Goal: Information Seeking & Learning: Learn about a topic

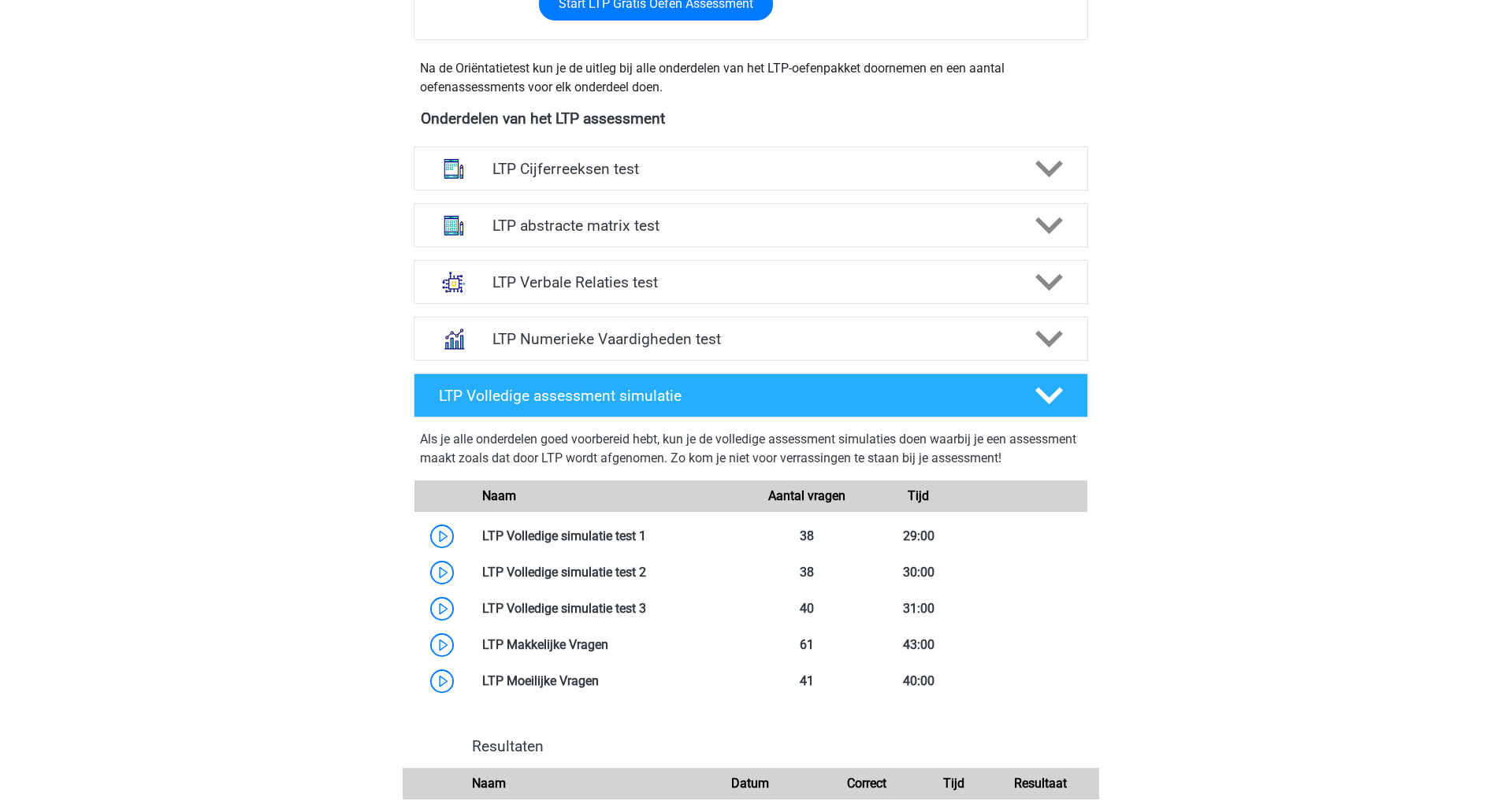
scroll to position [787, 0]
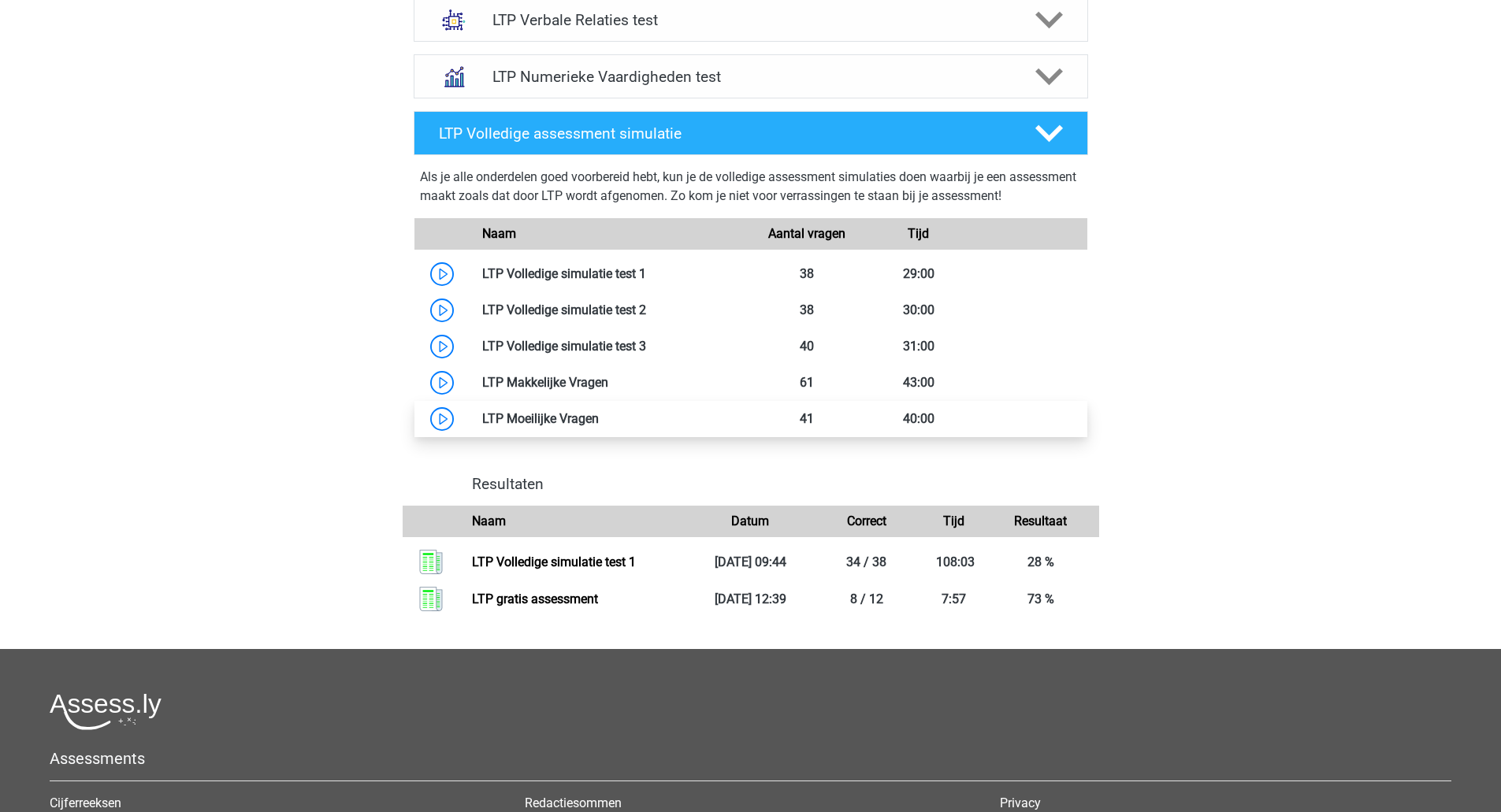
click at [599, 419] on link at bounding box center [599, 418] width 0 height 15
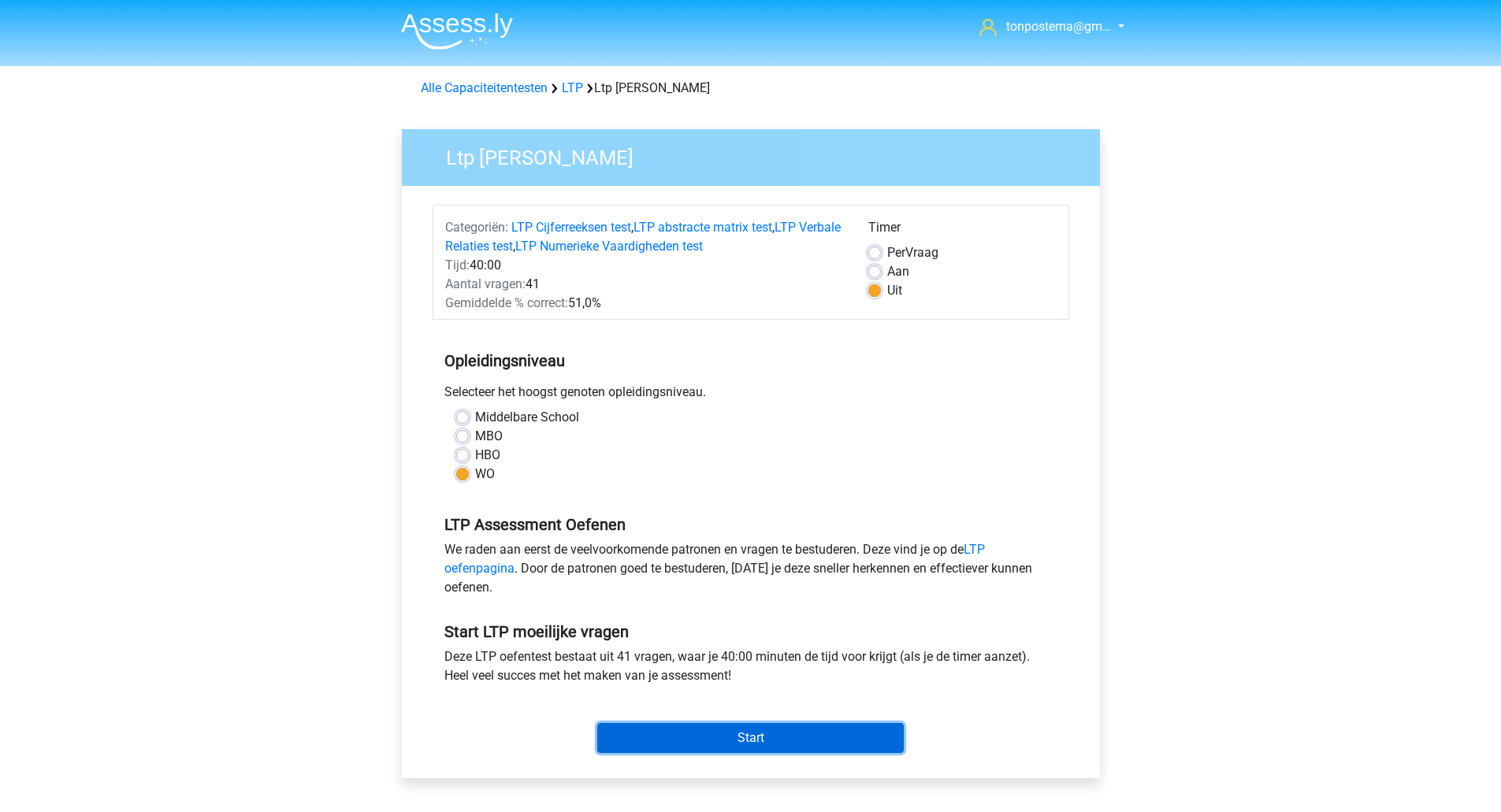
click at [751, 737] on input "Start" at bounding box center [750, 737] width 306 height 30
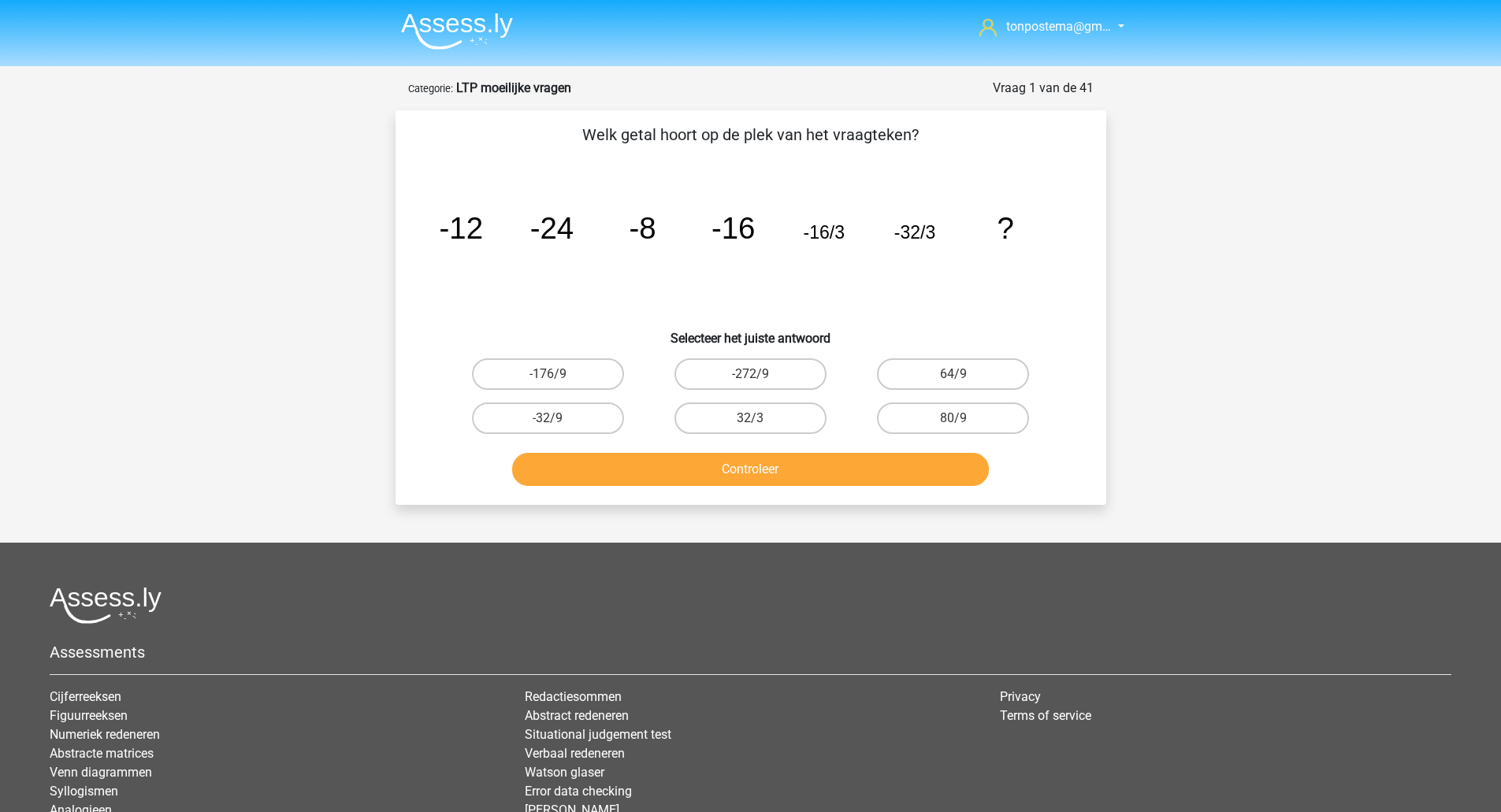
click at [556, 425] on input "-32/9" at bounding box center [552, 423] width 10 height 10
radio input "true"
click at [608, 475] on button "Controleer" at bounding box center [750, 469] width 476 height 33
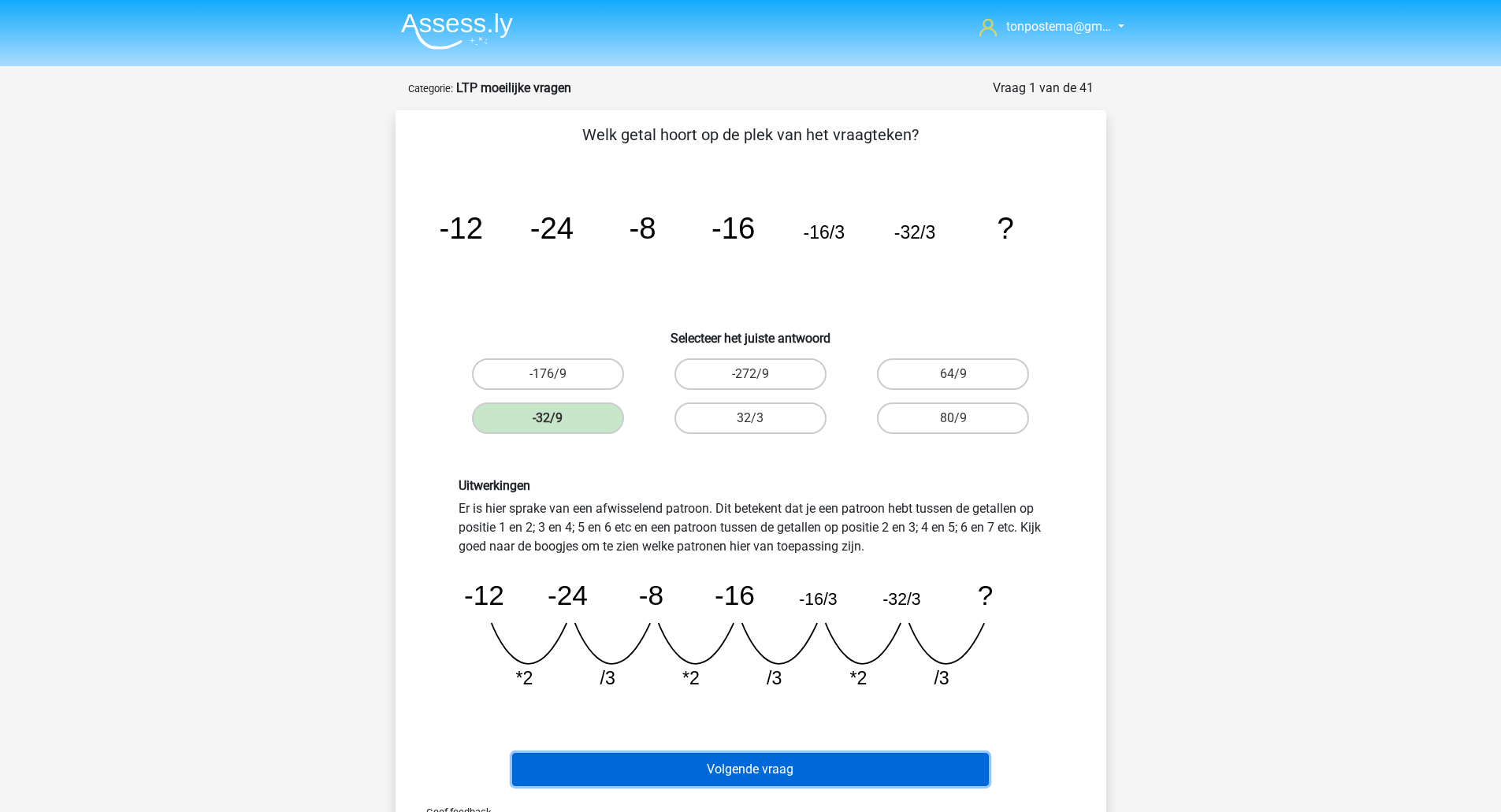
click at [738, 766] on button "Volgende vraag" at bounding box center [750, 769] width 476 height 33
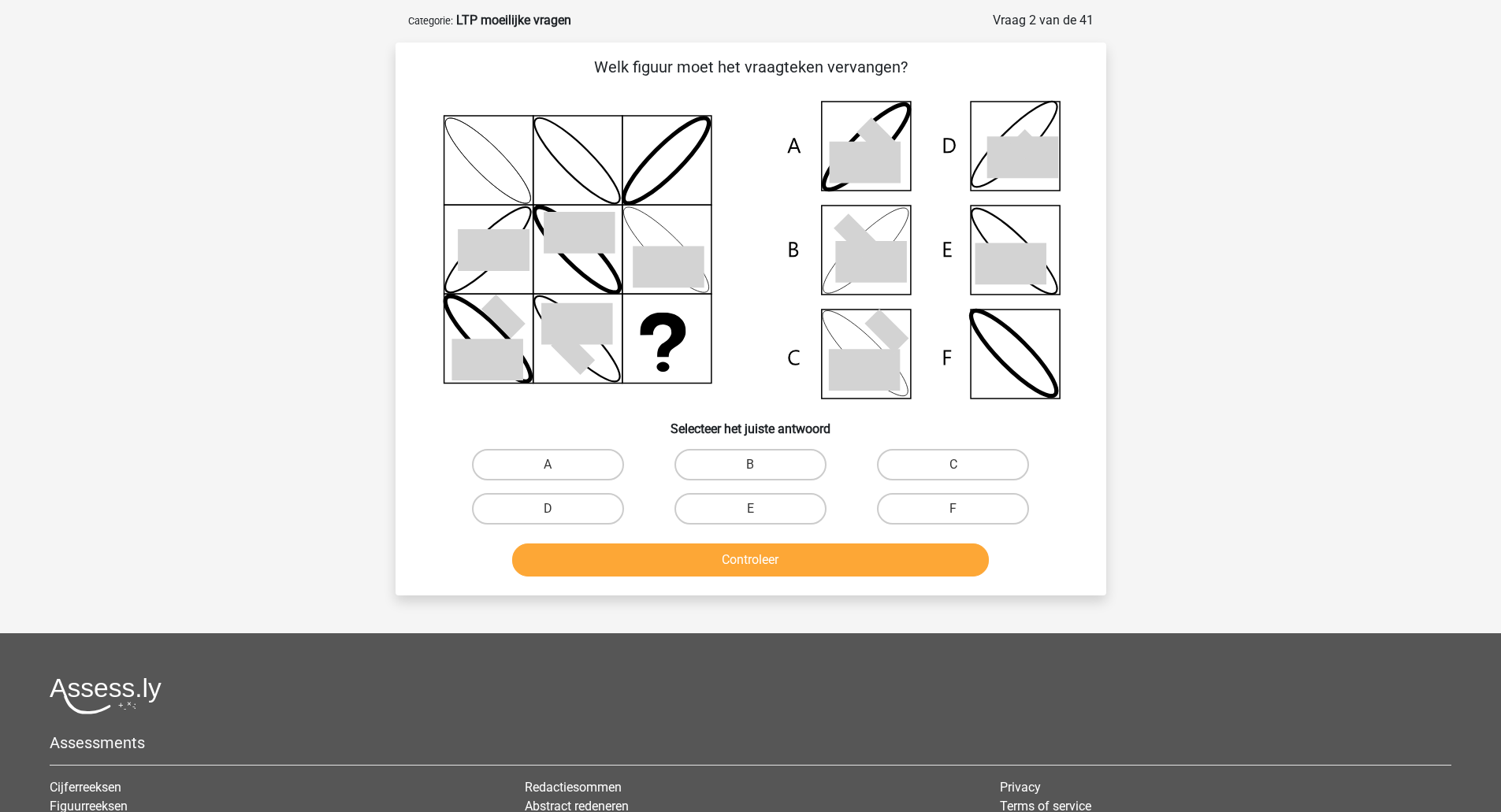
scroll to position [79, 0]
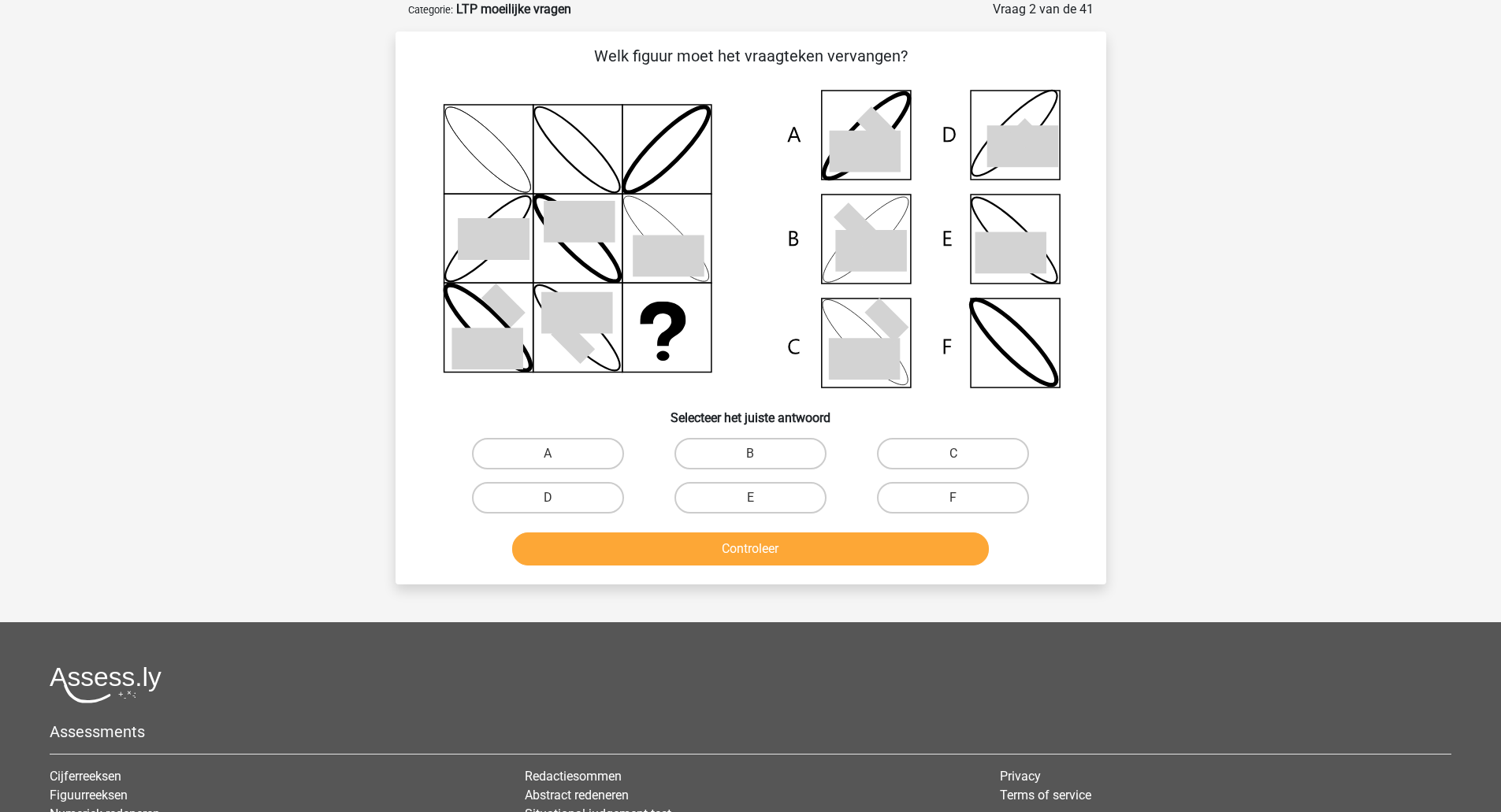
click at [878, 247] on icon at bounding box center [870, 251] width 71 height 42
click at [765, 462] on label "B" at bounding box center [750, 453] width 152 height 31
click at [760, 462] on input "B" at bounding box center [755, 459] width 10 height 10
radio input "true"
click at [730, 548] on button "Controleer" at bounding box center [750, 549] width 476 height 33
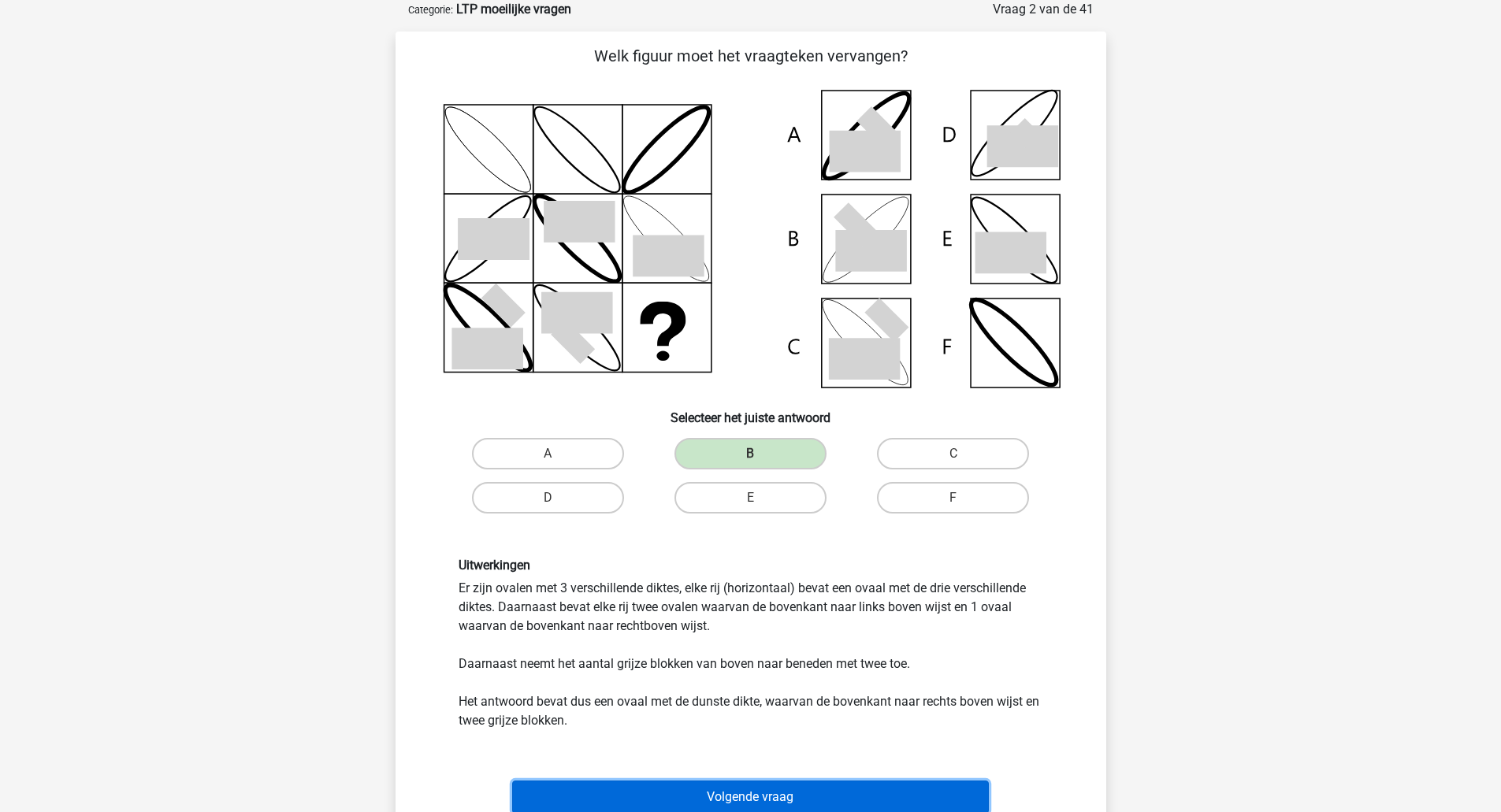
click at [769, 799] on button "Volgende vraag" at bounding box center [750, 797] width 476 height 33
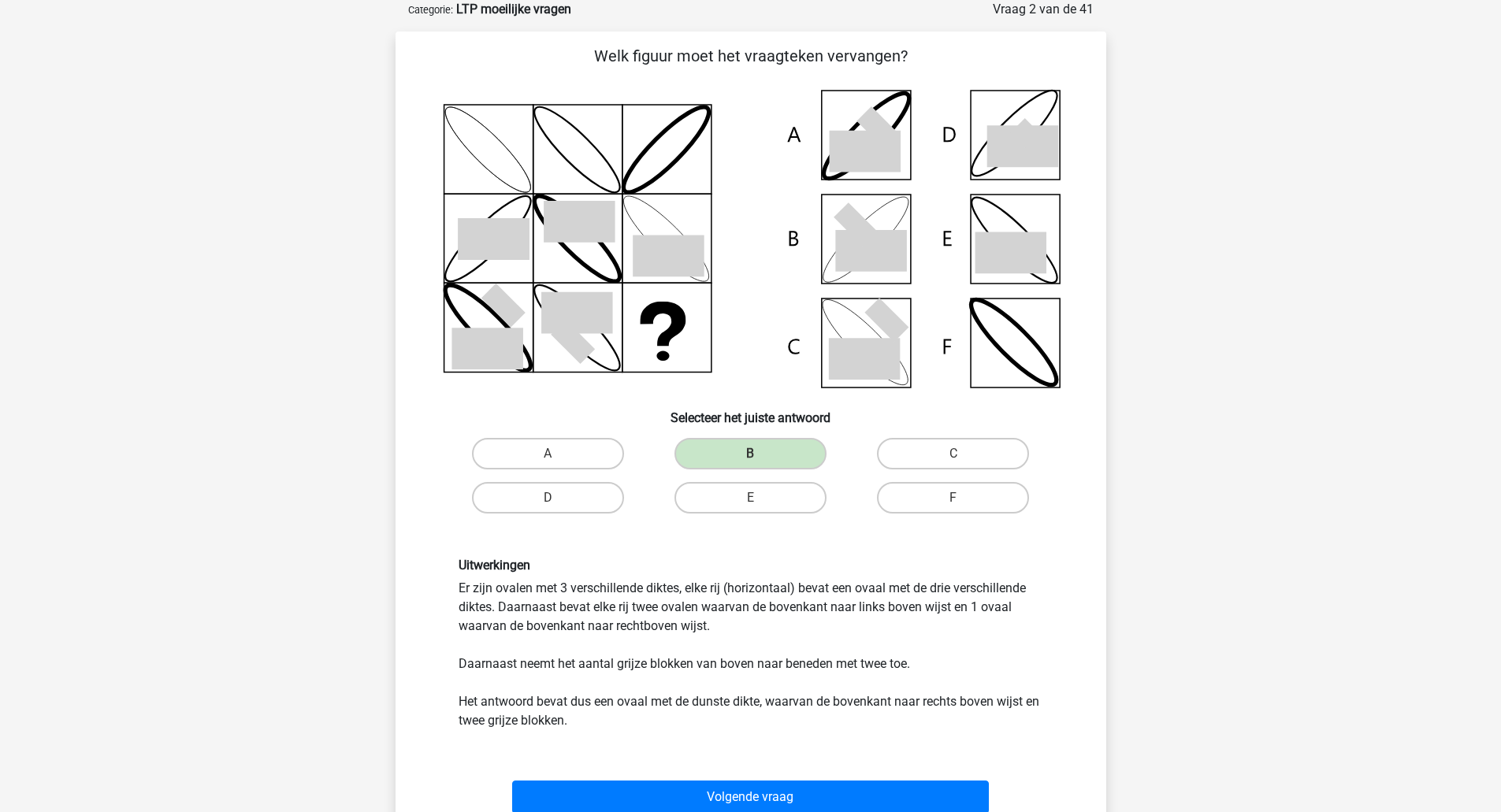
scroll to position [31, 0]
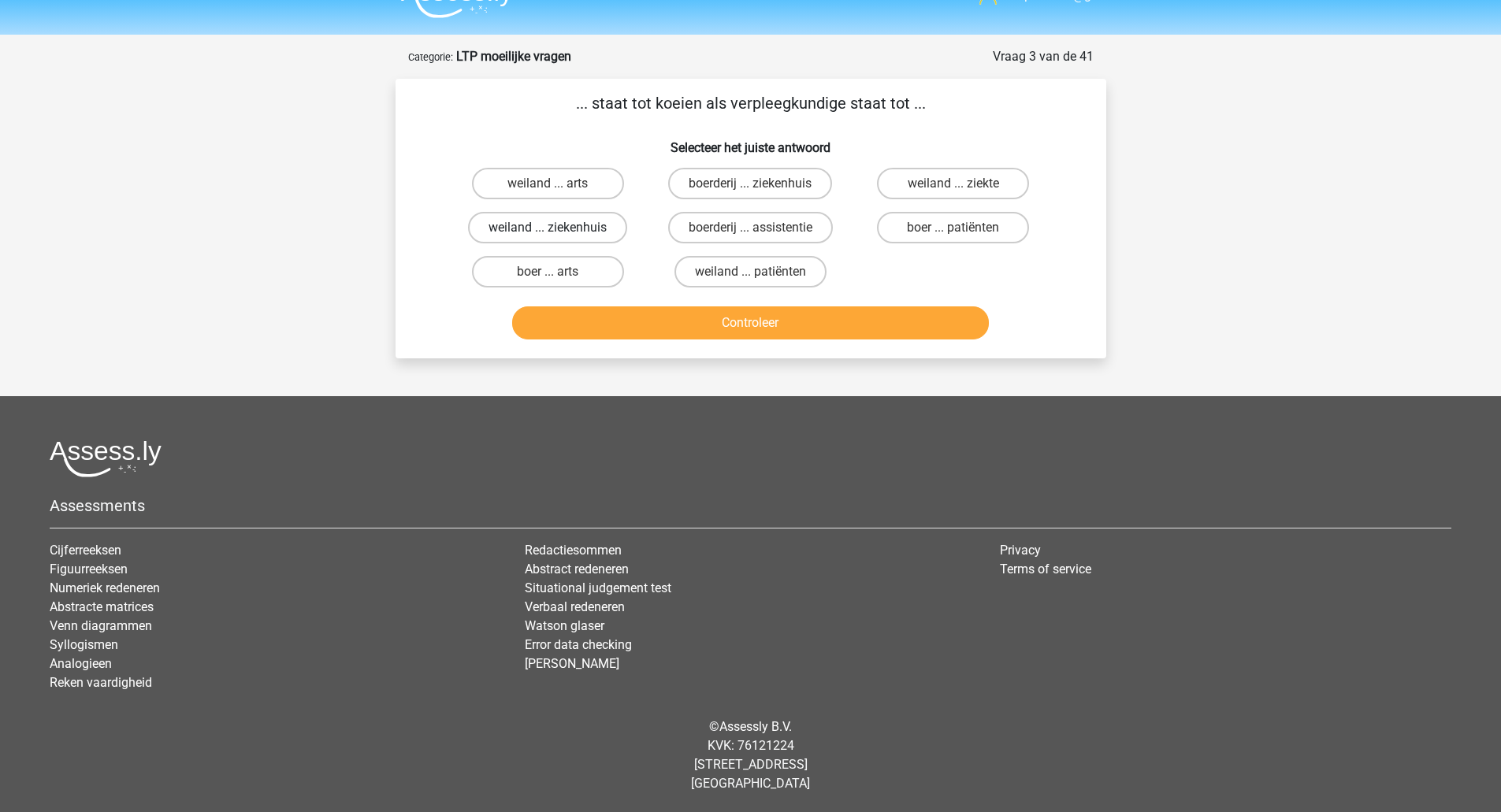
click at [590, 231] on label "weiland ... ziekenhuis" at bounding box center [547, 227] width 159 height 31
click at [558, 231] on input "weiland ... ziekenhuis" at bounding box center [552, 232] width 10 height 10
radio input "true"
click at [622, 320] on button "Controleer" at bounding box center [750, 322] width 476 height 33
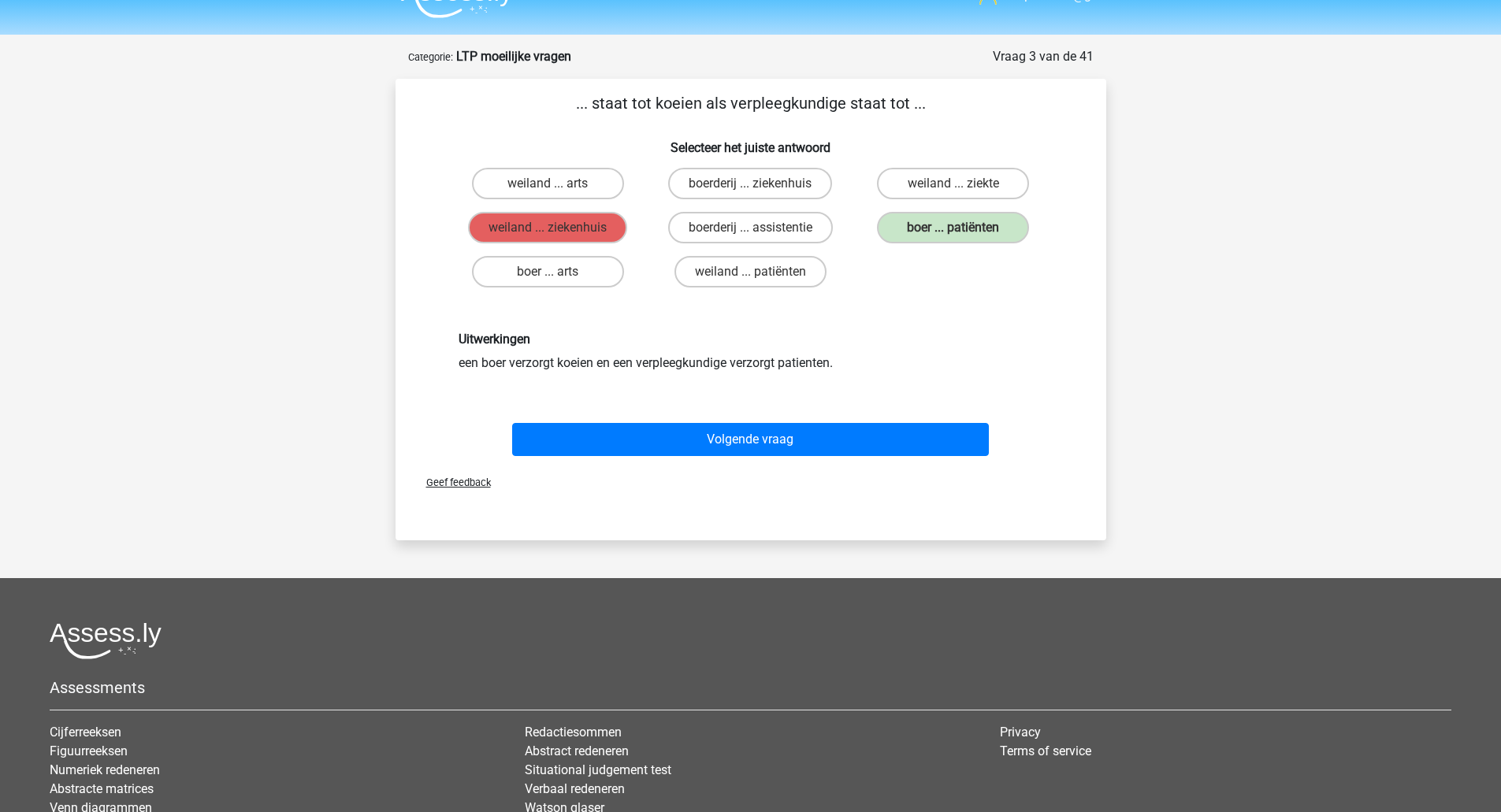
click at [784, 421] on div "Volgende vraag" at bounding box center [751, 436] width 661 height 52
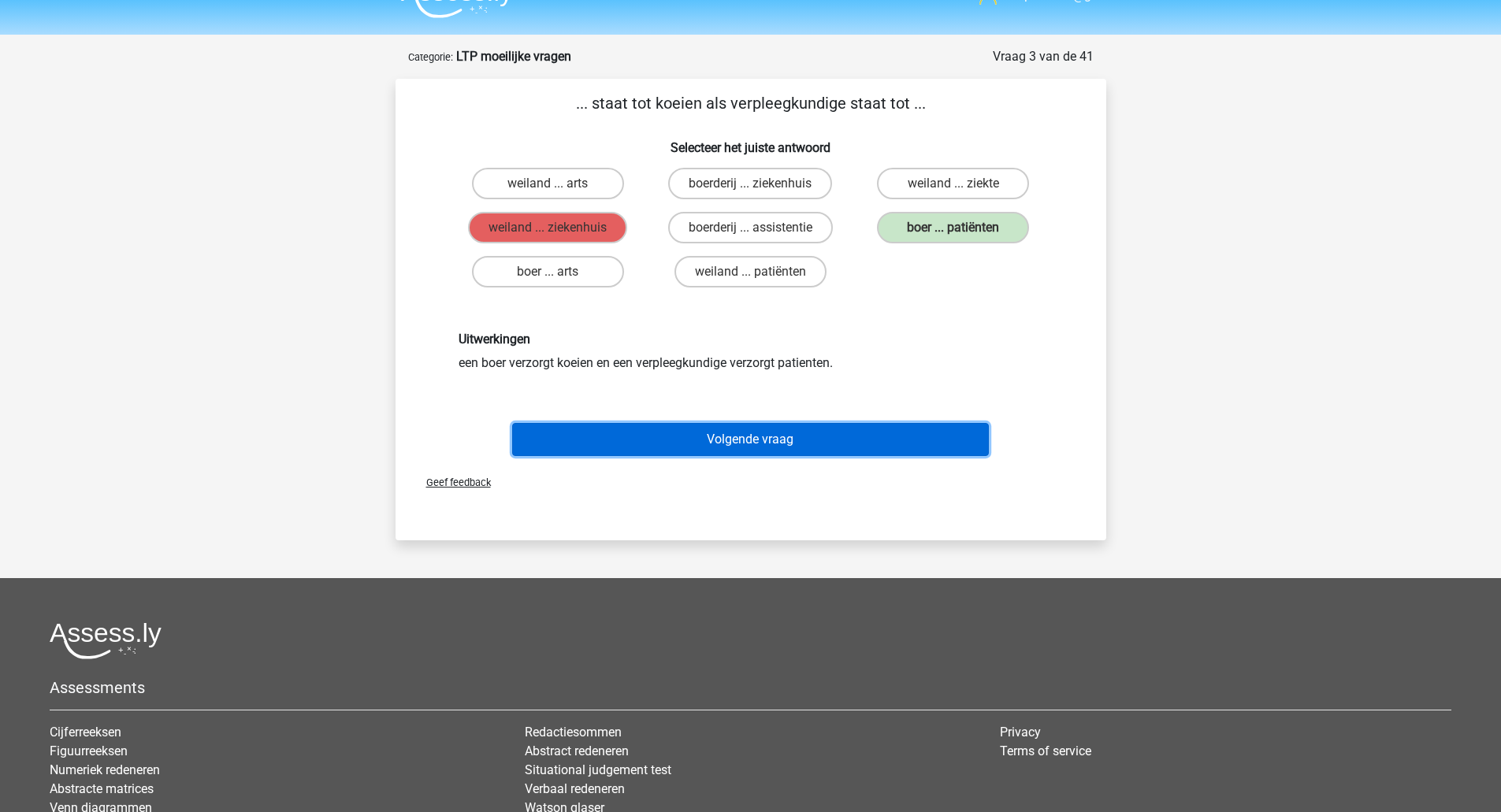
click at [777, 436] on button "Volgende vraag" at bounding box center [750, 439] width 476 height 33
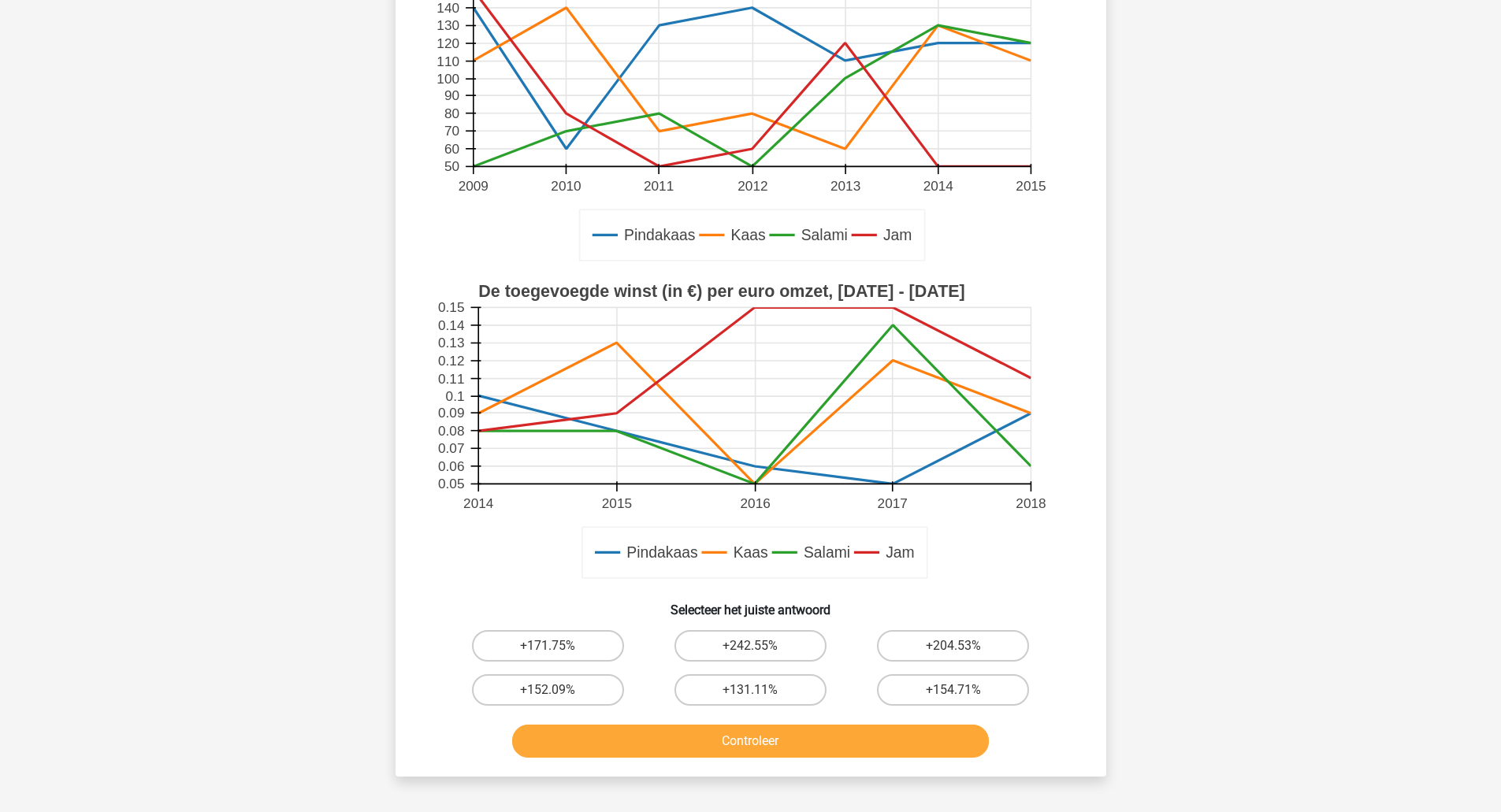
scroll to position [226, 0]
click at [292, 720] on div "tonpostema@gm… [EMAIL_ADDRESS][DOMAIN_NAME]" at bounding box center [750, 502] width 1501 height 1458
click at [575, 695] on label "+152.09%" at bounding box center [547, 690] width 152 height 31
click at [558, 695] on input "+152.09%" at bounding box center [552, 696] width 10 height 10
radio input "true"
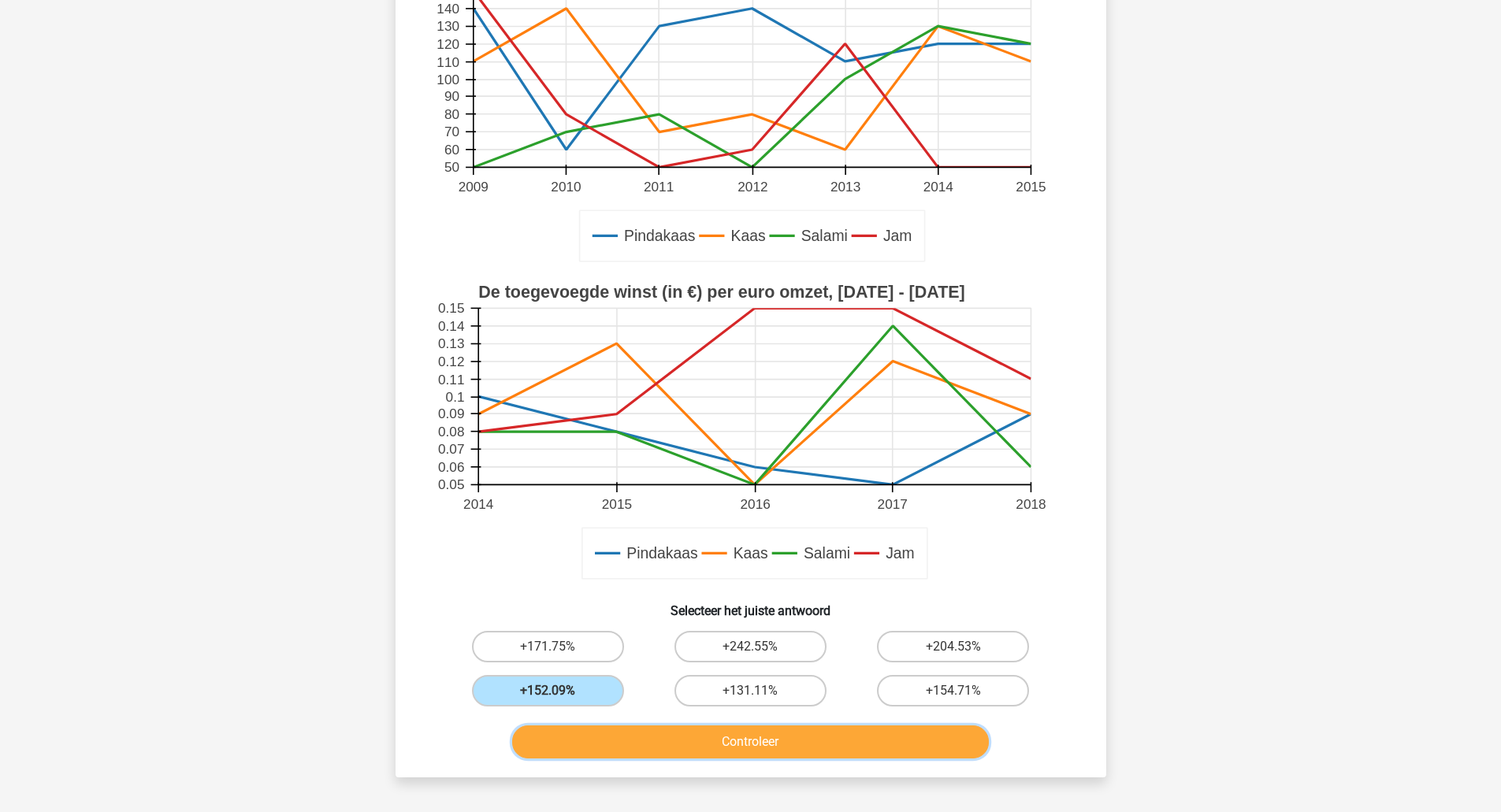
click at [627, 749] on button "Controleer" at bounding box center [750, 741] width 476 height 33
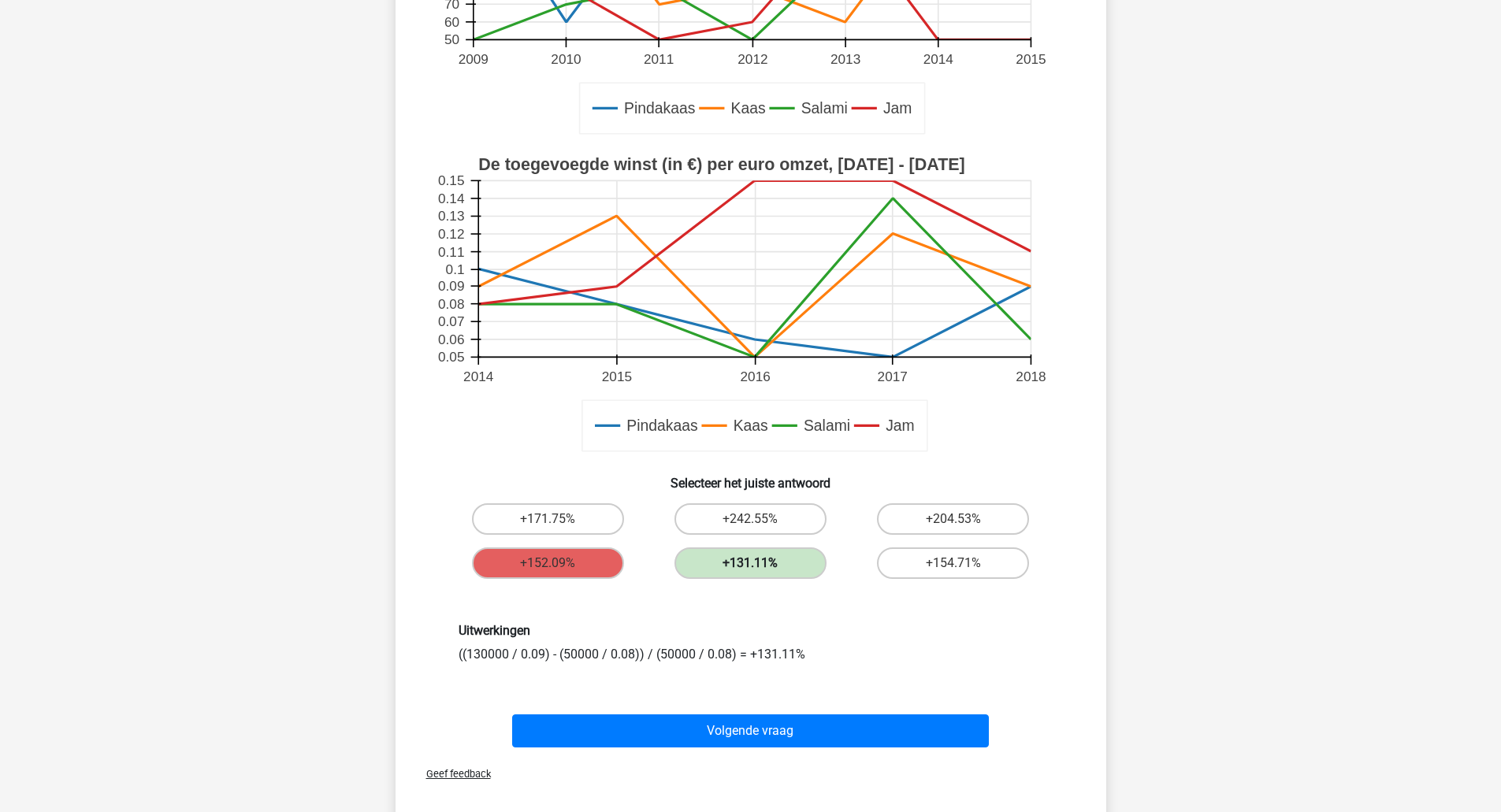
scroll to position [318, 0]
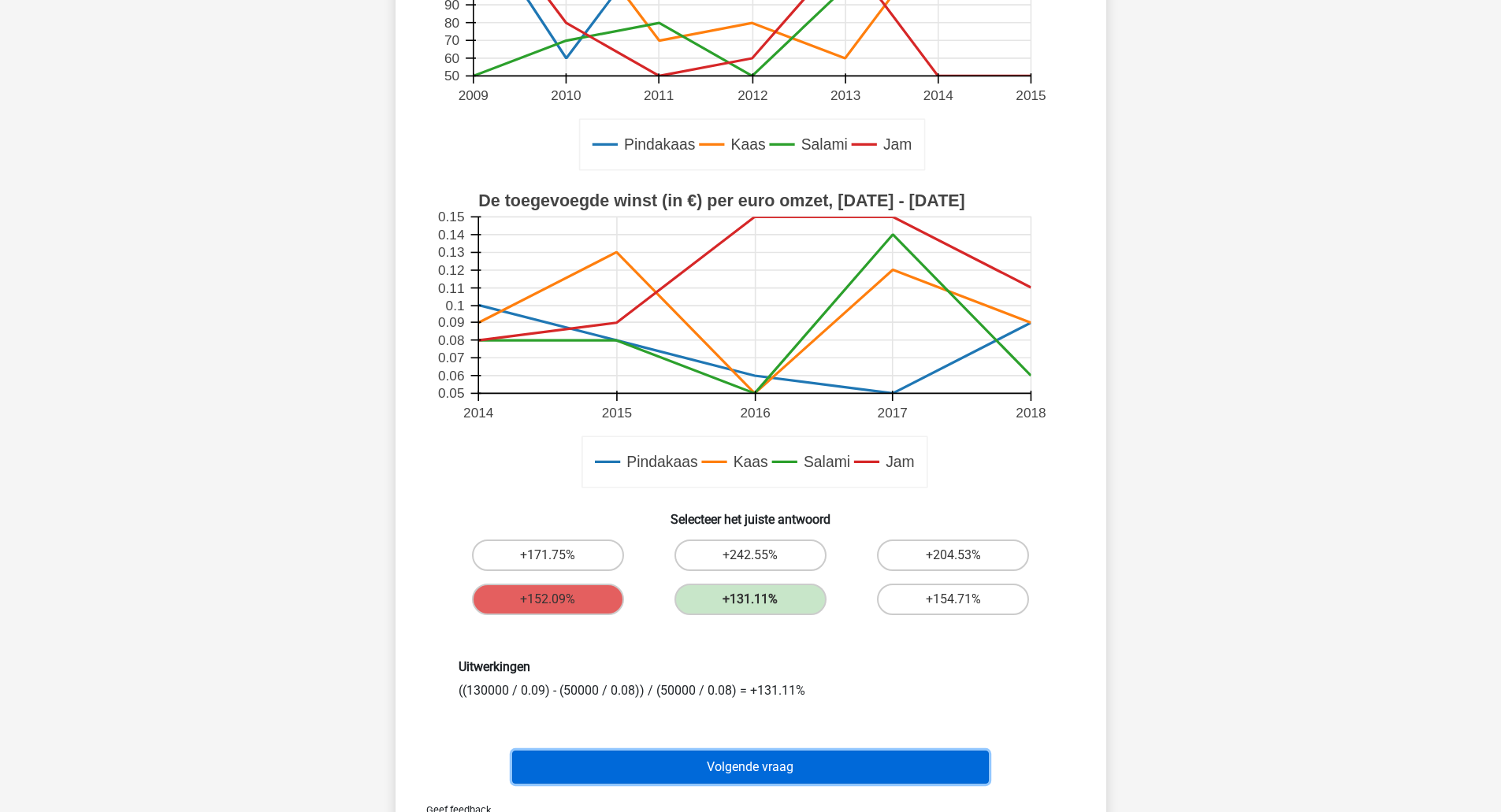
click at [760, 759] on button "Volgende vraag" at bounding box center [750, 766] width 476 height 33
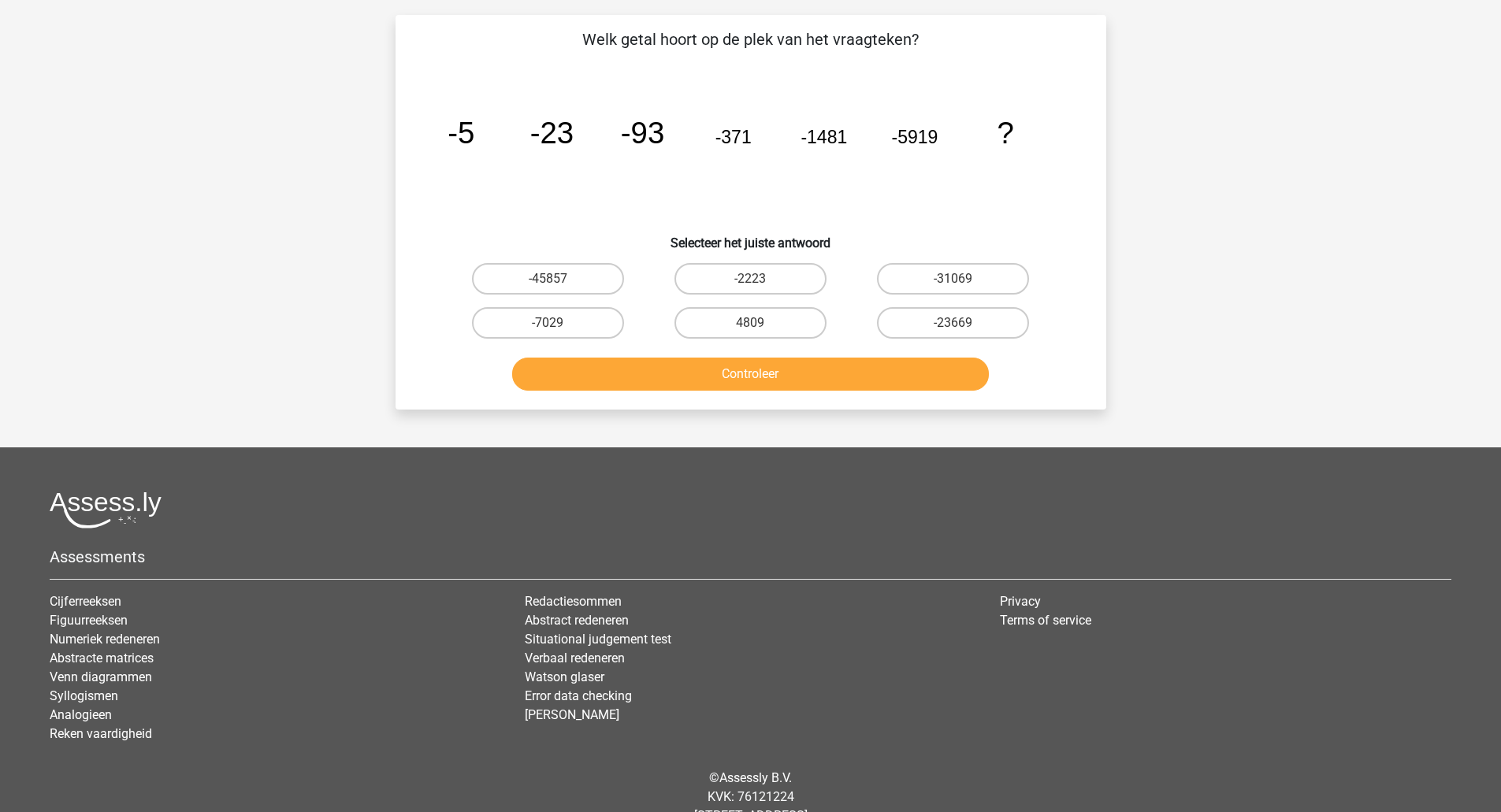
scroll to position [96, 0]
click at [933, 323] on label "-23669" at bounding box center [952, 321] width 152 height 31
click at [953, 323] on input "-23669" at bounding box center [958, 327] width 10 height 10
radio input "true"
click at [912, 378] on button "Controleer" at bounding box center [750, 373] width 476 height 33
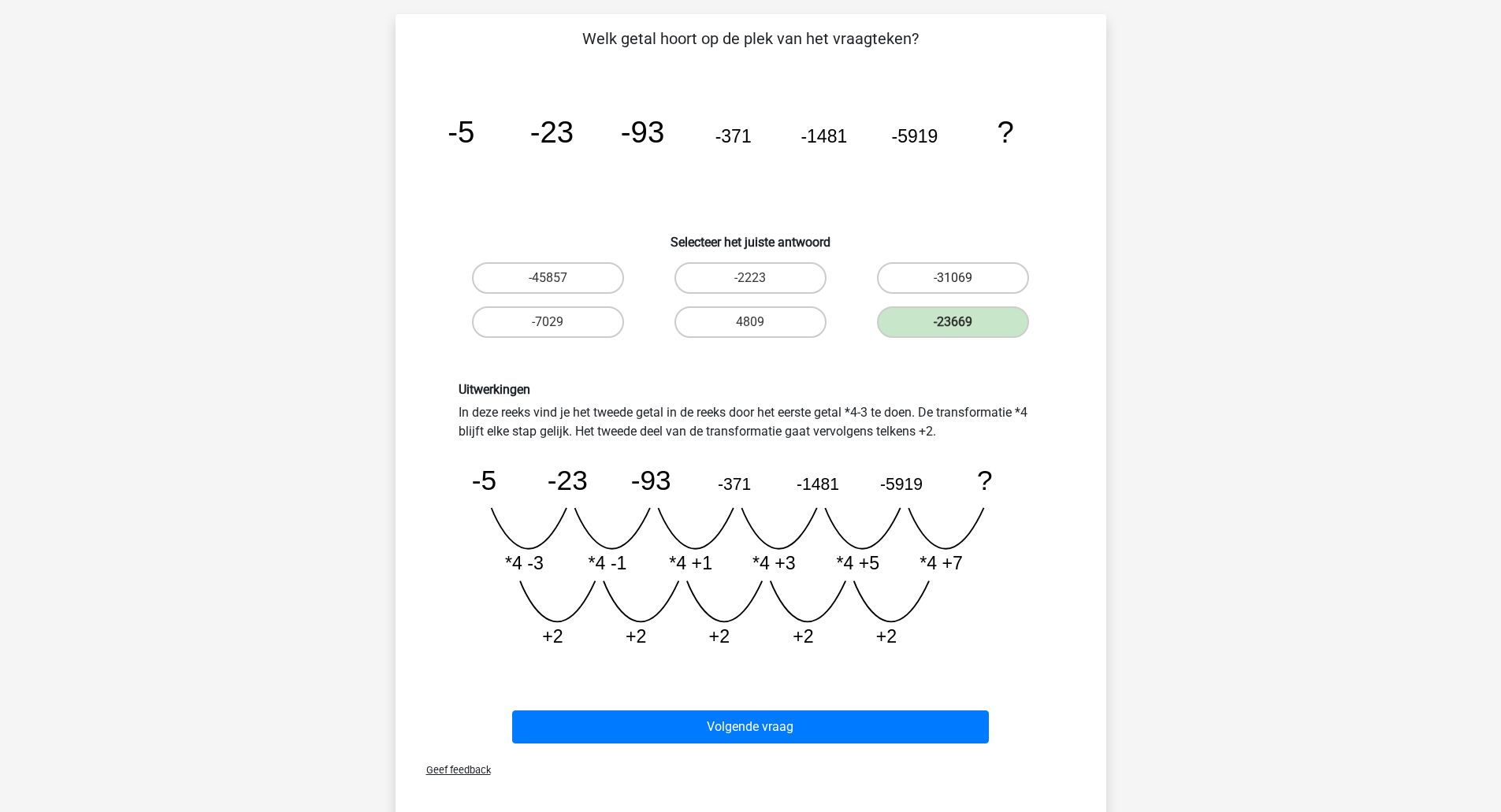
scroll to position [358, 0]
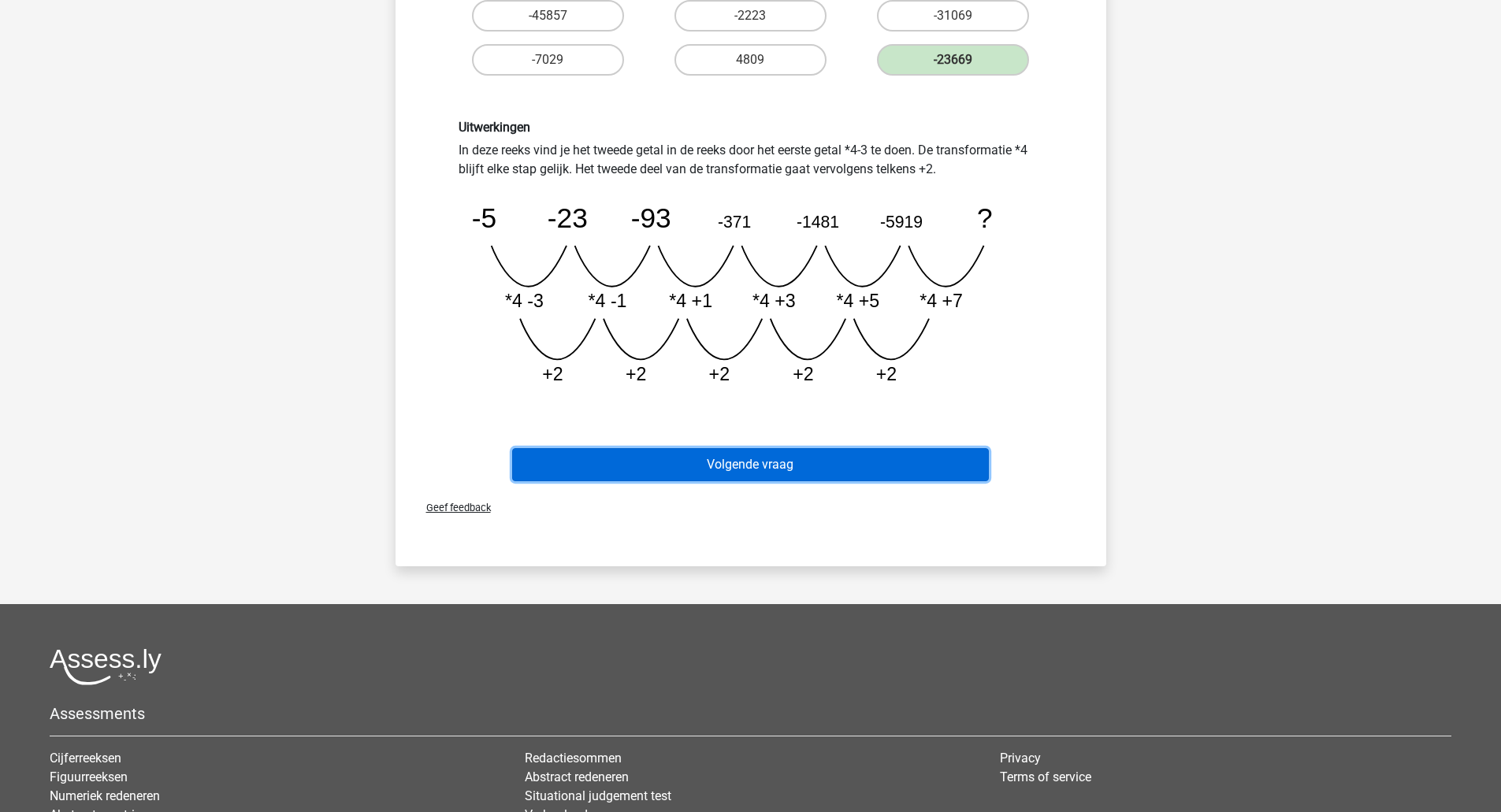
click at [865, 471] on button "Volgende vraag" at bounding box center [750, 464] width 476 height 33
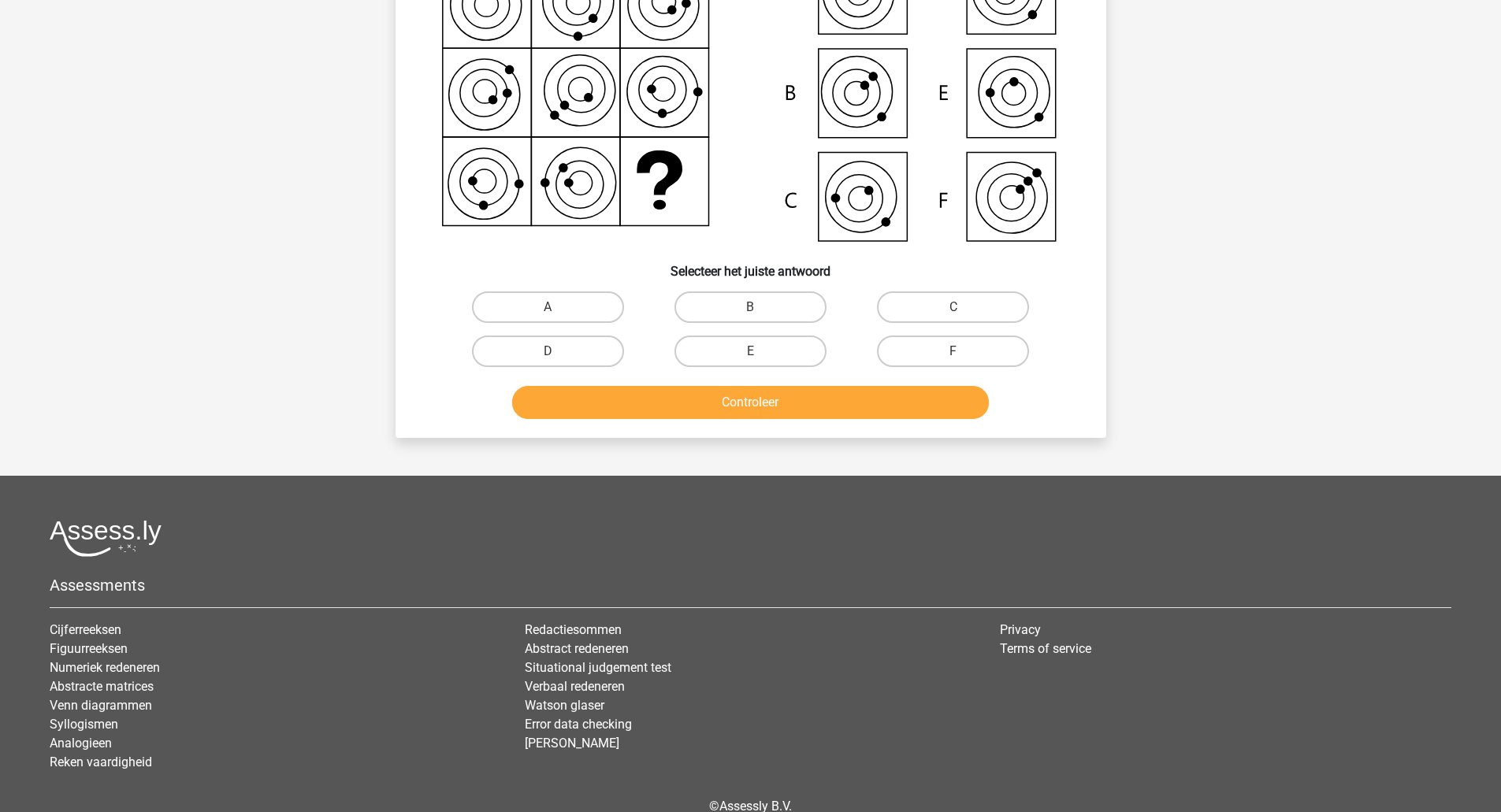
scroll to position [79, 0]
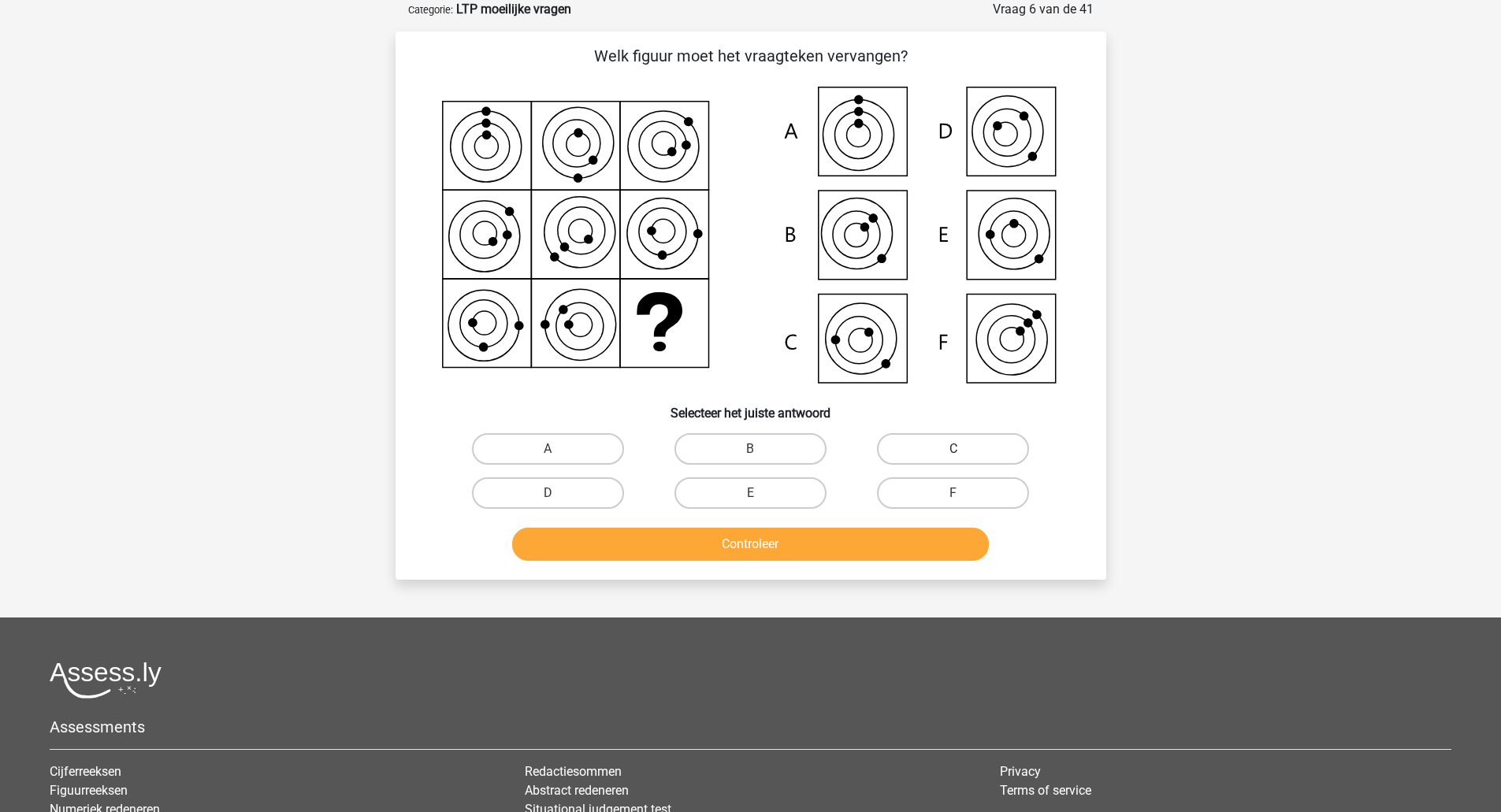
click at [899, 451] on label "C" at bounding box center [952, 448] width 152 height 31
click at [953, 451] on input "C" at bounding box center [958, 454] width 10 height 10
radio input "true"
click at [864, 562] on div "Controleer" at bounding box center [750, 547] width 608 height 39
click at [863, 559] on button "Controleer" at bounding box center [750, 544] width 476 height 33
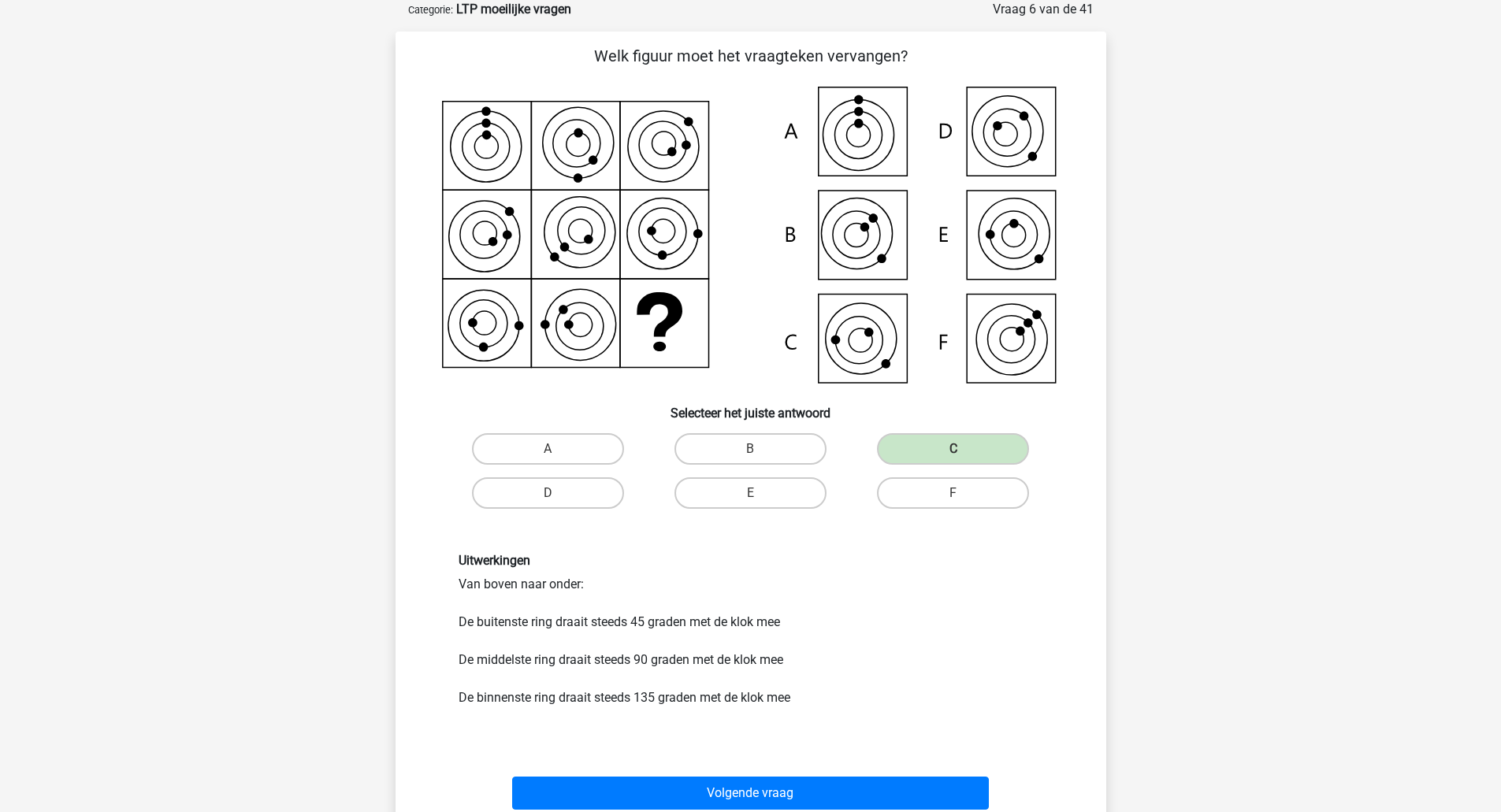
click at [673, 775] on div "Volgende vraag" at bounding box center [751, 790] width 661 height 52
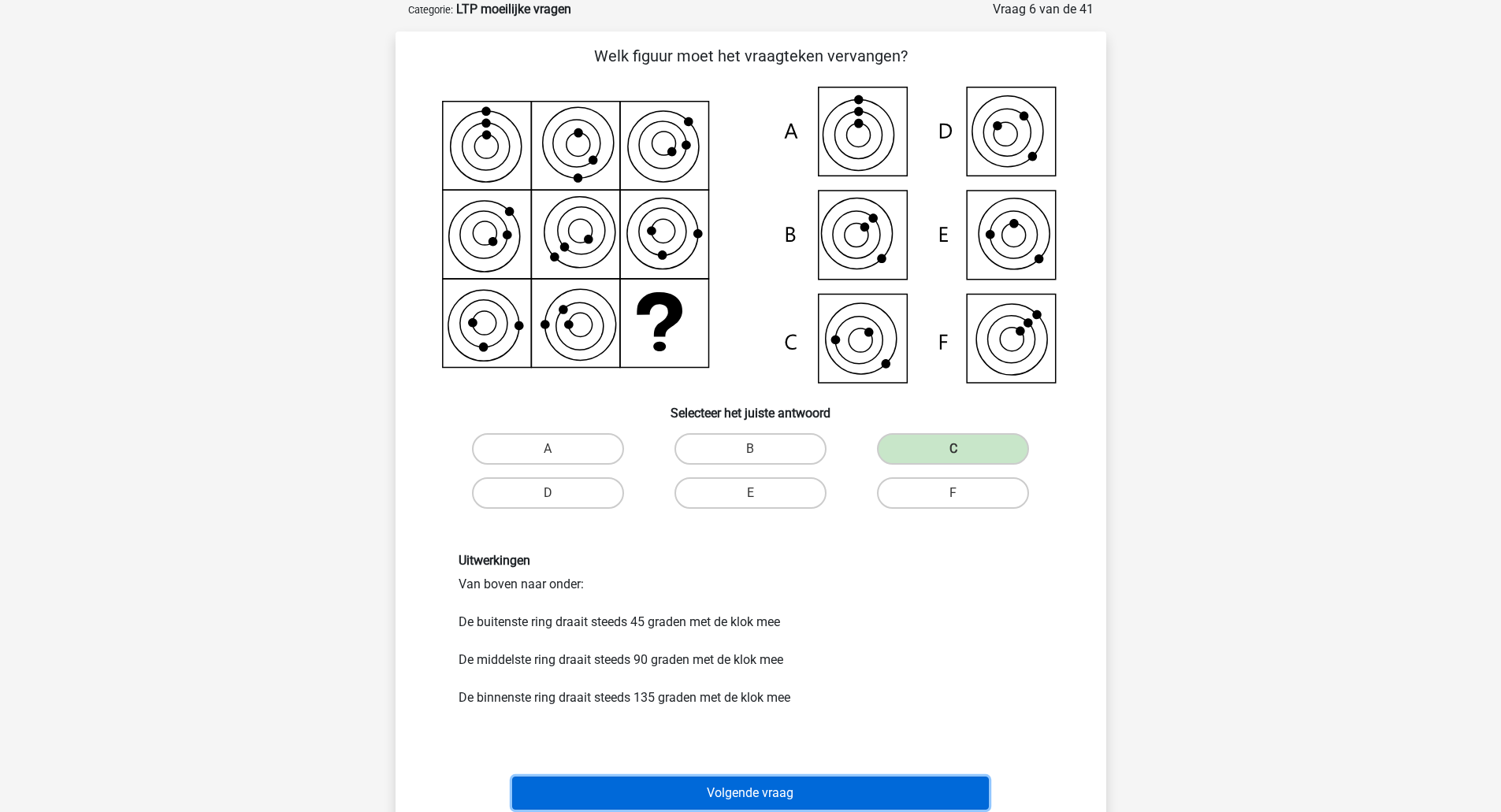
click at [659, 782] on button "Volgende vraag" at bounding box center [750, 793] width 476 height 33
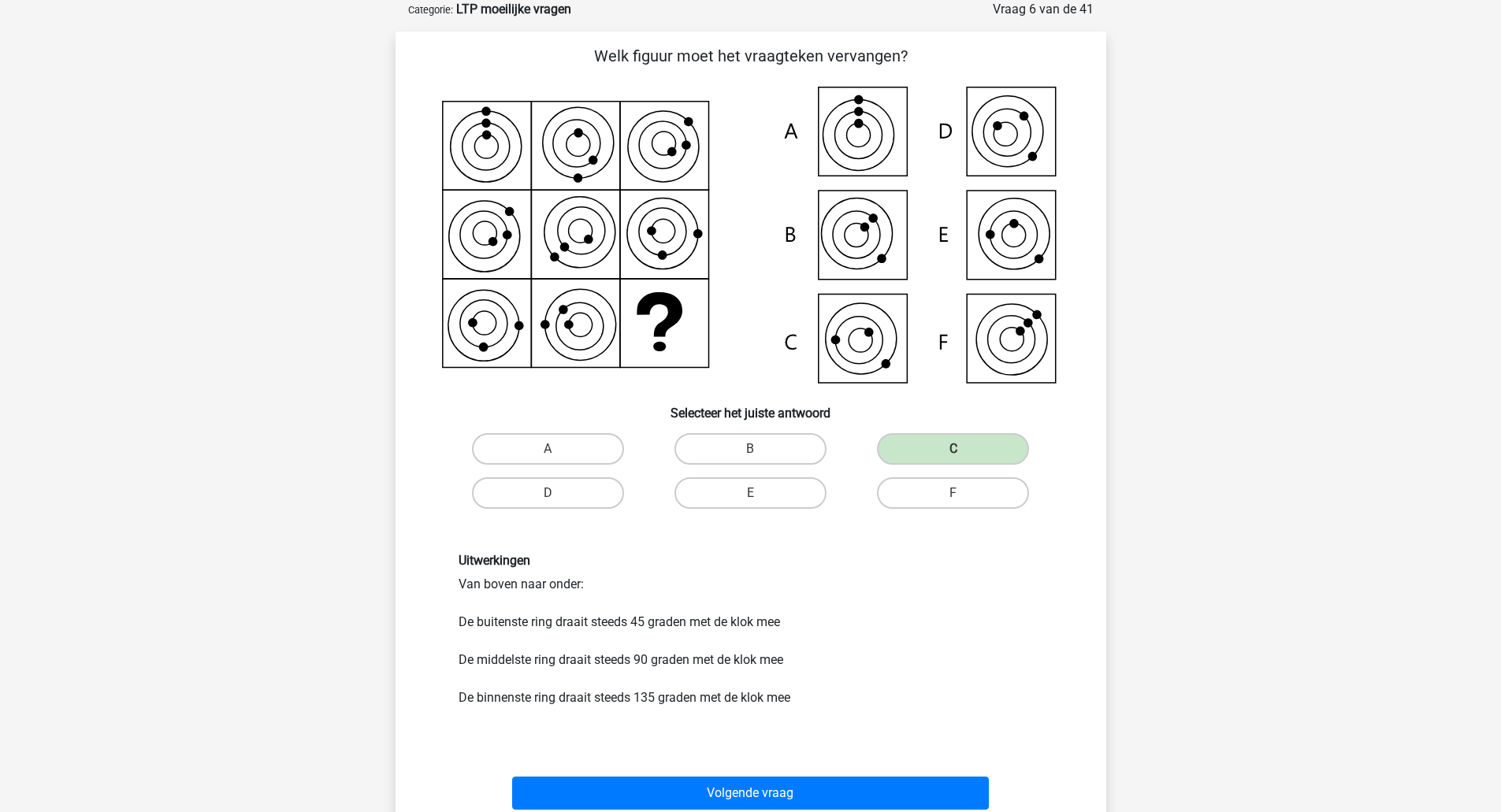
scroll to position [0, 0]
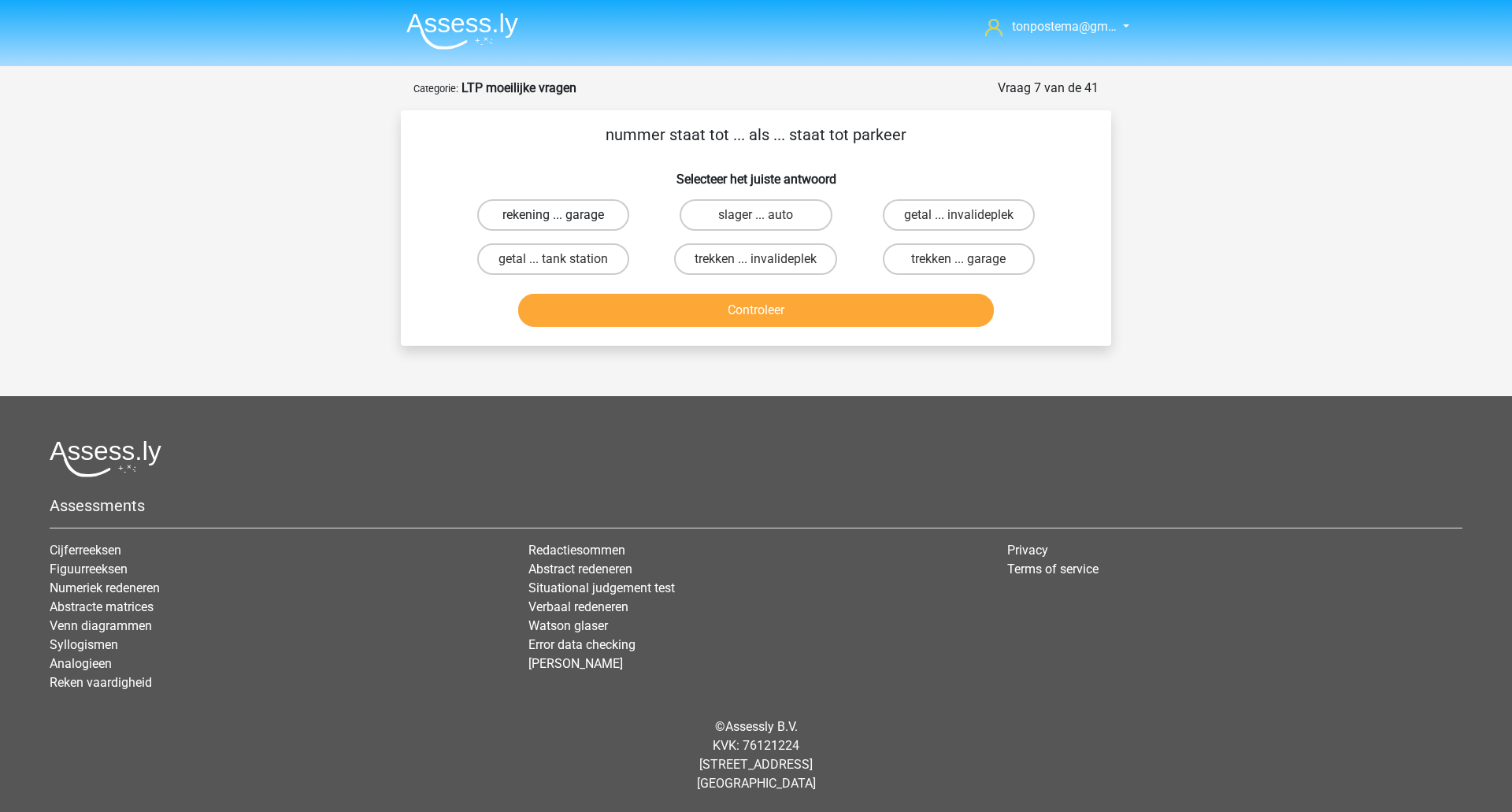
click at [595, 209] on label "rekening ... garage" at bounding box center [553, 214] width 152 height 31
click at [564, 215] on input "rekening ... garage" at bounding box center [558, 220] width 10 height 10
radio input "true"
click at [618, 316] on button "Controleer" at bounding box center [756, 310] width 476 height 33
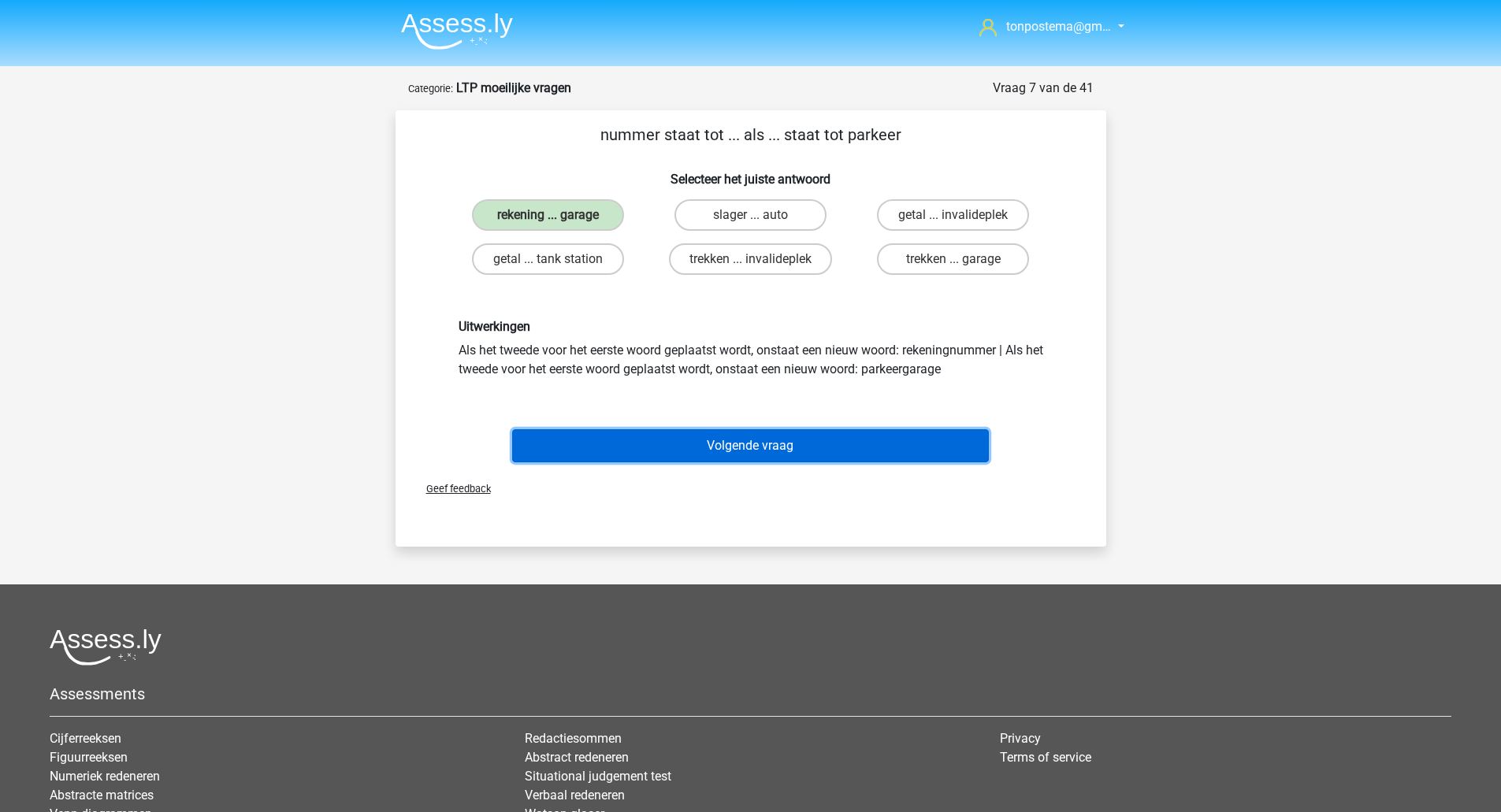
click at [679, 432] on button "Volgende vraag" at bounding box center [750, 445] width 476 height 33
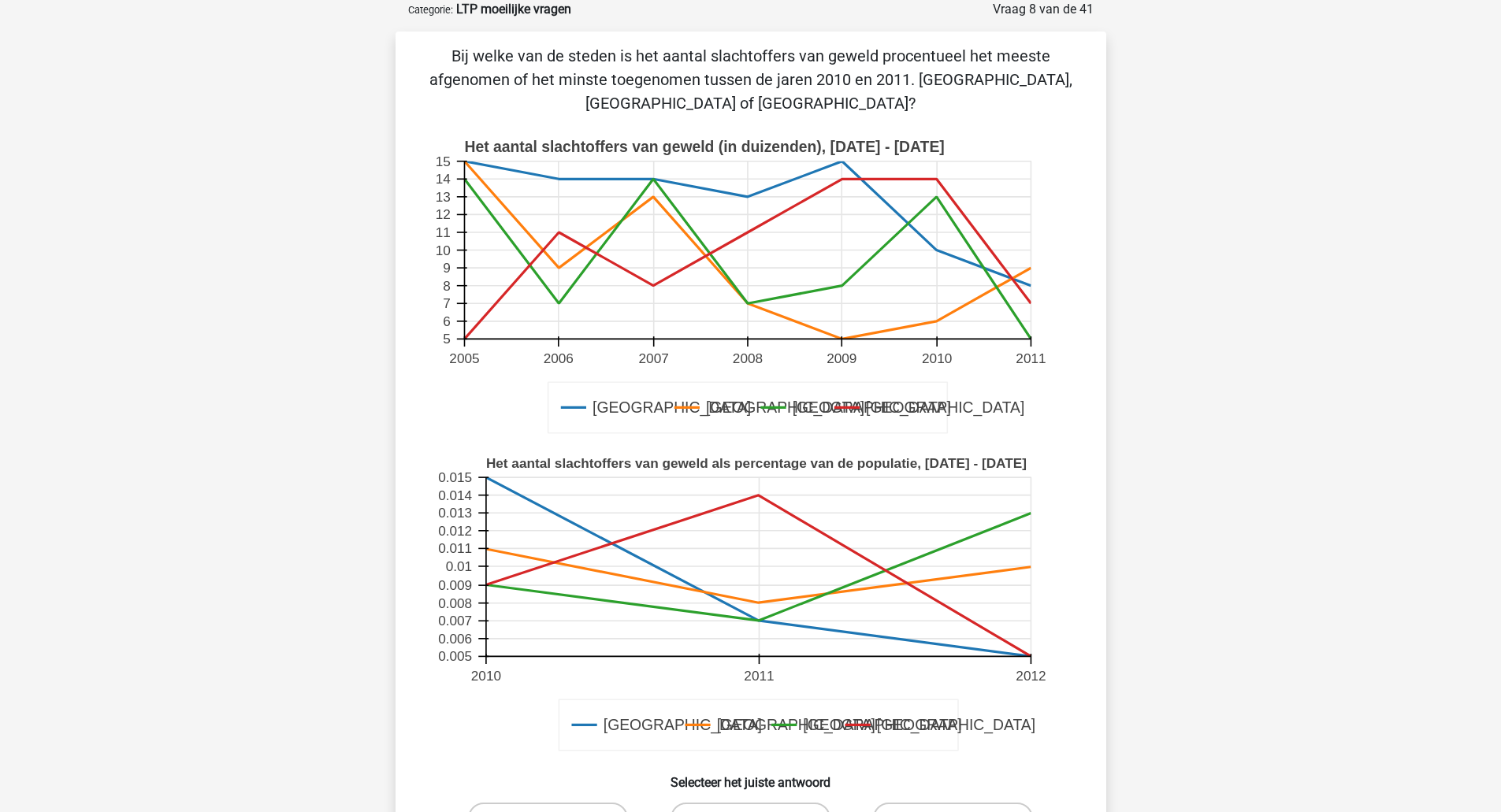
scroll to position [342, 0]
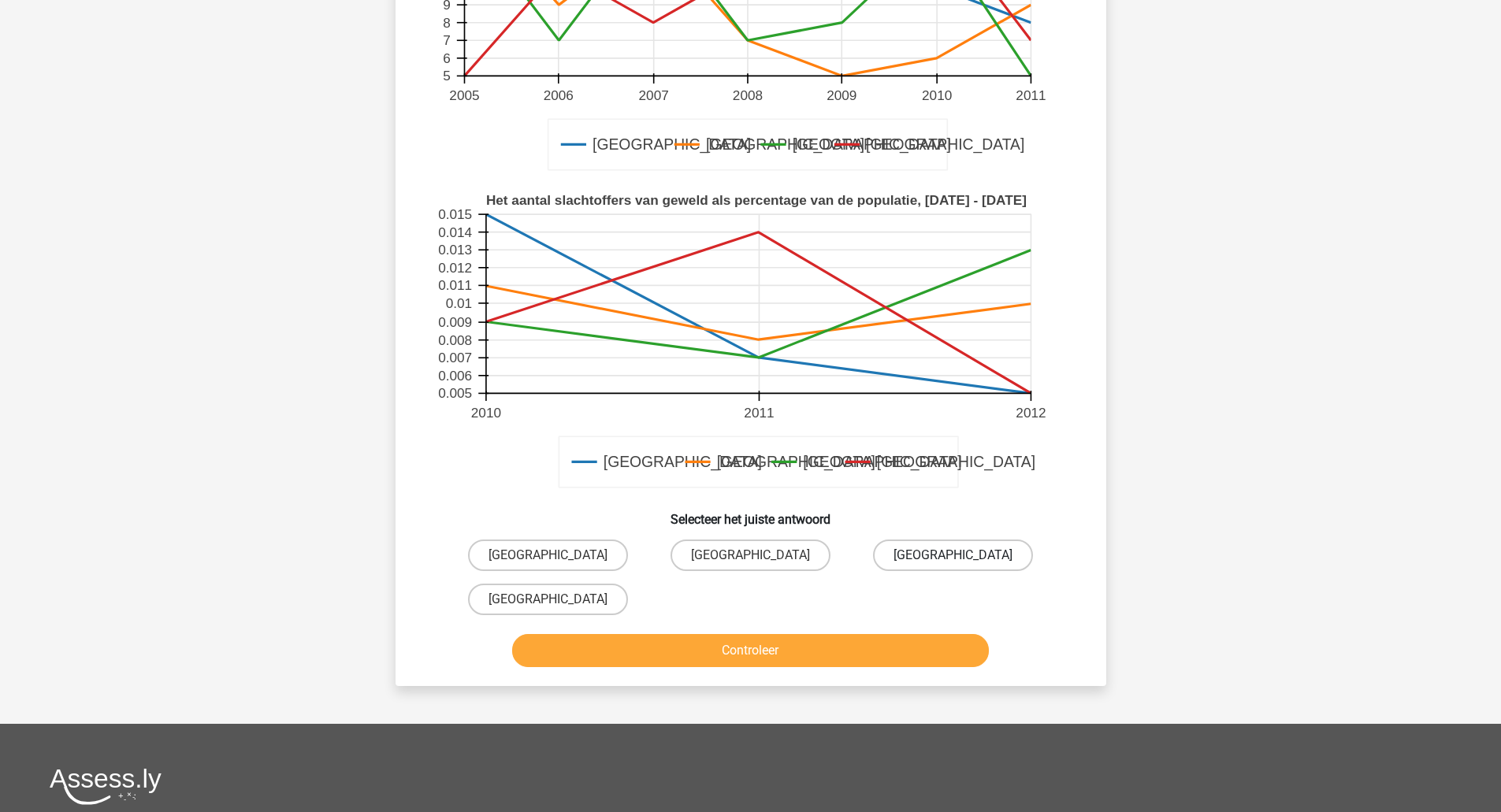
click at [949, 546] on label "[GEOGRAPHIC_DATA]" at bounding box center [952, 555] width 160 height 31
click at [953, 555] on input "[GEOGRAPHIC_DATA]" at bounding box center [958, 560] width 10 height 10
radio input "true"
click at [800, 661] on button "Controleer" at bounding box center [750, 650] width 476 height 33
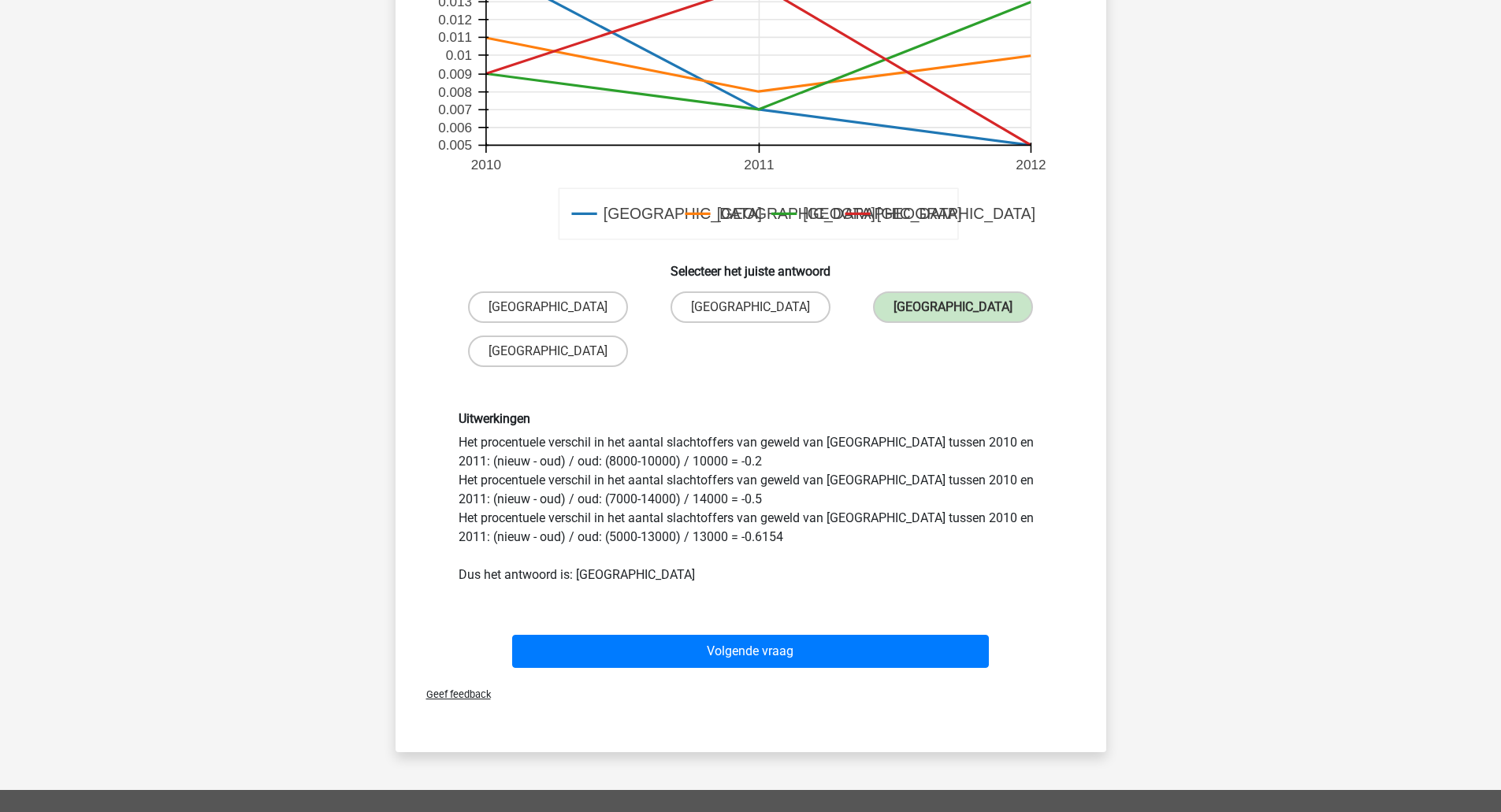
scroll to position [604, 0]
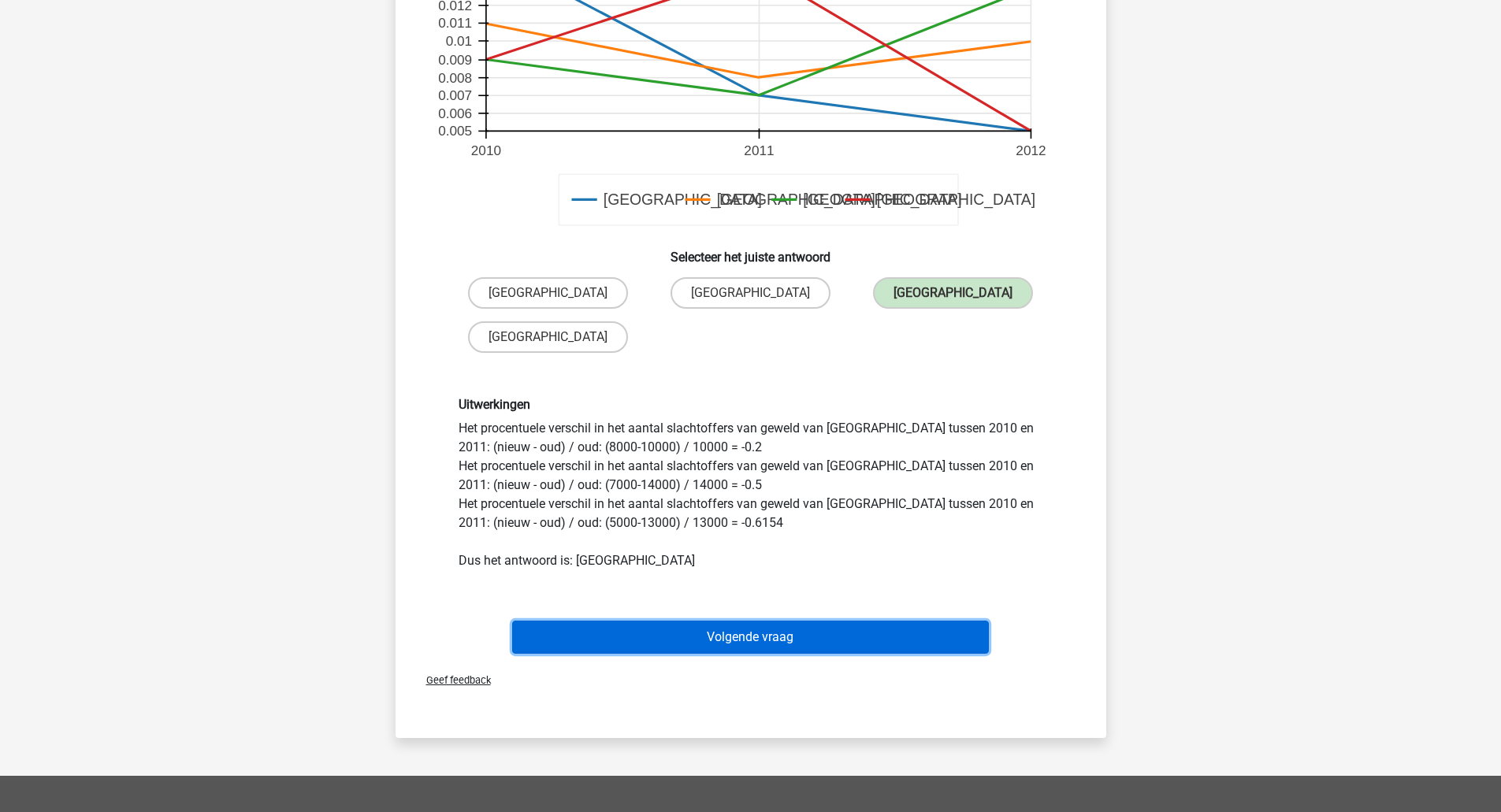
click at [759, 632] on button "Volgende vraag" at bounding box center [750, 637] width 476 height 33
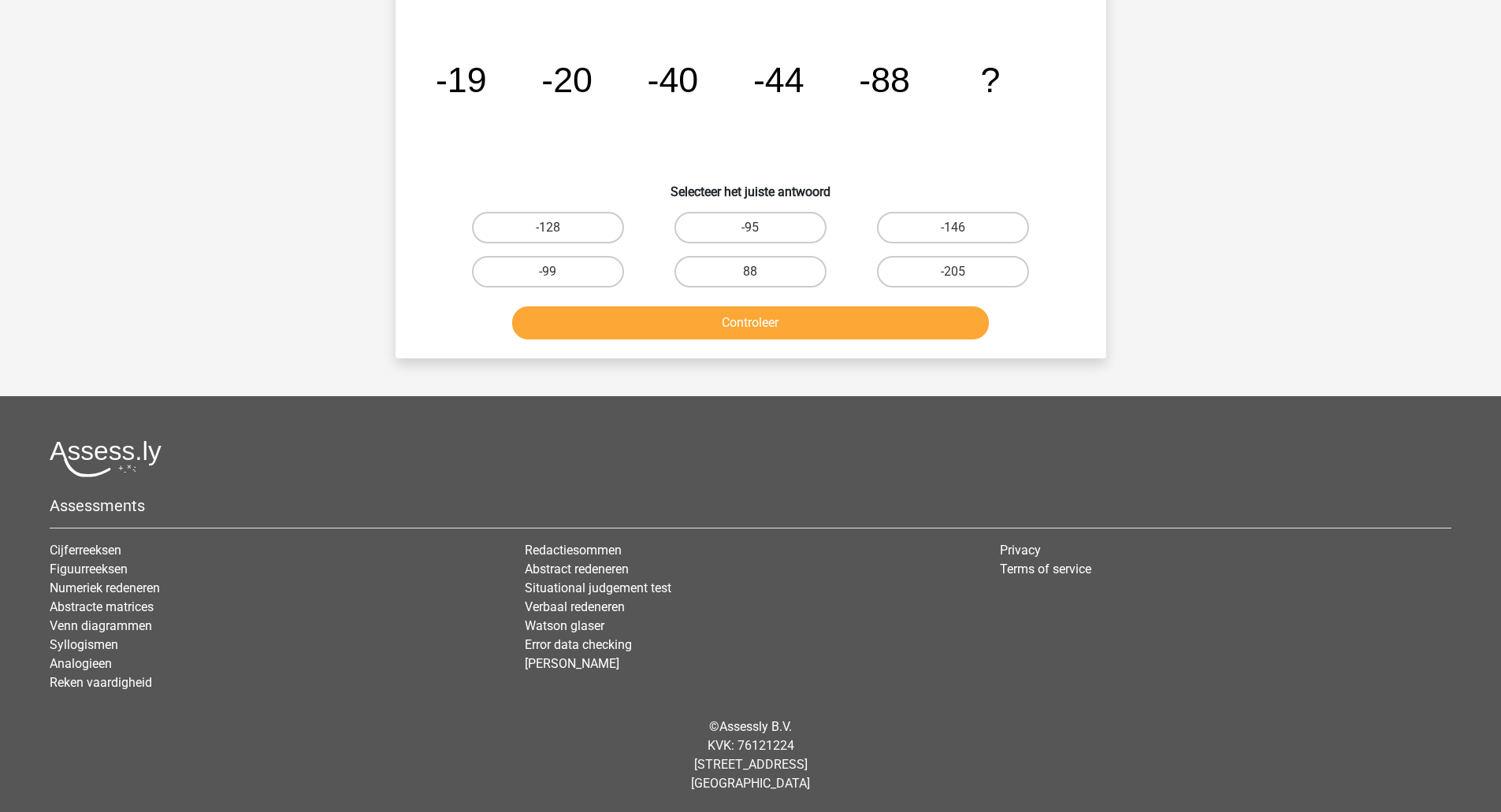
scroll to position [79, 0]
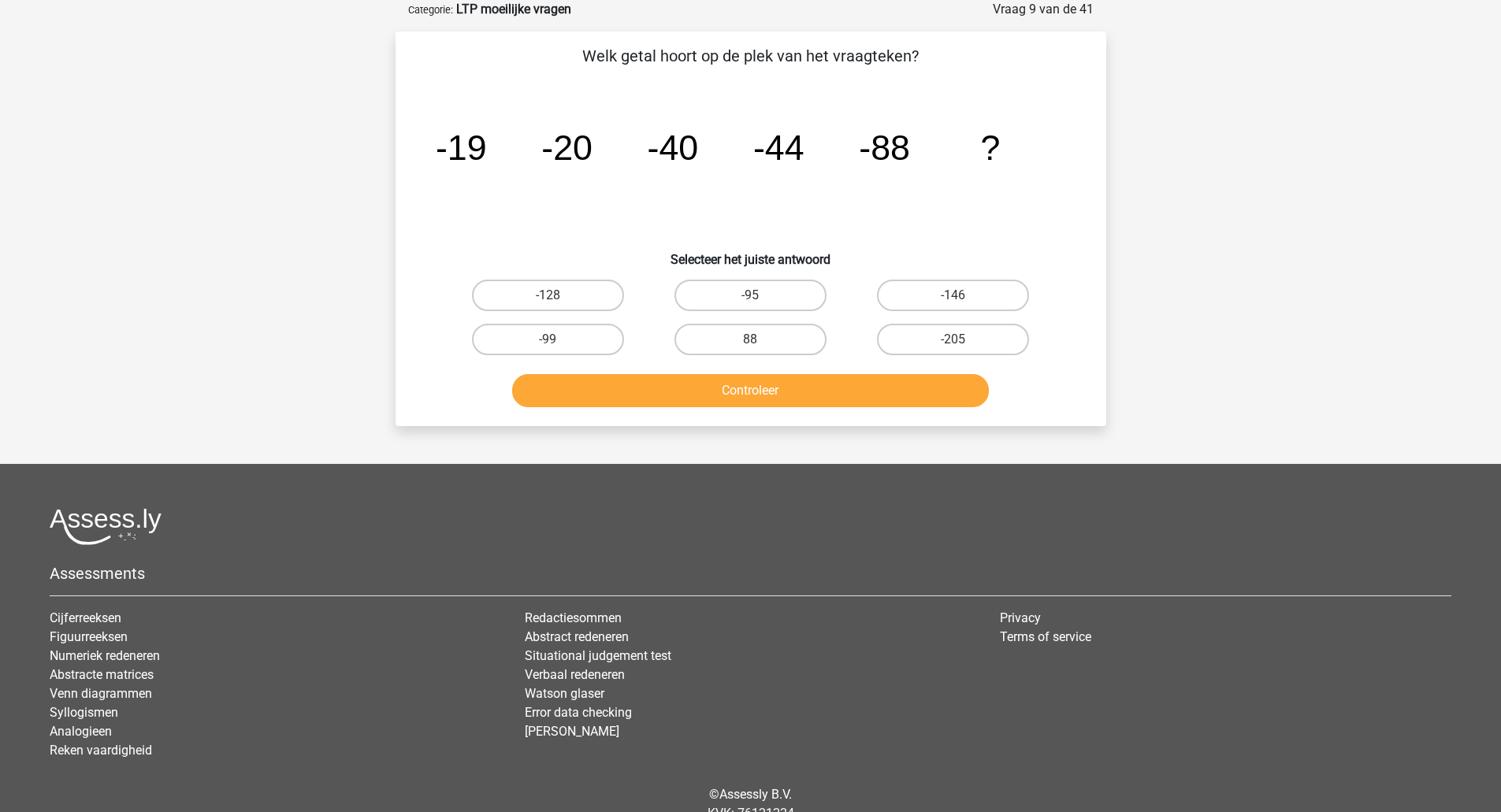
click at [753, 304] on input "-95" at bounding box center [755, 300] width 10 height 10
radio input "true"
click at [731, 390] on button "Controleer" at bounding box center [750, 390] width 476 height 33
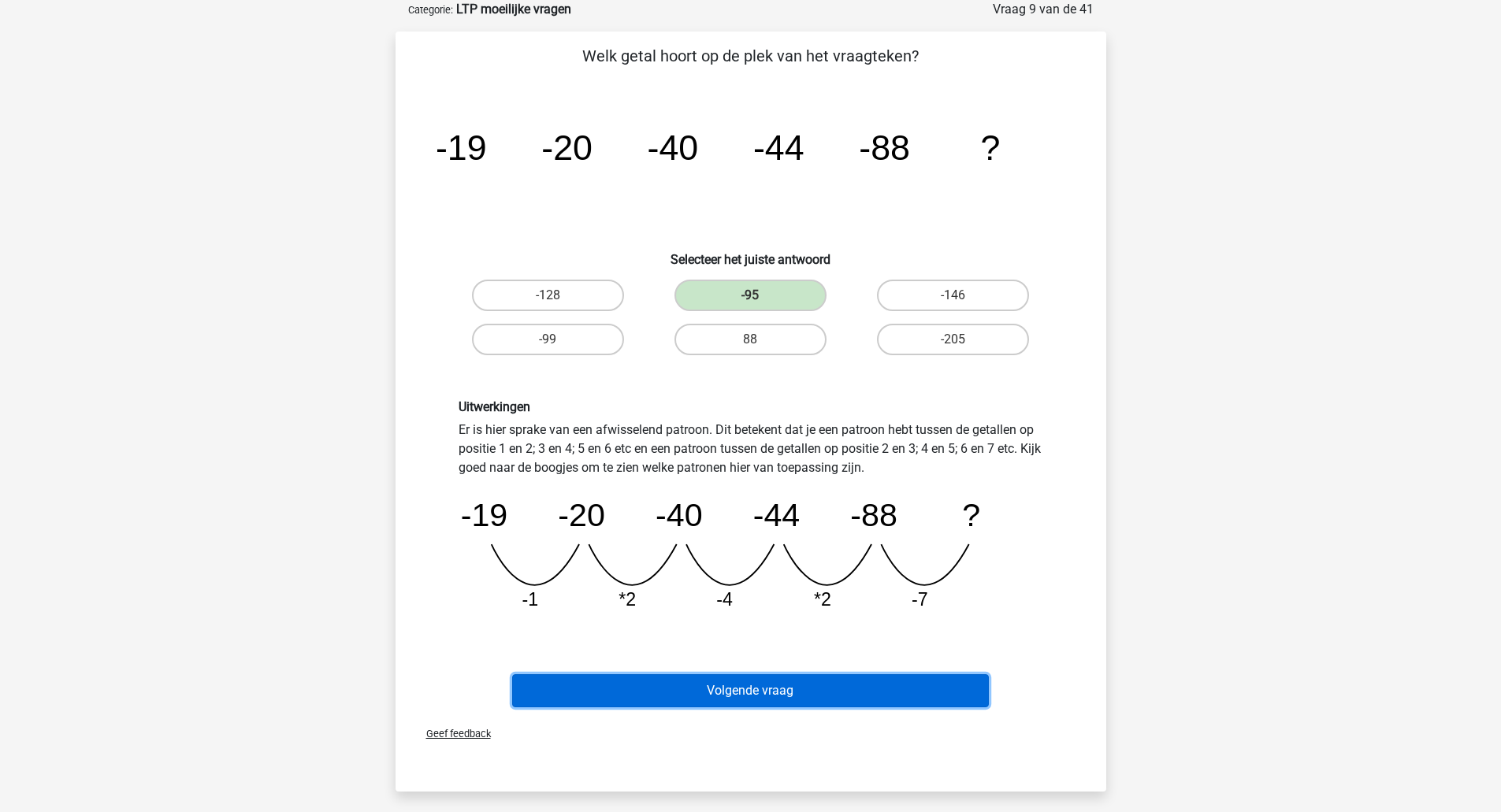
click at [701, 700] on button "Volgende vraag" at bounding box center [750, 690] width 476 height 33
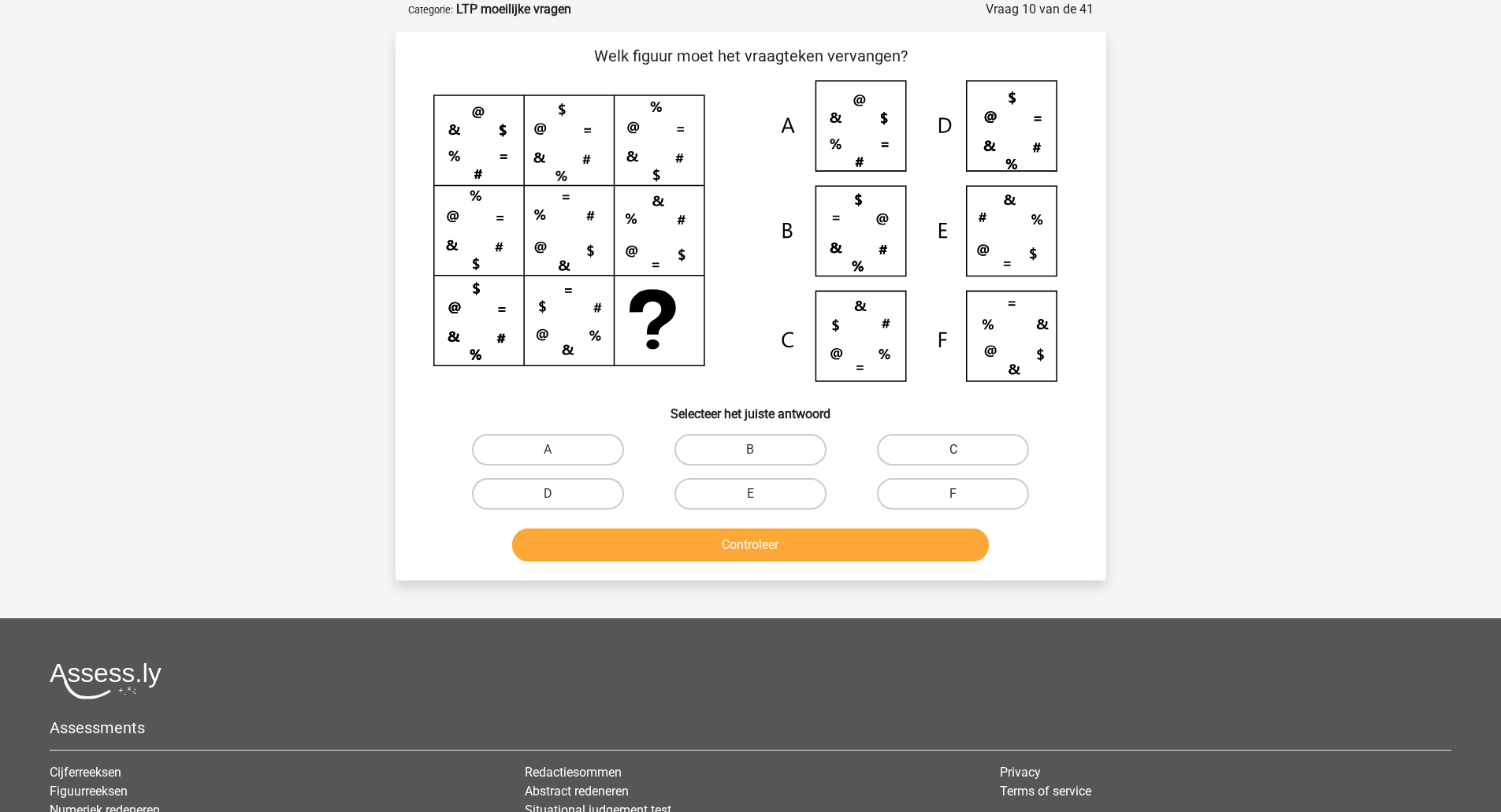
click at [947, 447] on label "C" at bounding box center [952, 449] width 152 height 31
click at [953, 450] on input "C" at bounding box center [958, 455] width 10 height 10
radio input "true"
click at [849, 541] on button "Controleer" at bounding box center [750, 545] width 476 height 33
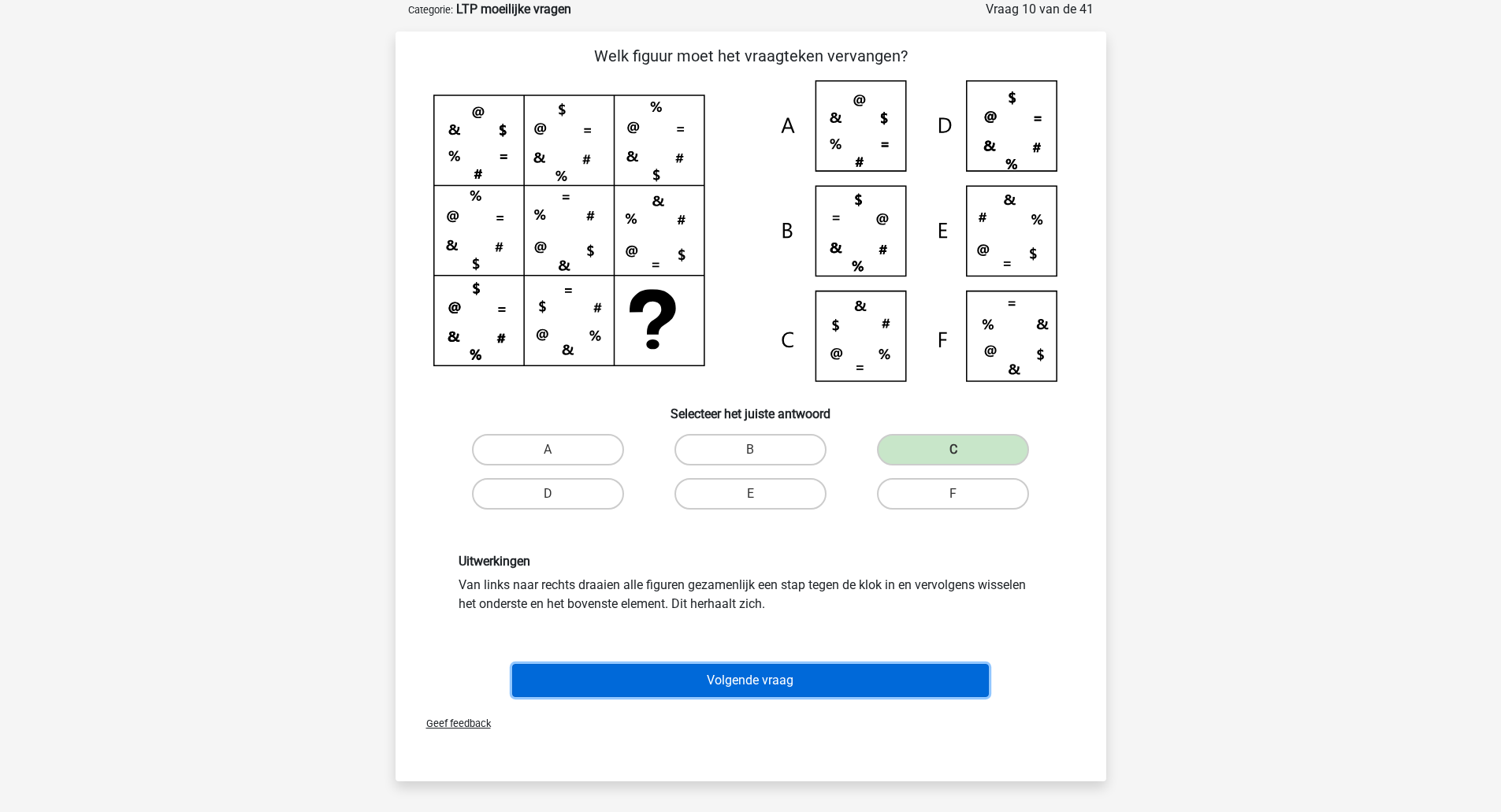
click at [750, 688] on button "Volgende vraag" at bounding box center [750, 680] width 476 height 33
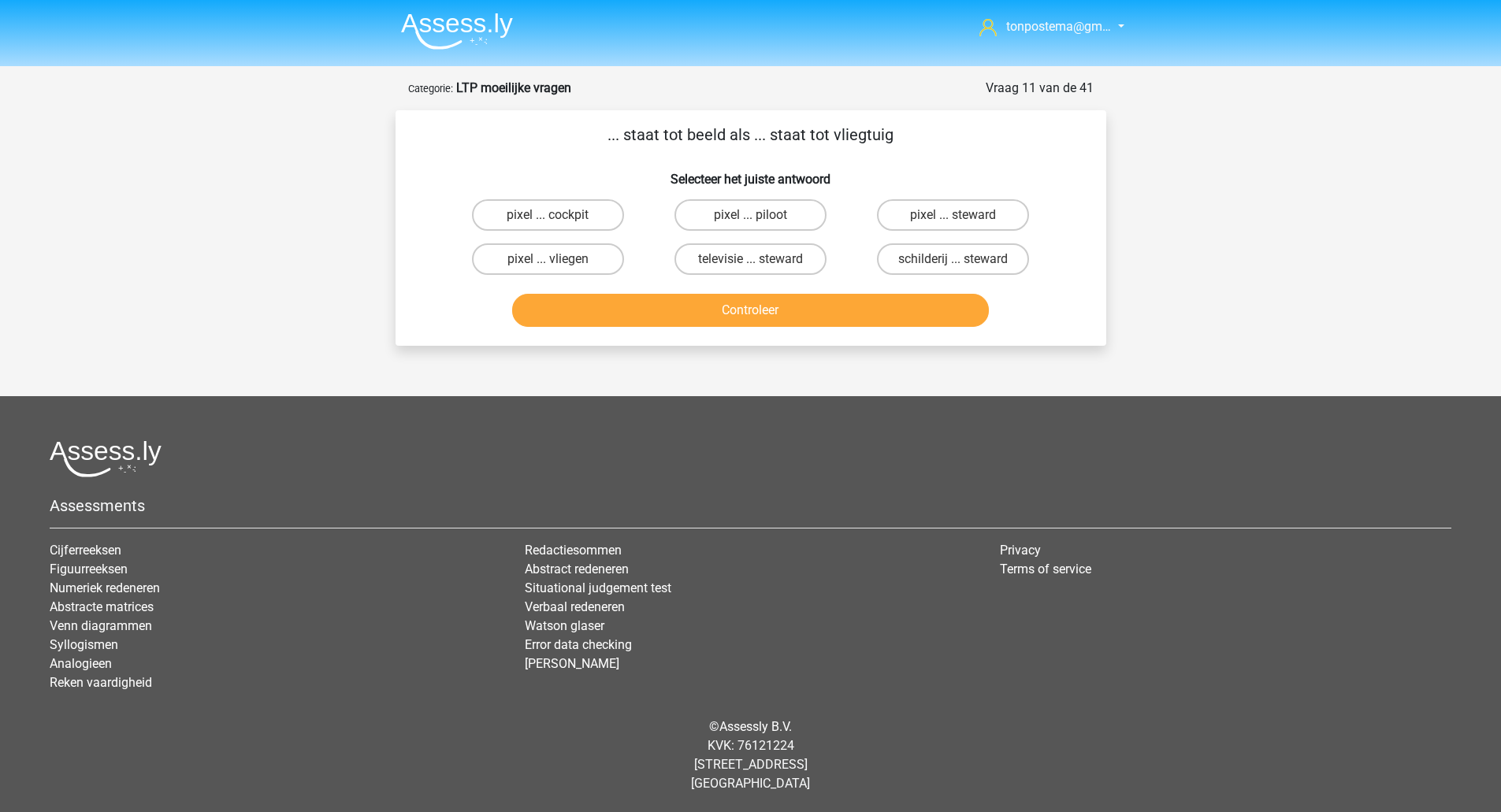
scroll to position [0, 0]
click at [585, 216] on label "pixel ... cockpit" at bounding box center [553, 214] width 152 height 31
click at [564, 216] on input "pixel ... cockpit" at bounding box center [558, 220] width 10 height 10
radio input "true"
click at [665, 314] on button "Controleer" at bounding box center [756, 310] width 476 height 33
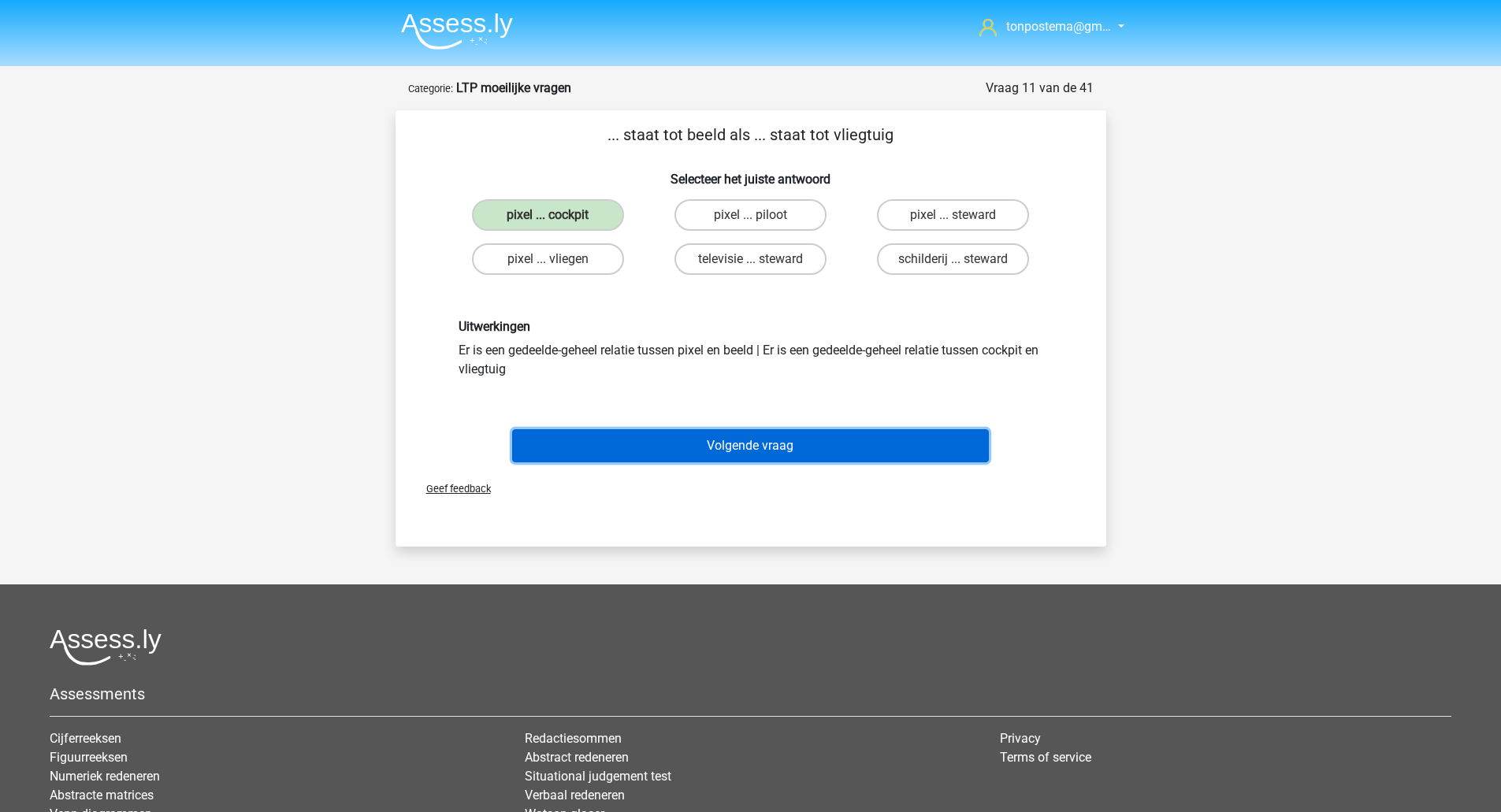
click at [670, 435] on button "Volgende vraag" at bounding box center [750, 445] width 476 height 33
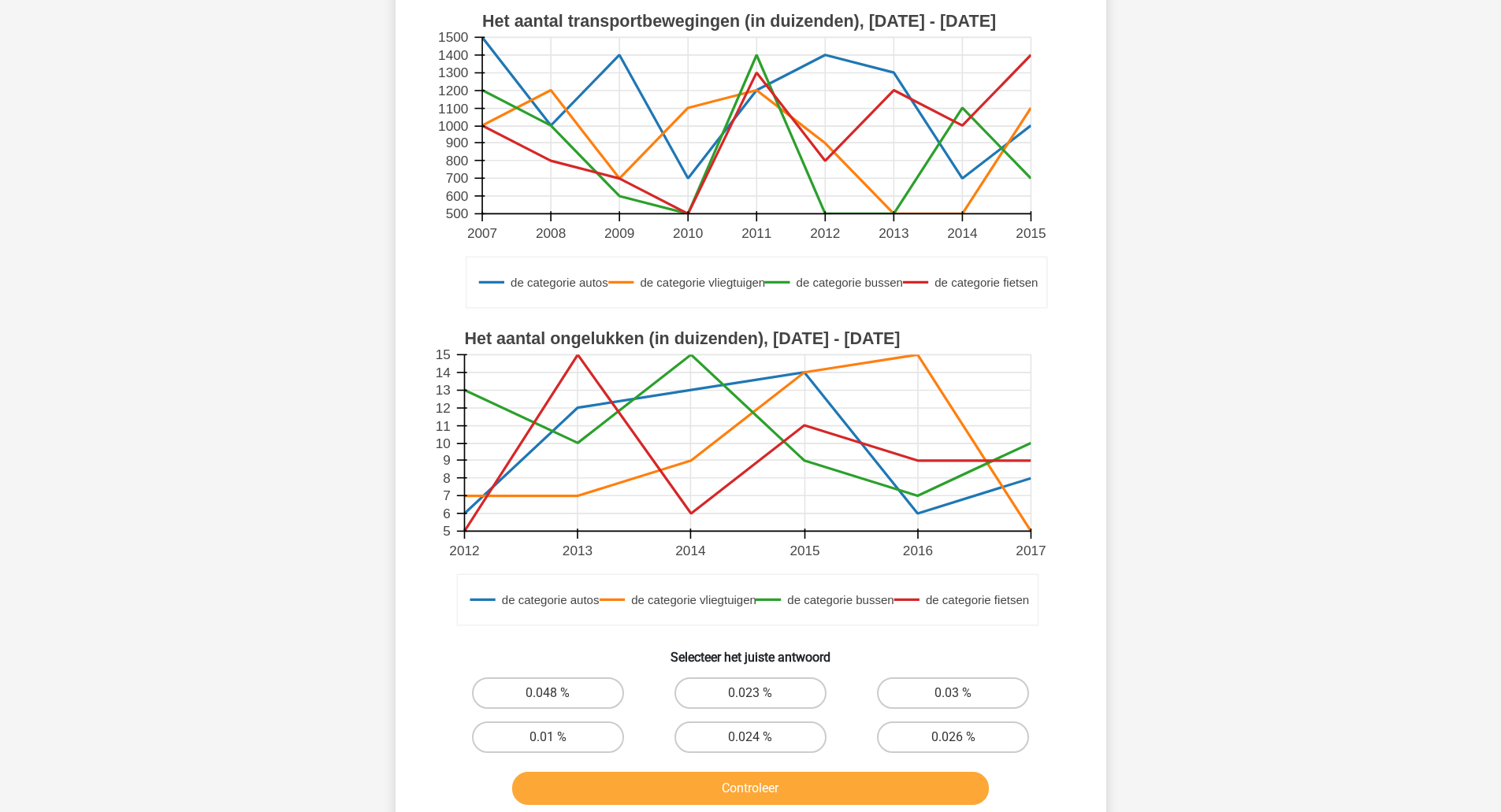
scroll to position [182, 0]
click at [954, 728] on label "0.026 %" at bounding box center [952, 736] width 152 height 31
click at [954, 737] on input "0.026 %" at bounding box center [958, 741] width 10 height 10
radio input "true"
click at [881, 776] on button "Controleer" at bounding box center [750, 787] width 476 height 33
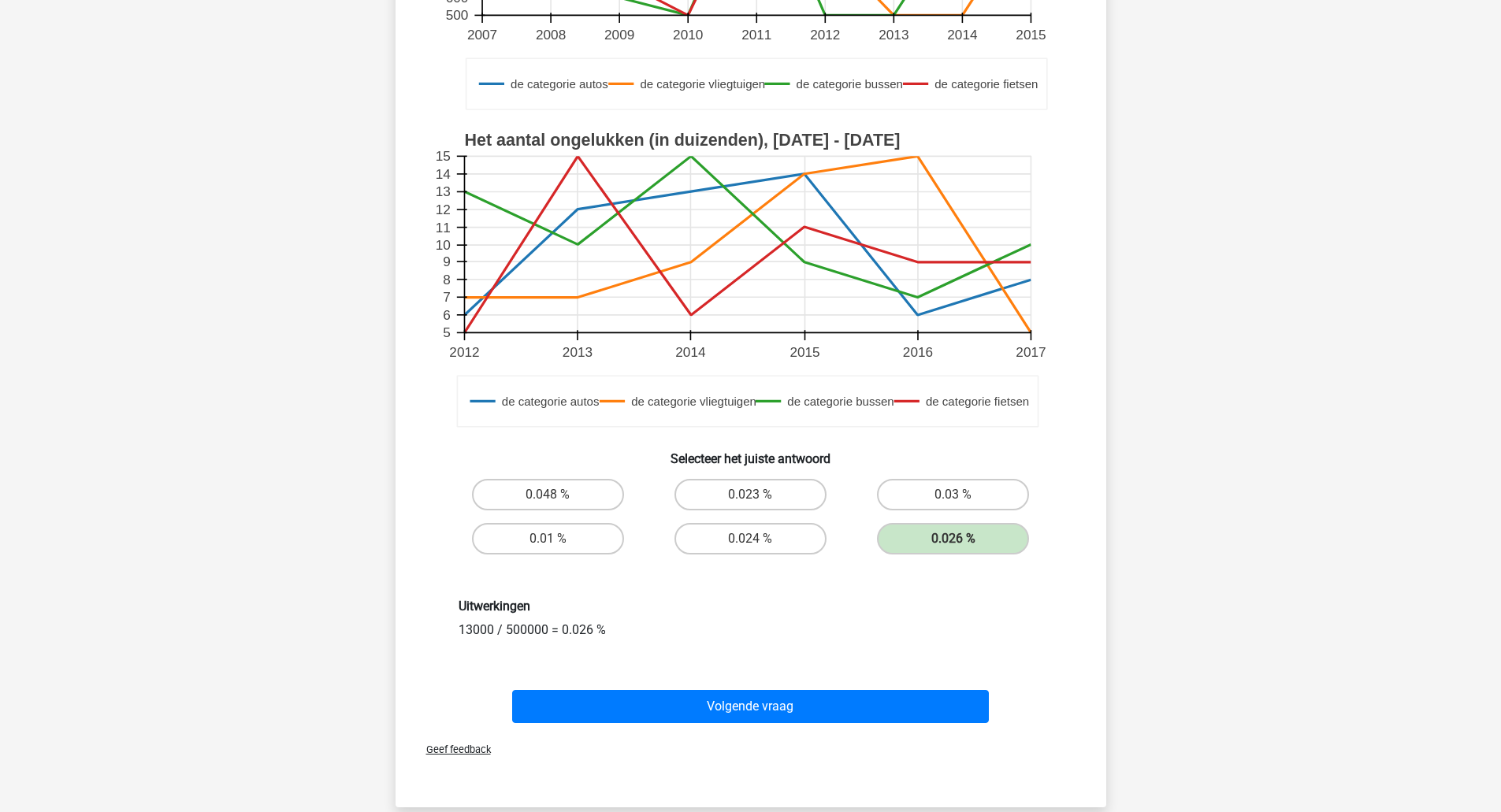
scroll to position [380, 0]
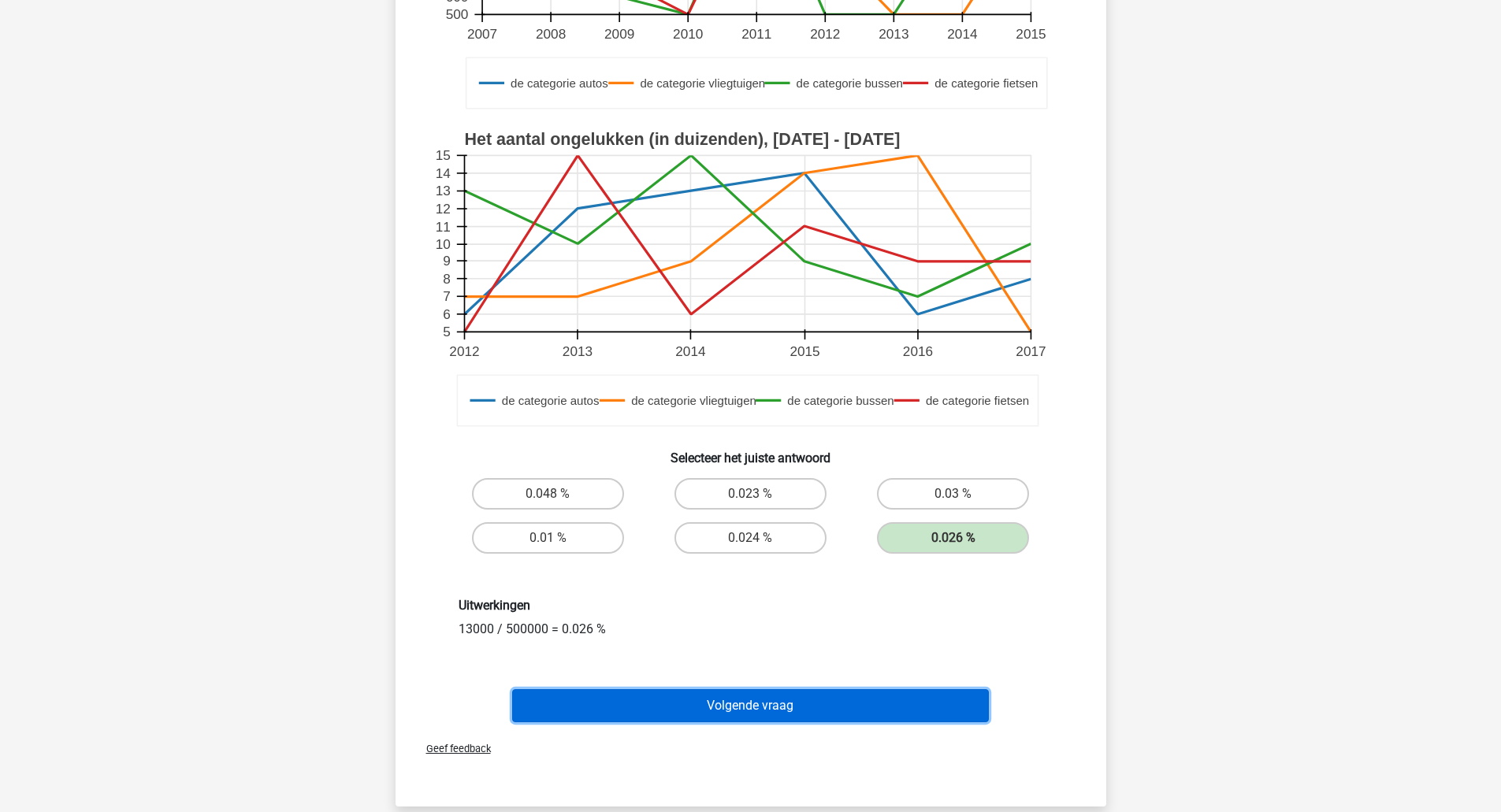
click at [827, 707] on button "Volgende vraag" at bounding box center [750, 705] width 476 height 33
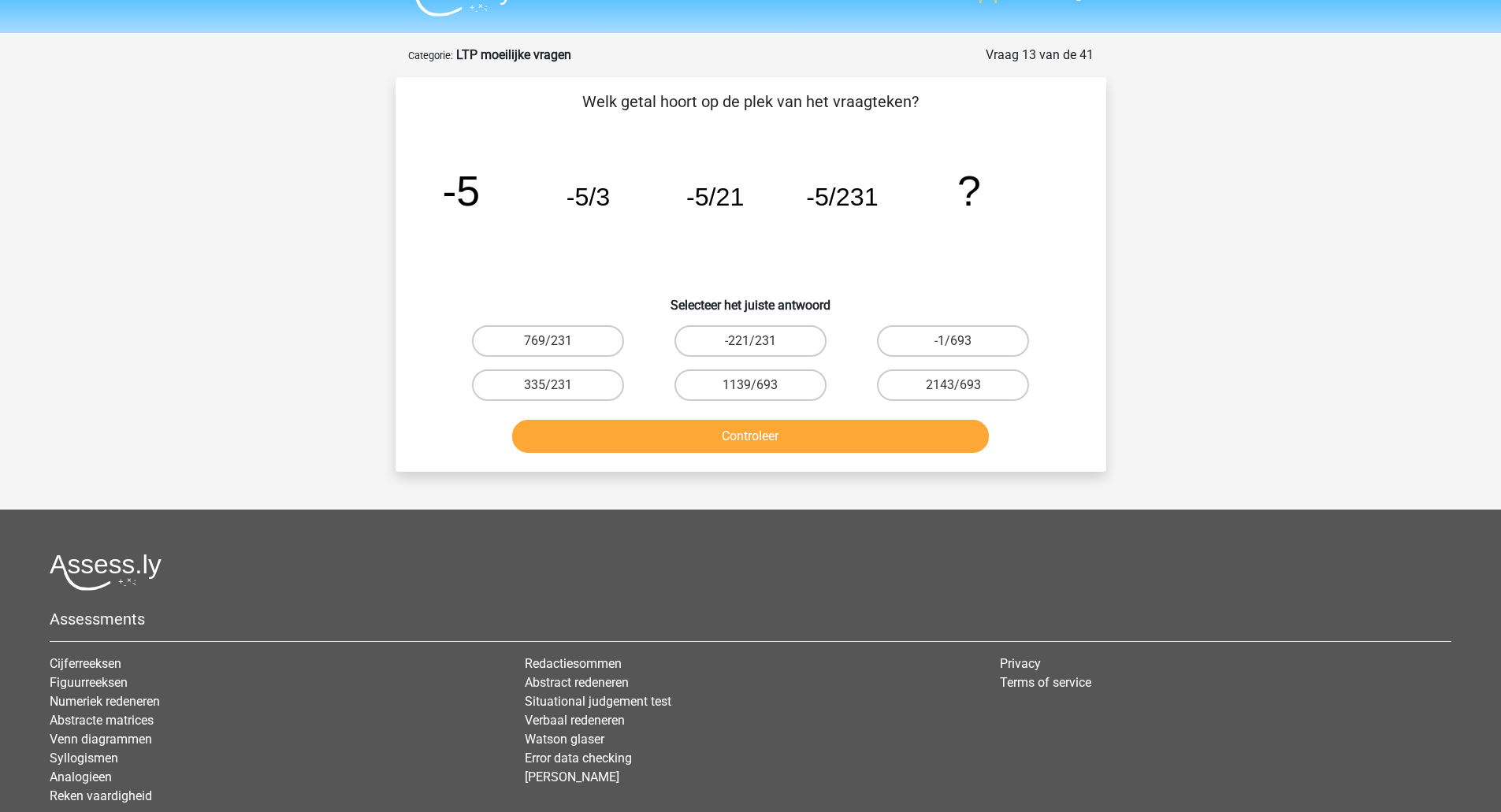
scroll to position [105, 0]
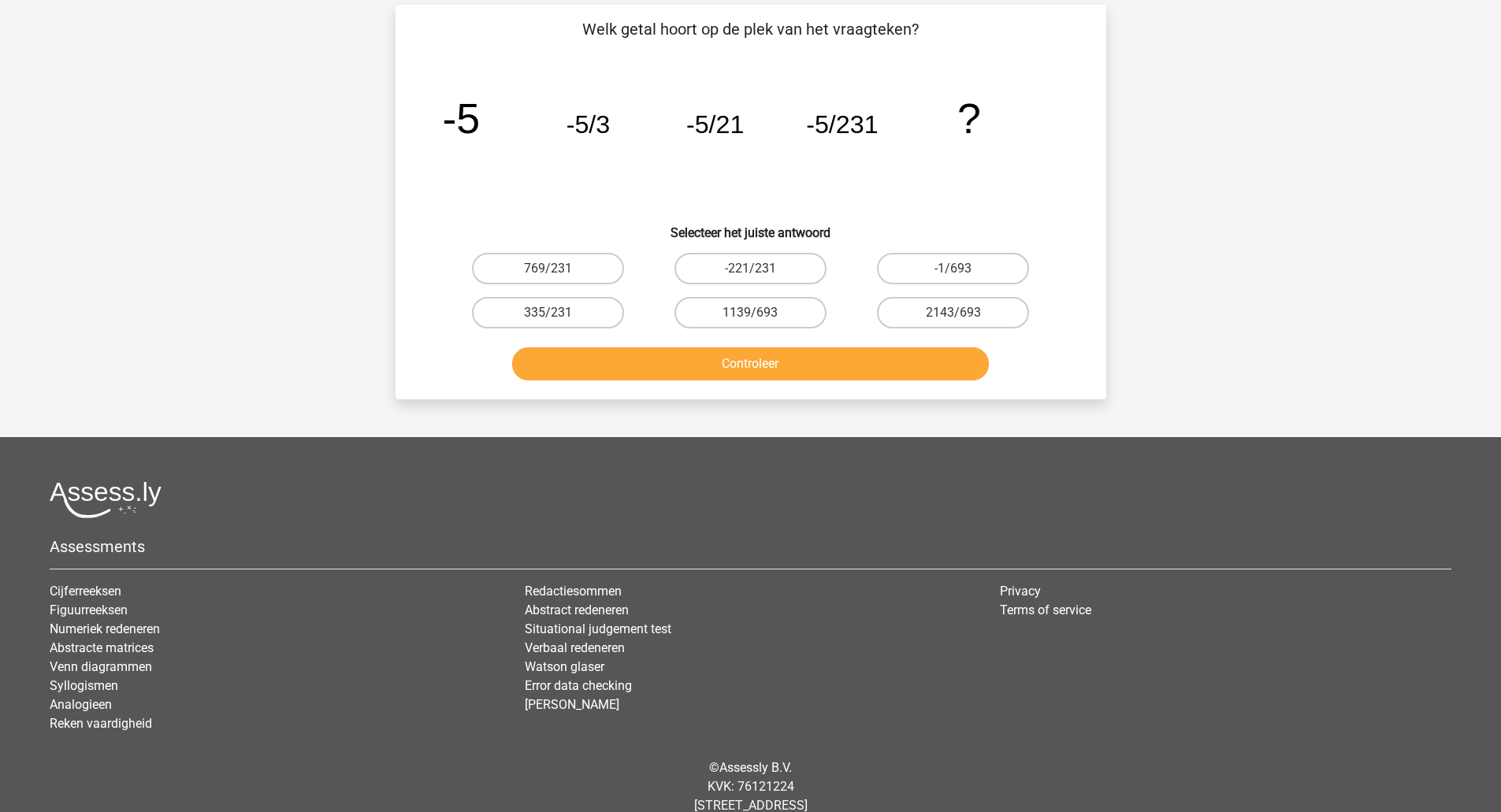
click at [954, 272] on input "-1/693" at bounding box center [958, 273] width 10 height 10
radio input "true"
click at [883, 370] on button "Controleer" at bounding box center [750, 363] width 476 height 33
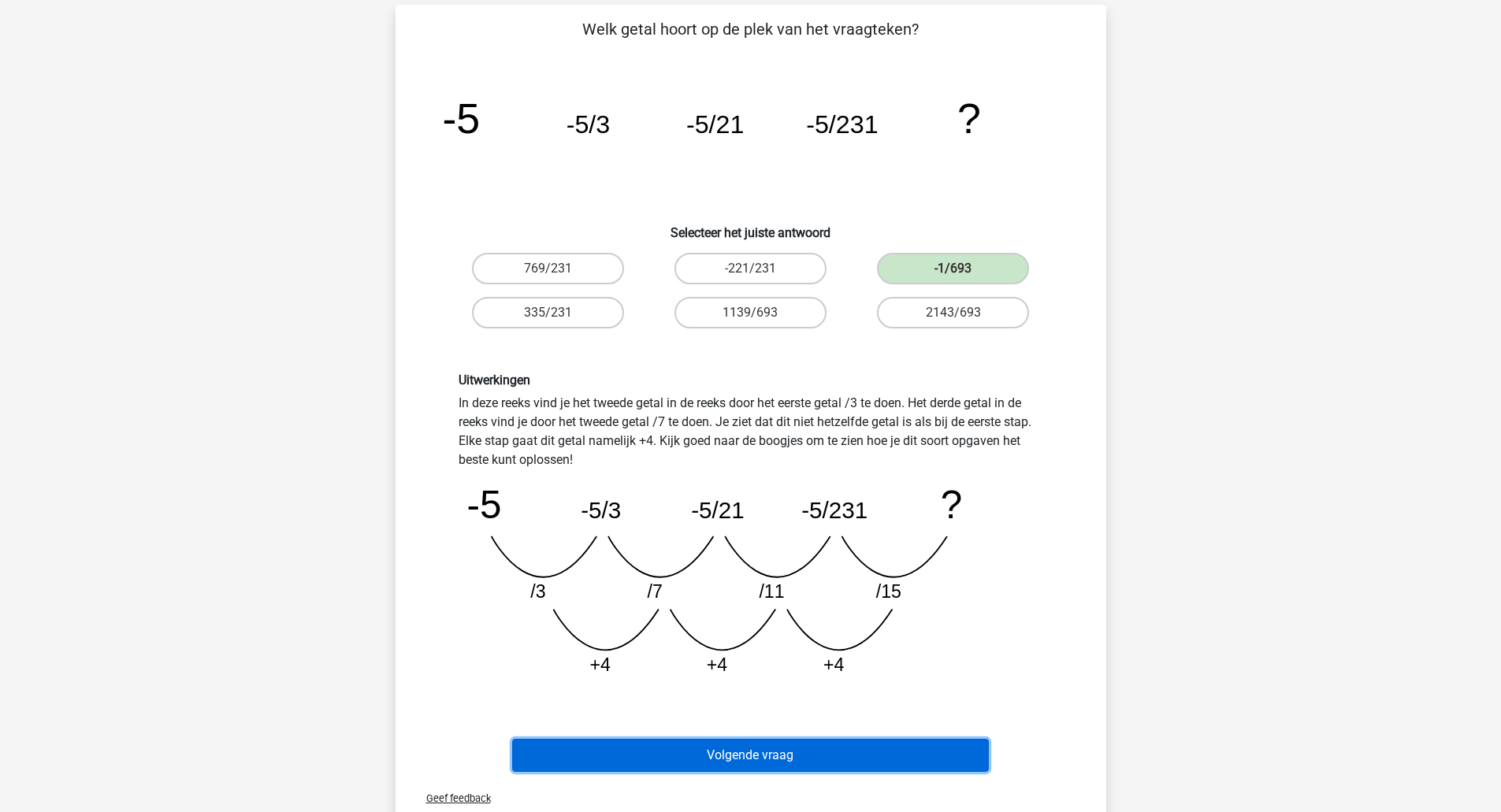
click at [824, 758] on button "Volgende vraag" at bounding box center [750, 755] width 476 height 33
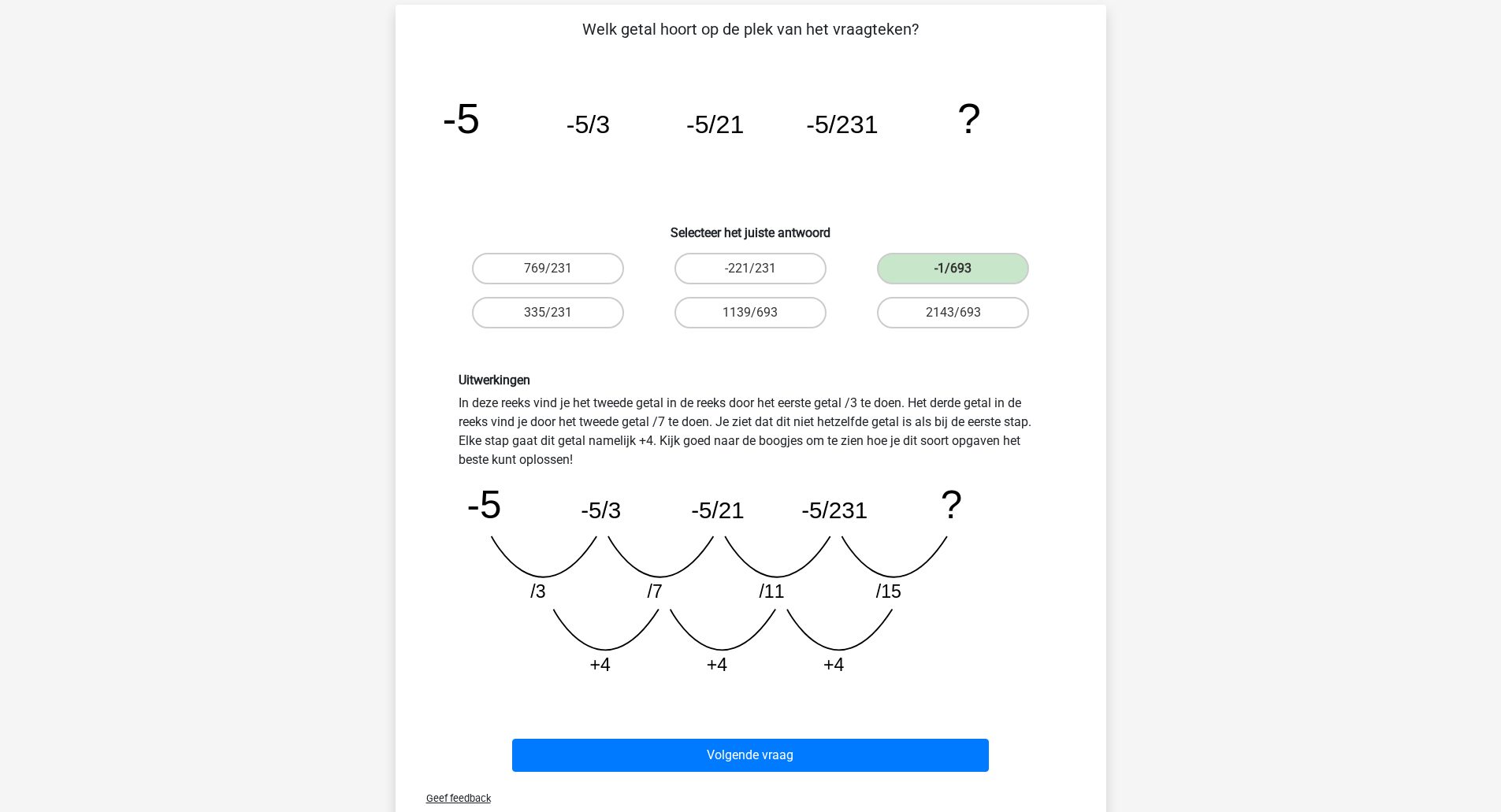
scroll to position [79, 0]
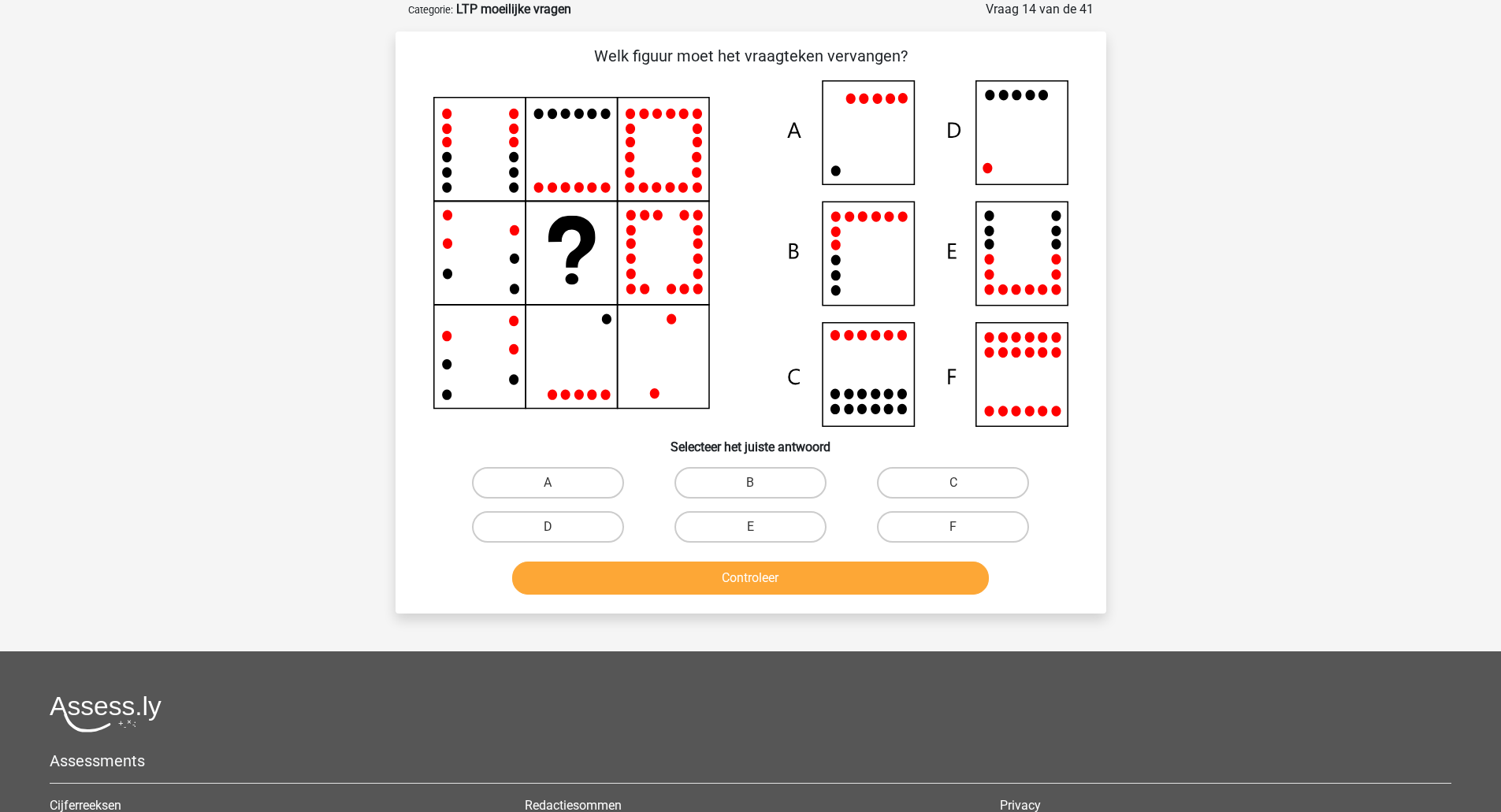
click at [1020, 133] on icon at bounding box center [750, 253] width 635 height 346
click at [578, 516] on label "D" at bounding box center [547, 526] width 152 height 31
click at [558, 527] on input "D" at bounding box center [552, 532] width 10 height 10
radio input "true"
click at [583, 590] on button "Controleer" at bounding box center [750, 577] width 476 height 33
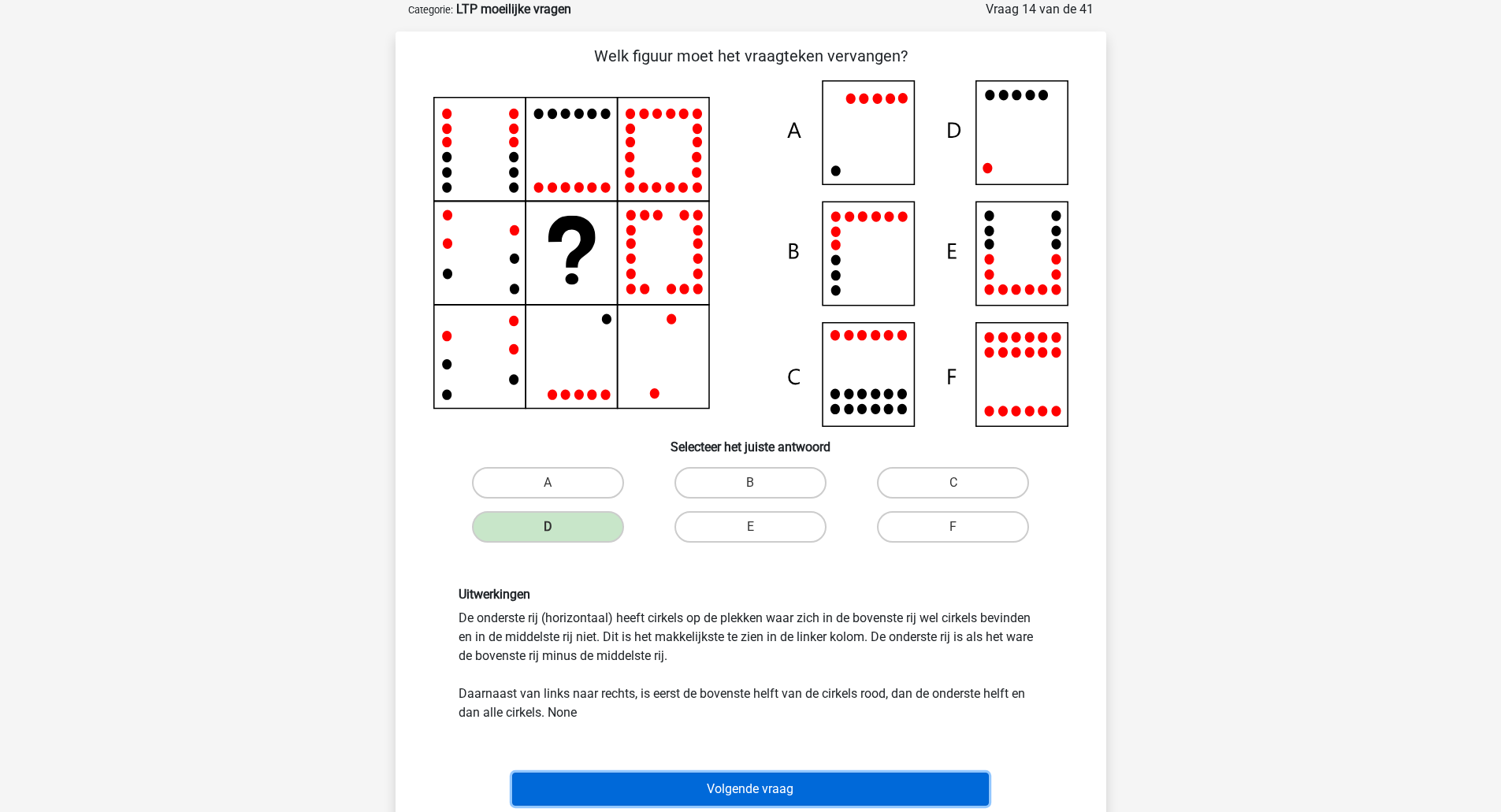
click at [681, 784] on button "Volgende vraag" at bounding box center [750, 789] width 476 height 33
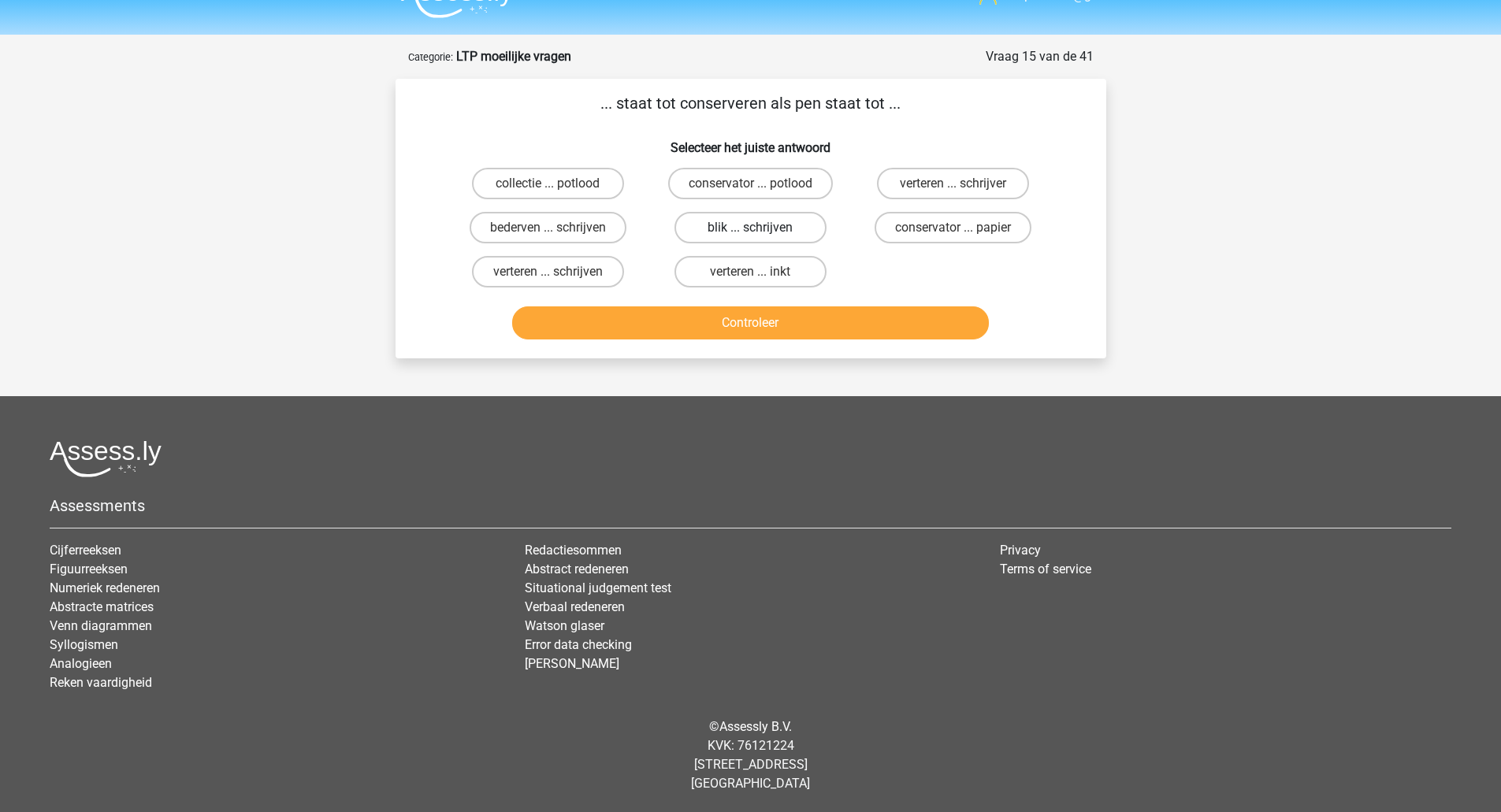
click at [745, 231] on label "blik ... schrijven" at bounding box center [750, 227] width 152 height 31
click at [750, 231] on input "blik ... schrijven" at bounding box center [755, 232] width 10 height 10
radio input "true"
click at [750, 320] on button "Controleer" at bounding box center [750, 322] width 476 height 33
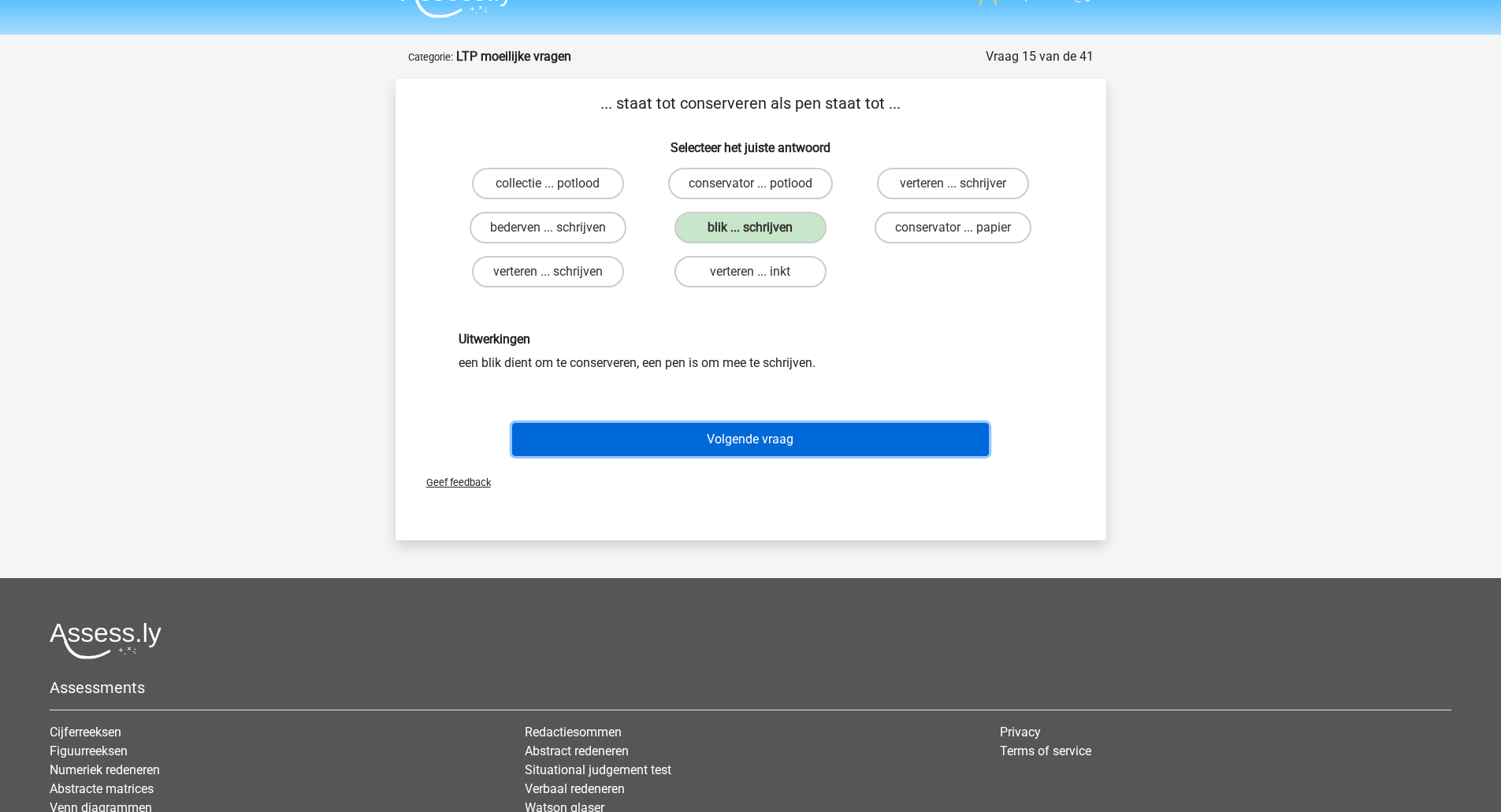
click at [708, 443] on button "Volgende vraag" at bounding box center [750, 439] width 476 height 33
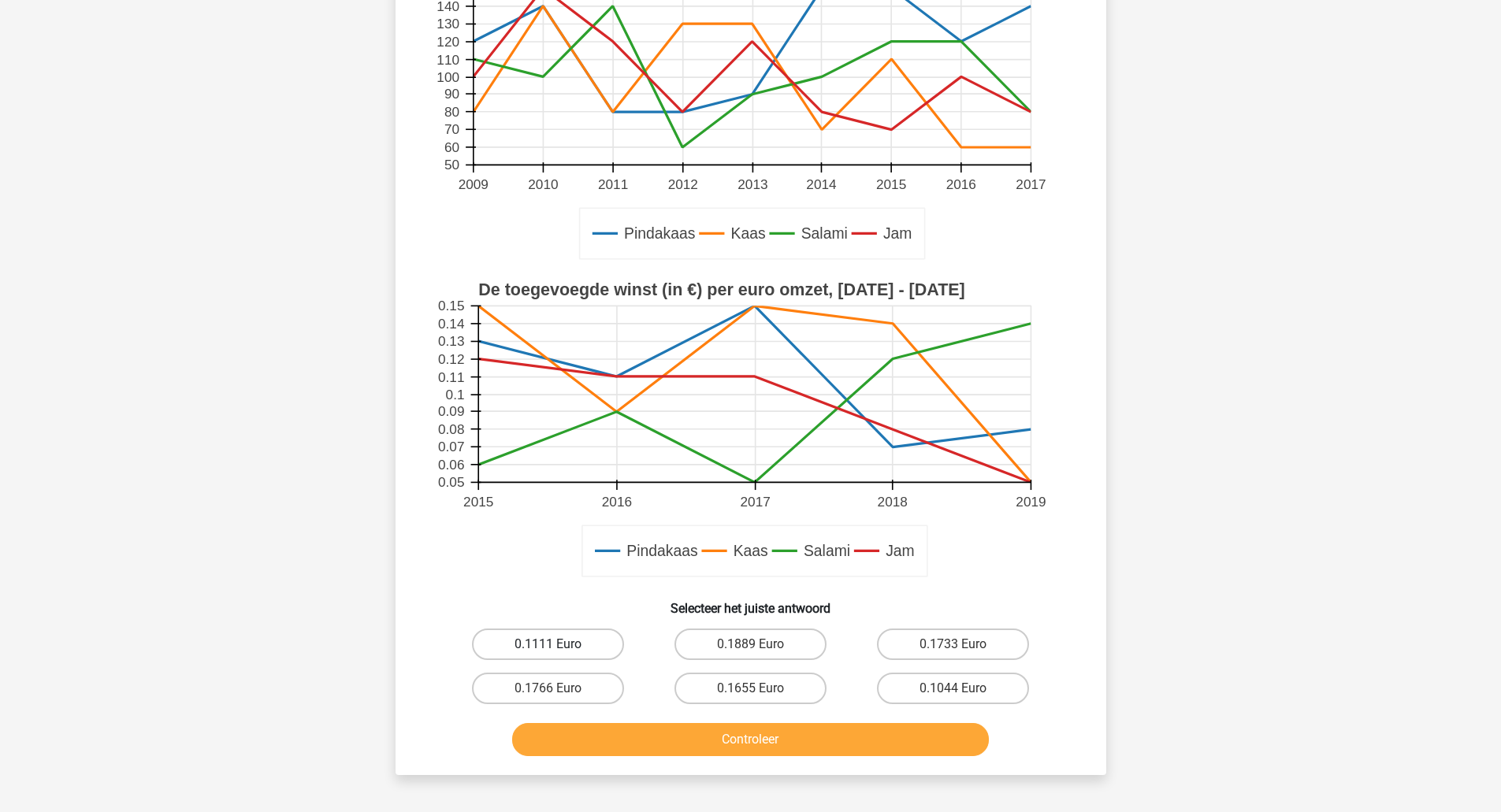
scroll to position [342, 0]
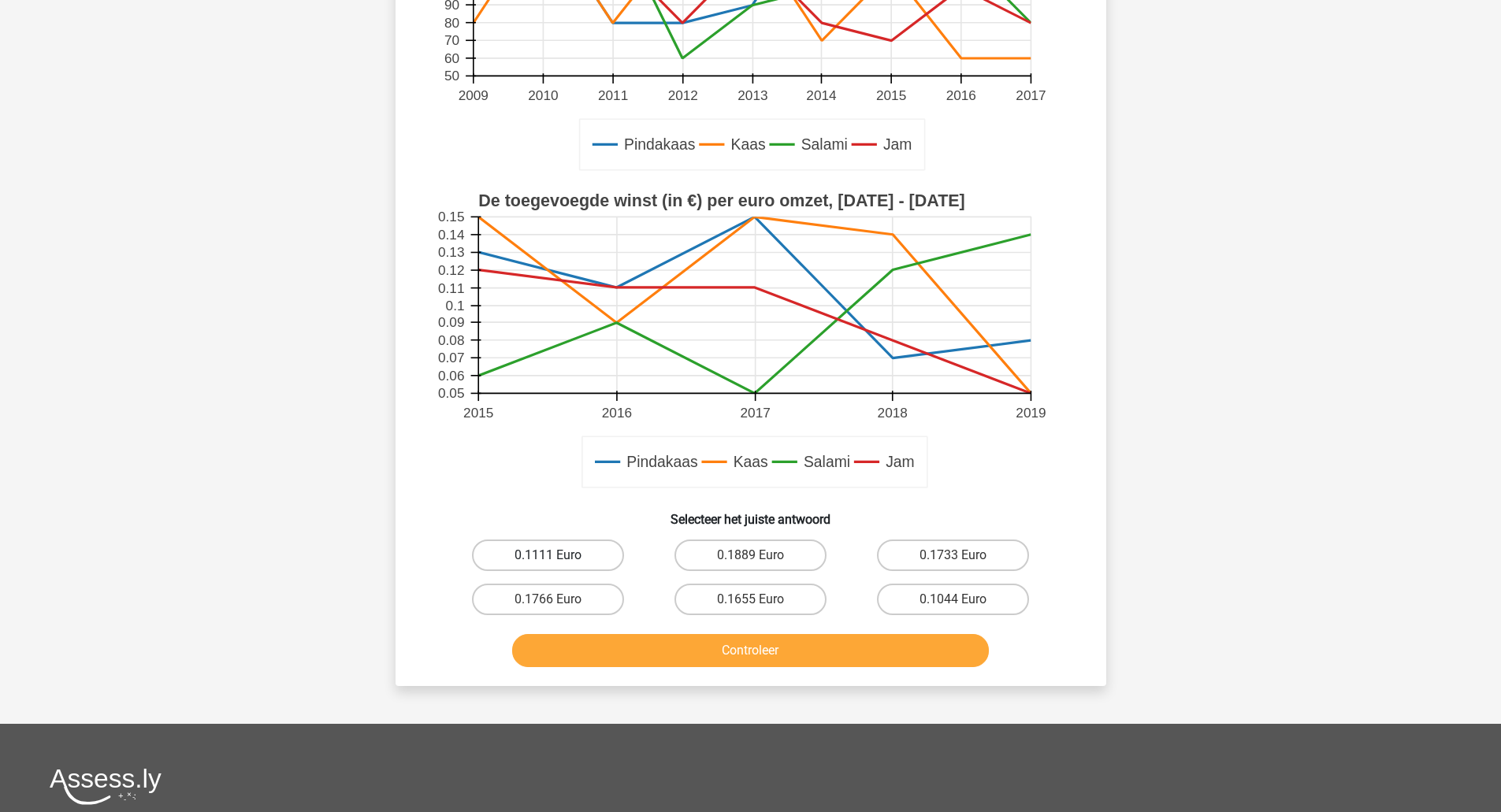
click at [557, 552] on label "0.1111 Euro" at bounding box center [547, 555] width 152 height 31
click at [557, 555] on input "0.1111 Euro" at bounding box center [552, 560] width 10 height 10
radio input "true"
click at [624, 659] on button "Controleer" at bounding box center [750, 650] width 476 height 33
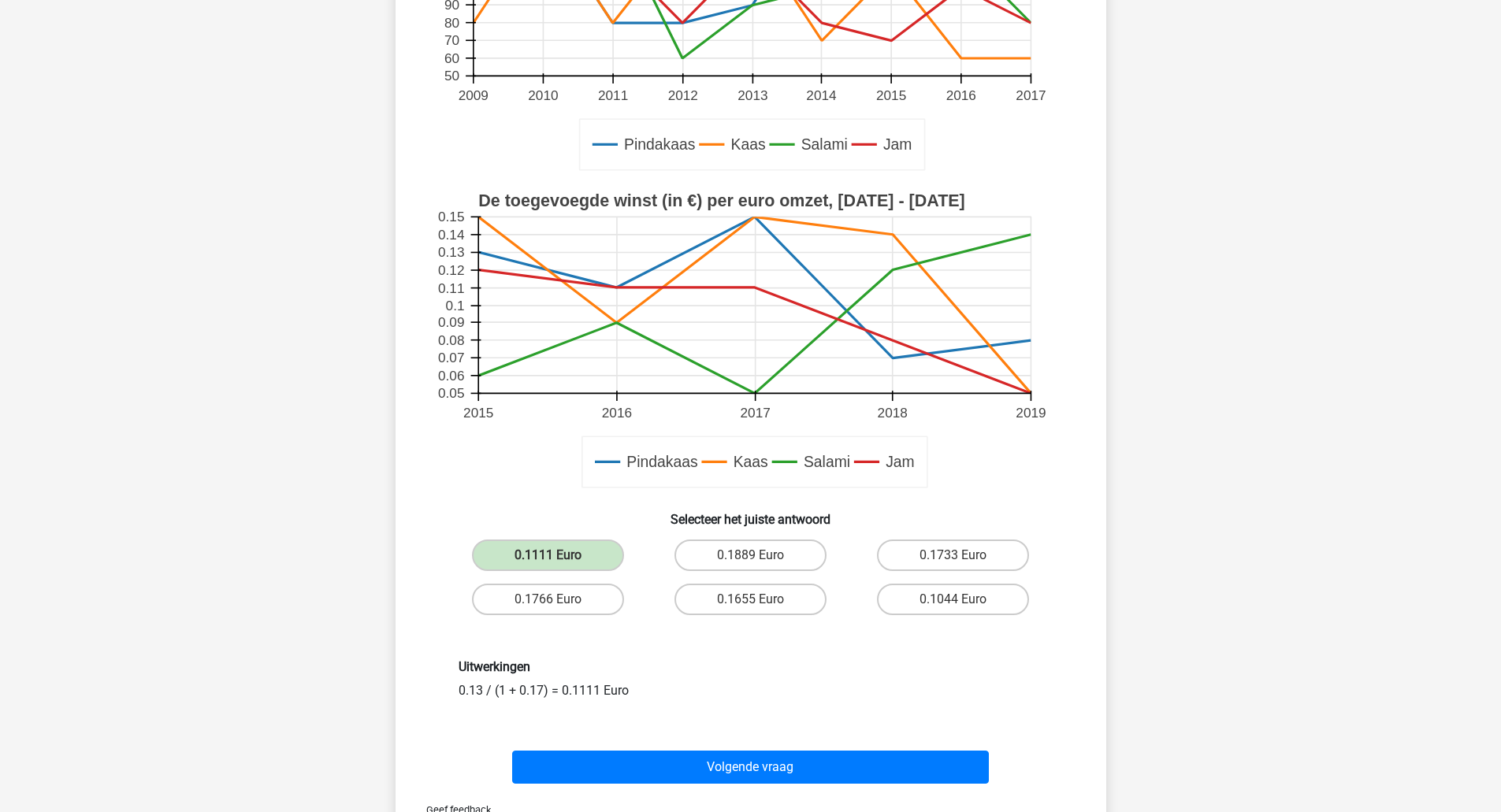
drag, startPoint x: 591, startPoint y: 732, endPoint x: 591, endPoint y: 741, distance: 9.0
click at [591, 740] on div "Als de toegevoegde winst (in €) per euro omzet door verkoop van Pindakaas is to…" at bounding box center [750, 284] width 698 height 1008
drag, startPoint x: 319, startPoint y: 696, endPoint x: 354, endPoint y: 701, distance: 35.4
click at [321, 697] on div "tonpostema@gm… [EMAIL_ADDRESS][DOMAIN_NAME]" at bounding box center [750, 489] width 1501 height 1663
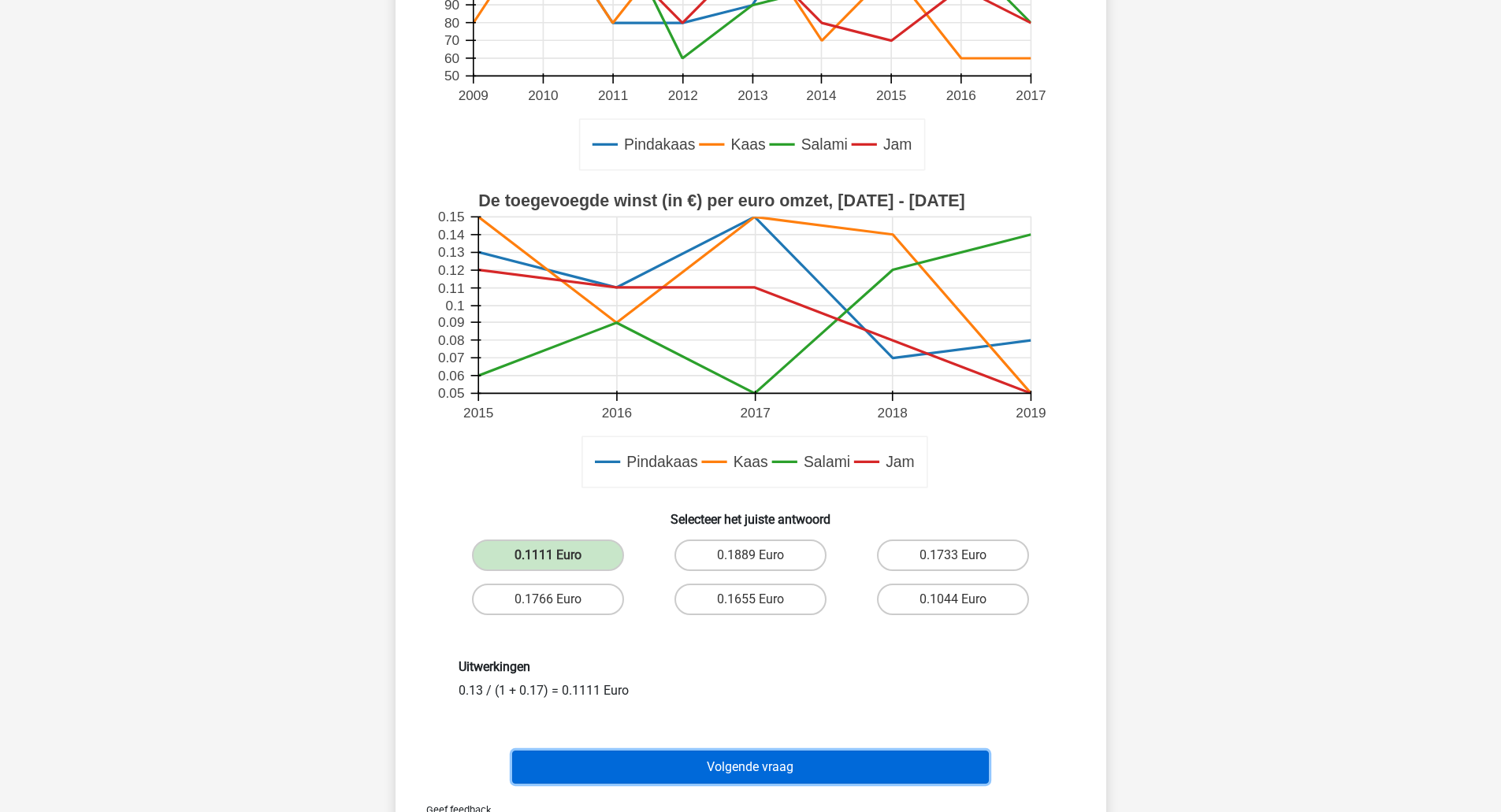
click at [612, 780] on button "Volgende vraag" at bounding box center [750, 766] width 476 height 33
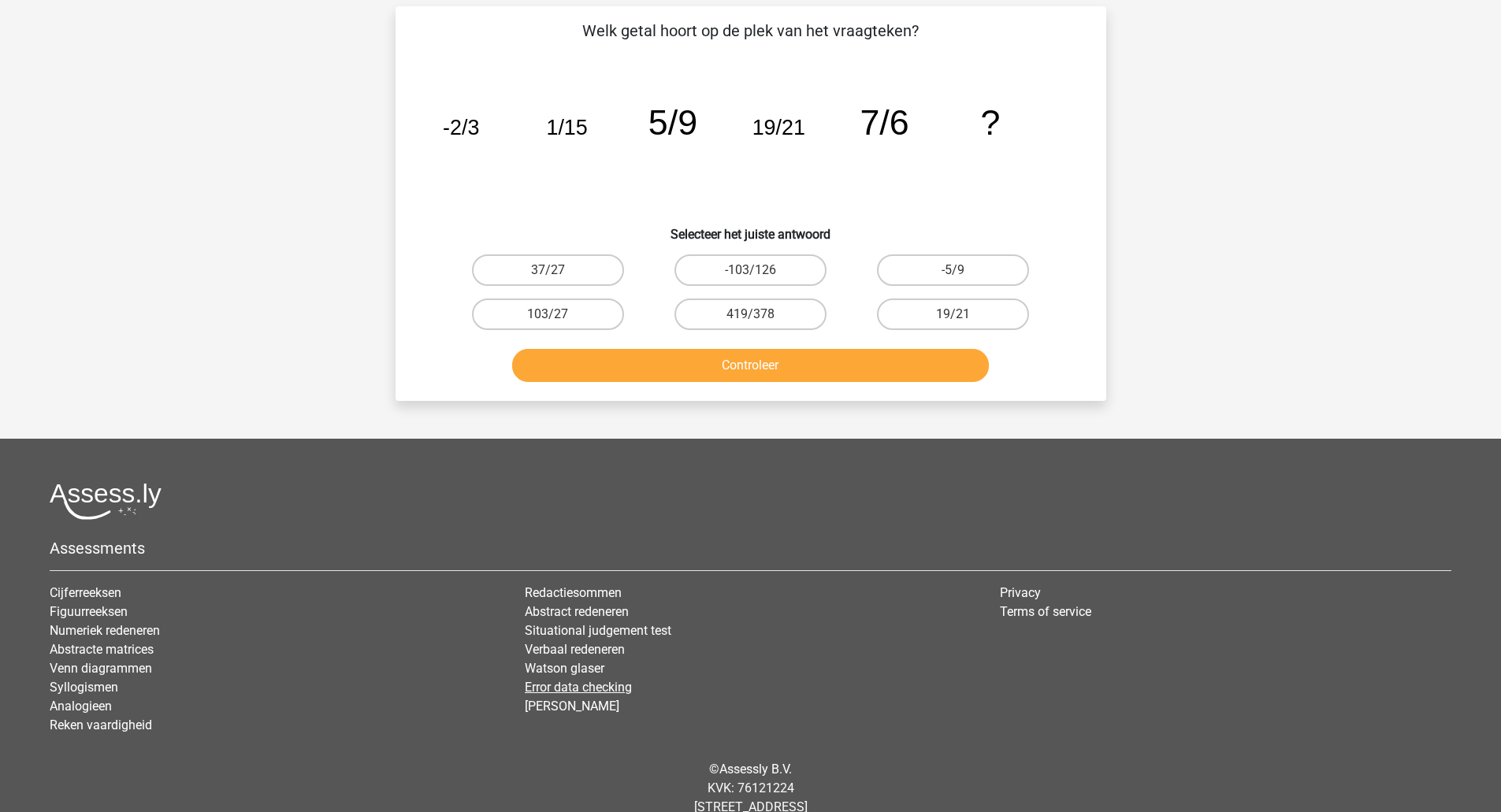
scroll to position [79, 0]
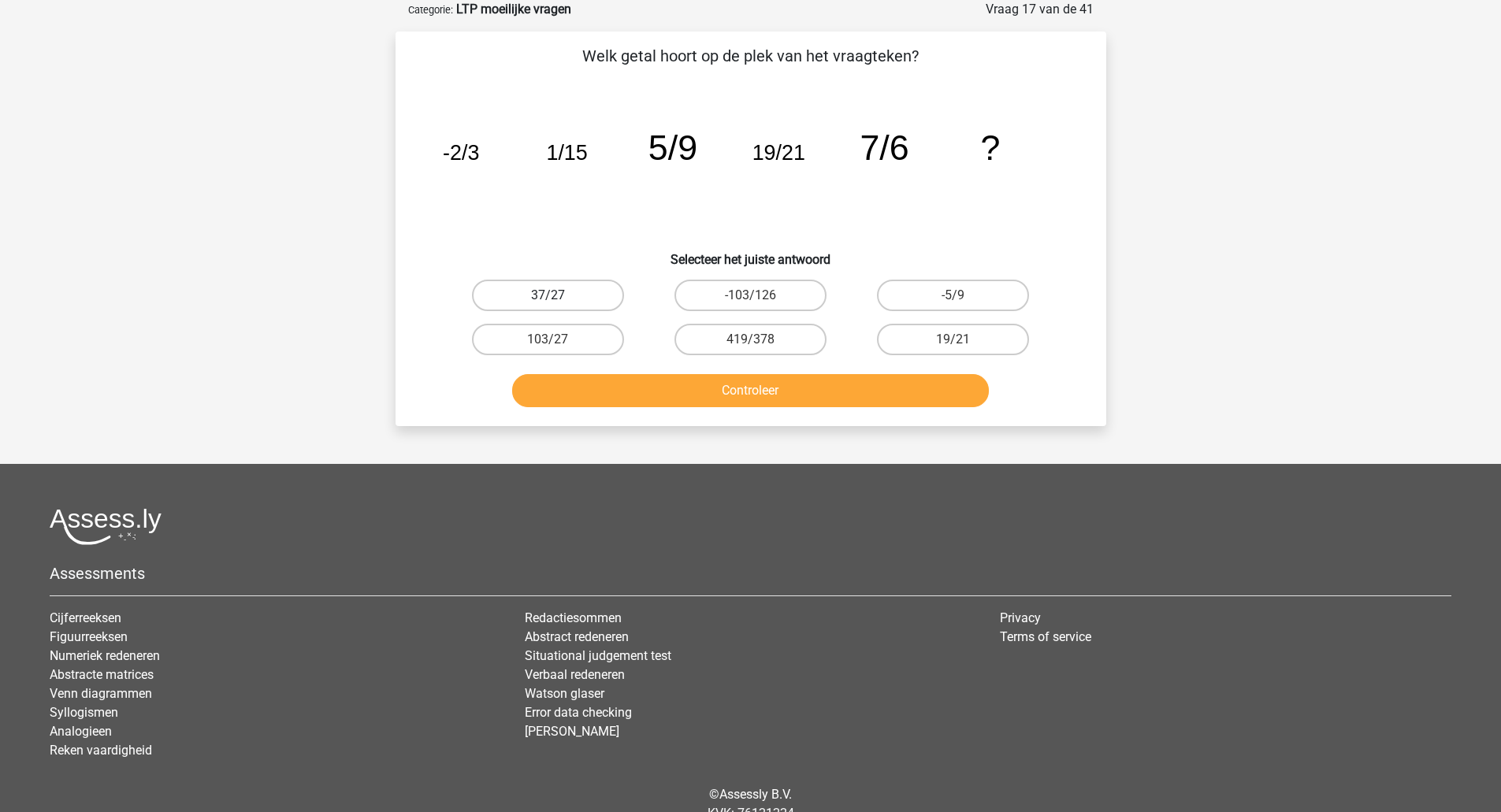
click at [543, 292] on label "37/27" at bounding box center [547, 295] width 152 height 31
click at [547, 296] on input "37/27" at bounding box center [552, 300] width 10 height 10
radio input "true"
click at [582, 398] on button "Controleer" at bounding box center [750, 390] width 476 height 33
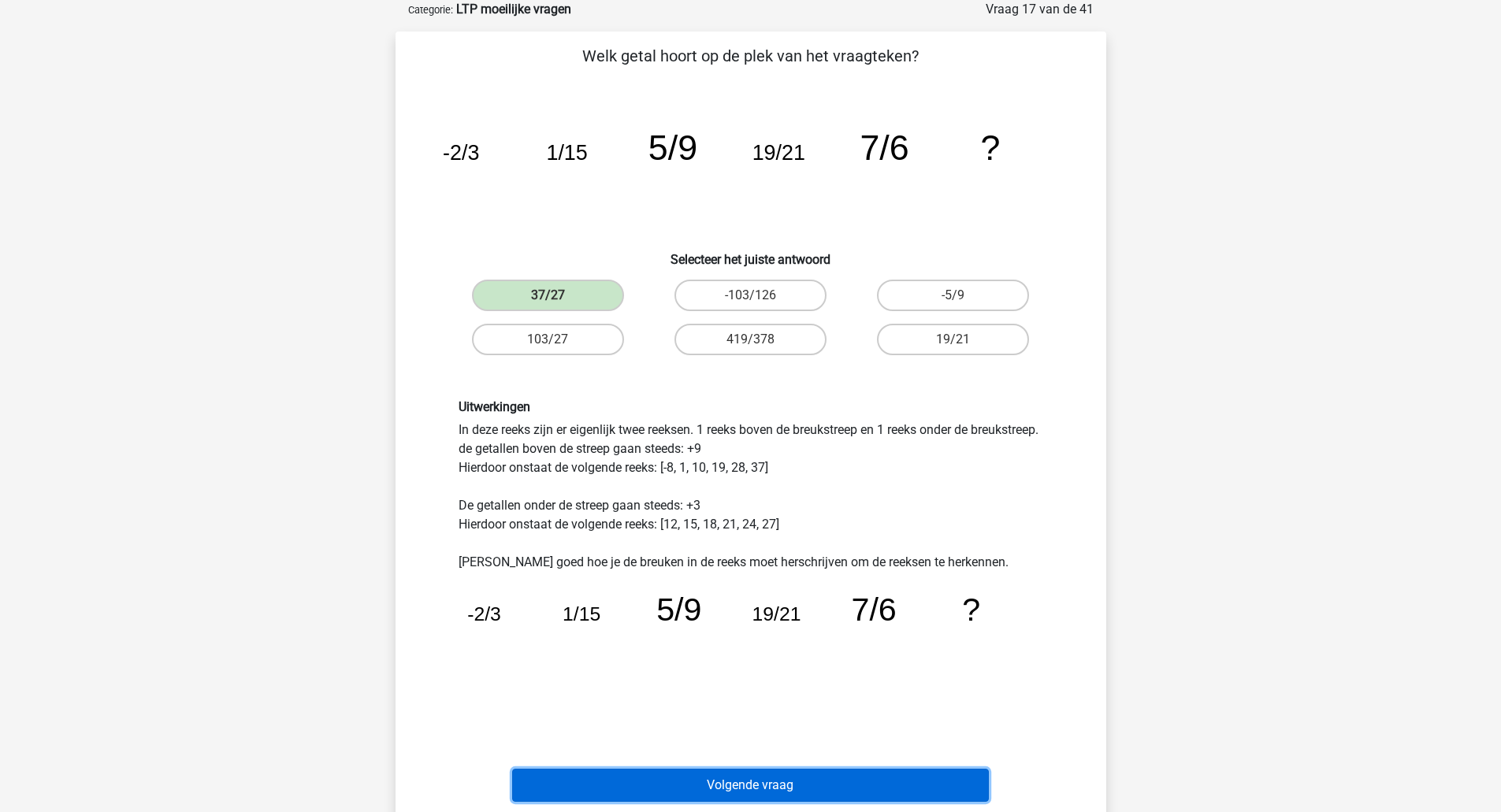
click at [852, 774] on button "Volgende vraag" at bounding box center [750, 785] width 476 height 33
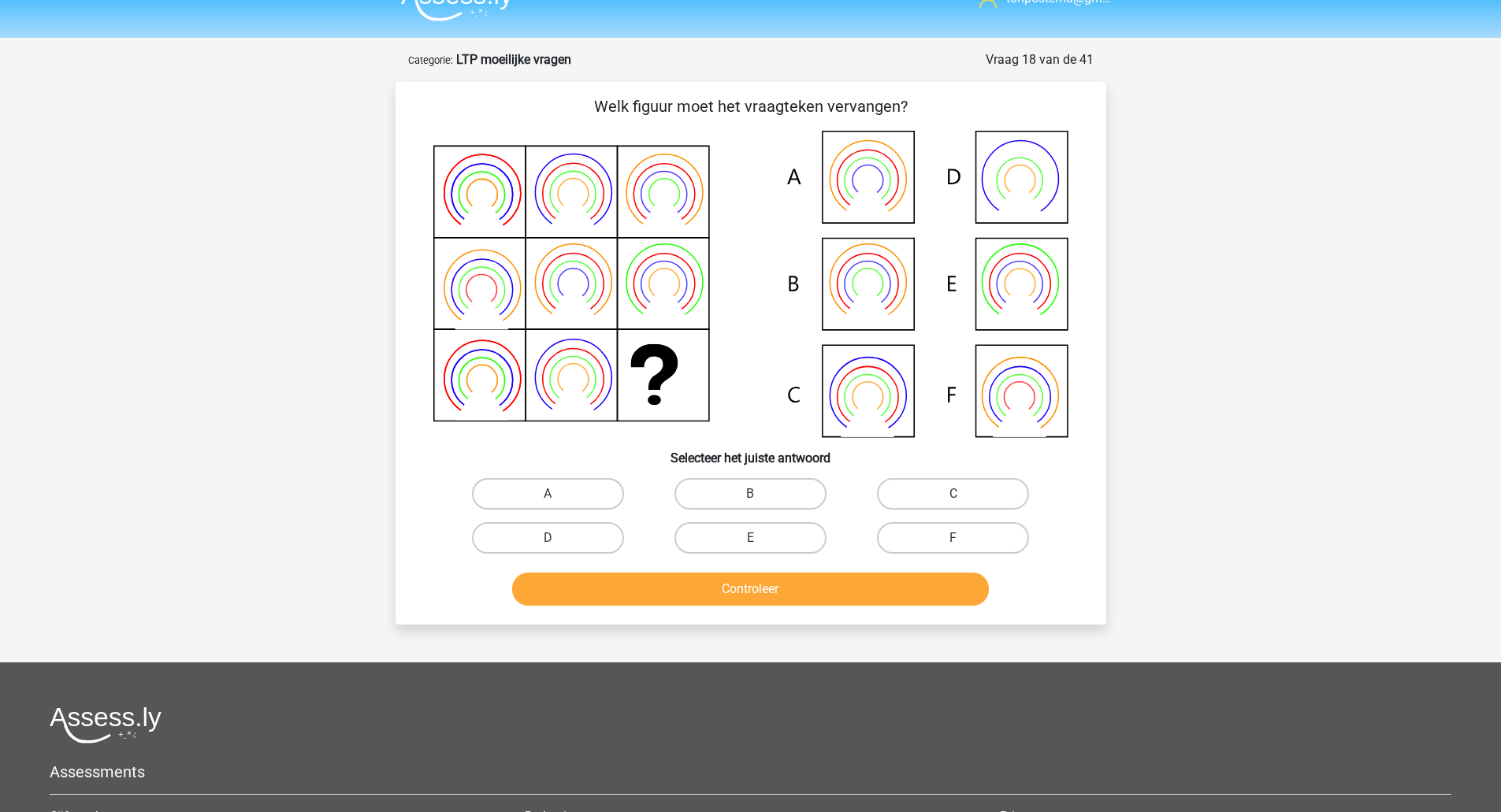
scroll to position [0, 0]
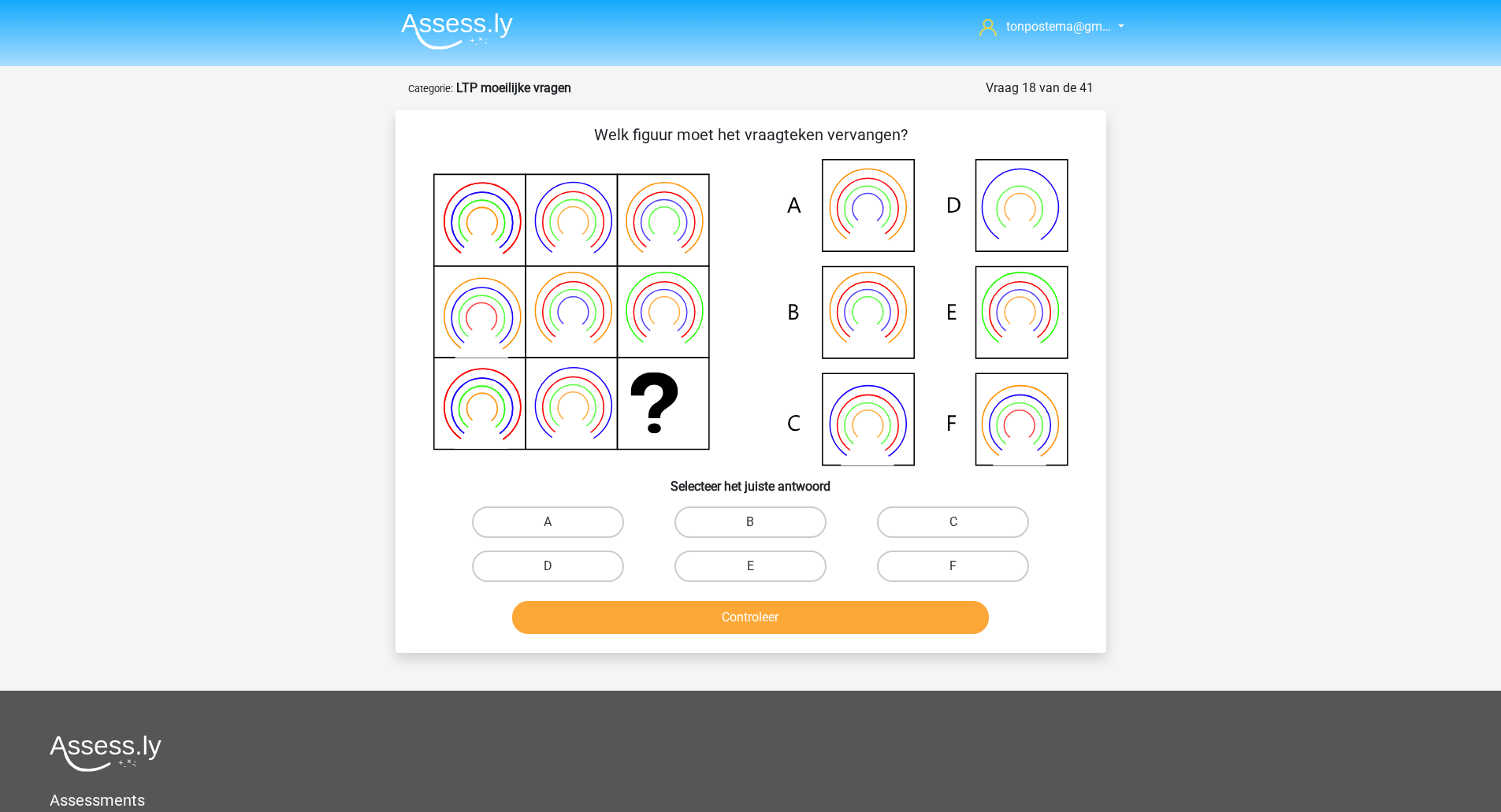
click at [860, 292] on icon at bounding box center [866, 312] width 46 height 46
click at [791, 522] on label "B" at bounding box center [750, 521] width 152 height 31
click at [760, 522] on input "B" at bounding box center [755, 527] width 10 height 10
radio input "true"
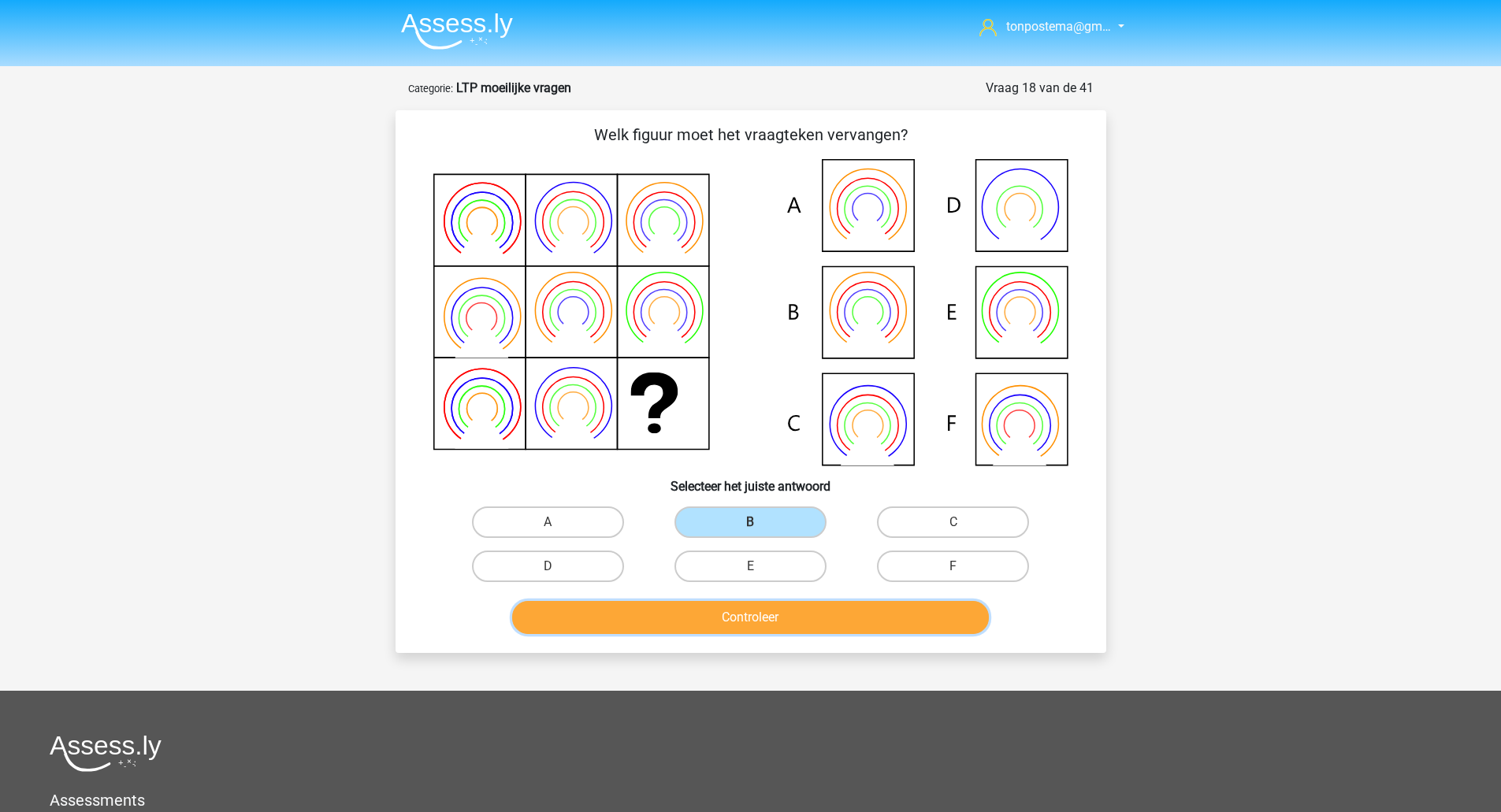
click at [794, 611] on button "Controleer" at bounding box center [750, 617] width 476 height 33
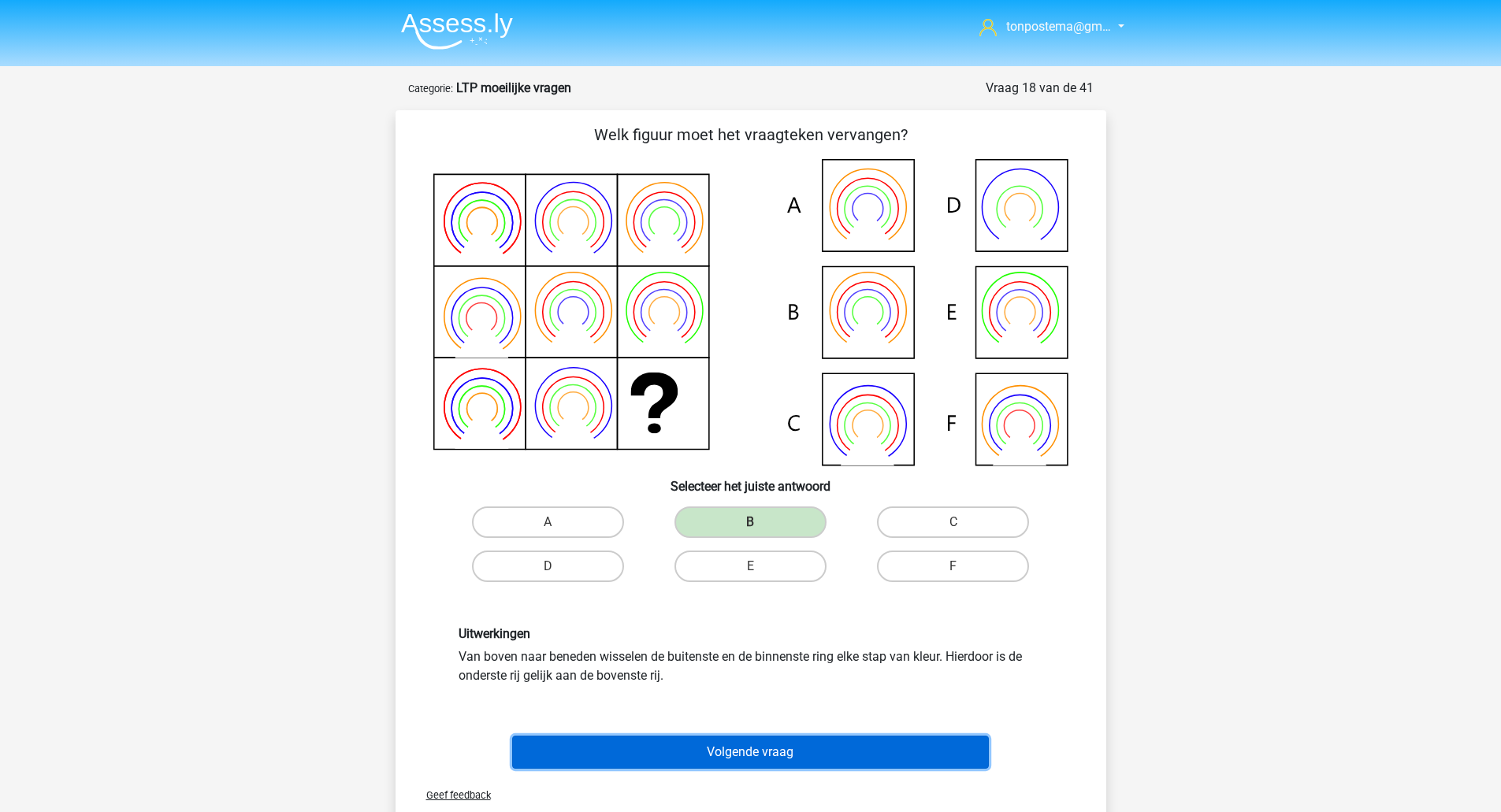
click at [766, 738] on button "Volgende vraag" at bounding box center [750, 752] width 476 height 33
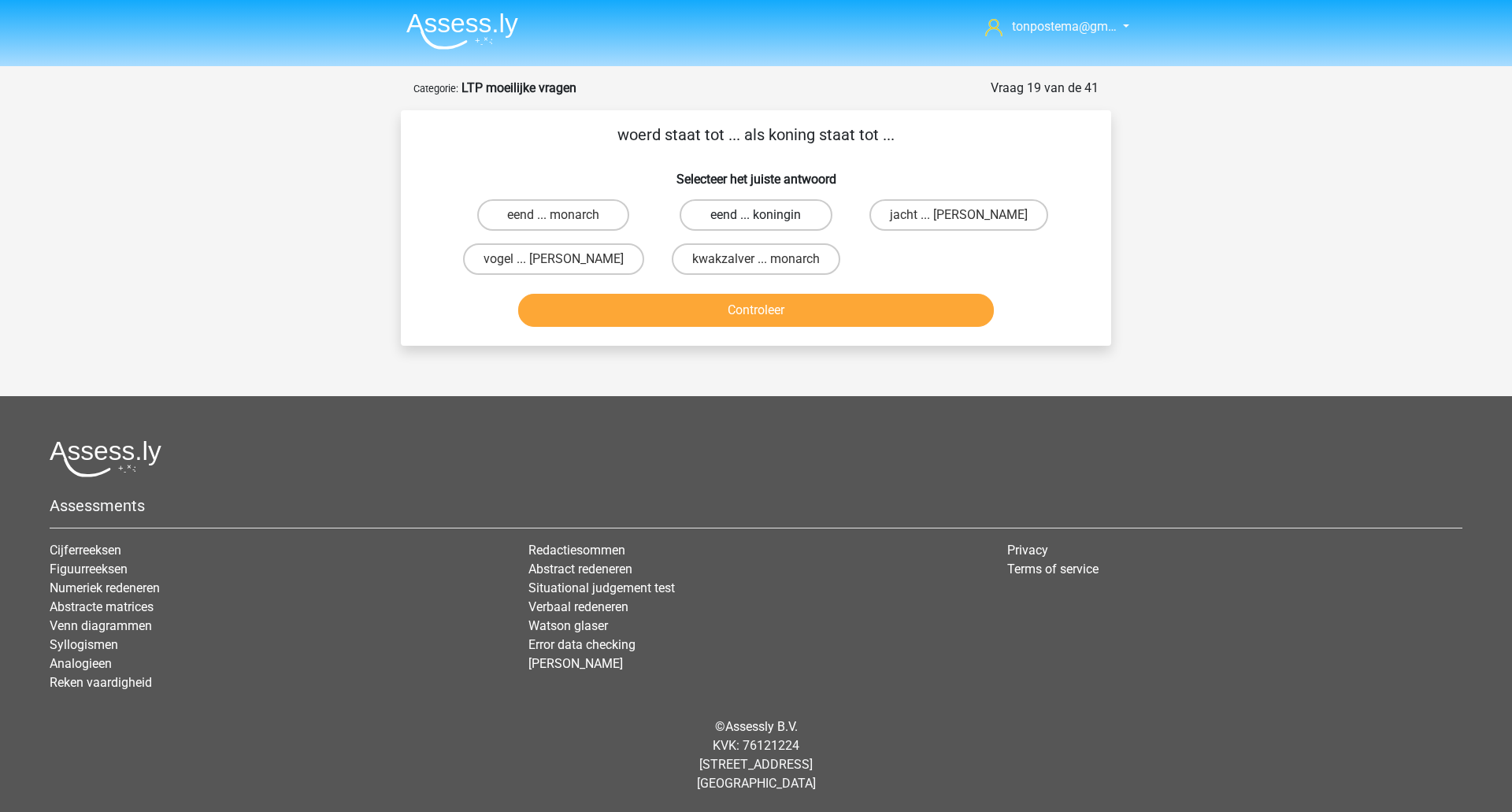
click at [774, 220] on label "eend ... koningin" at bounding box center [755, 214] width 152 height 31
click at [766, 220] on input "eend ... koningin" at bounding box center [761, 220] width 10 height 10
radio input "true"
click at [779, 312] on button "Controleer" at bounding box center [756, 310] width 476 height 33
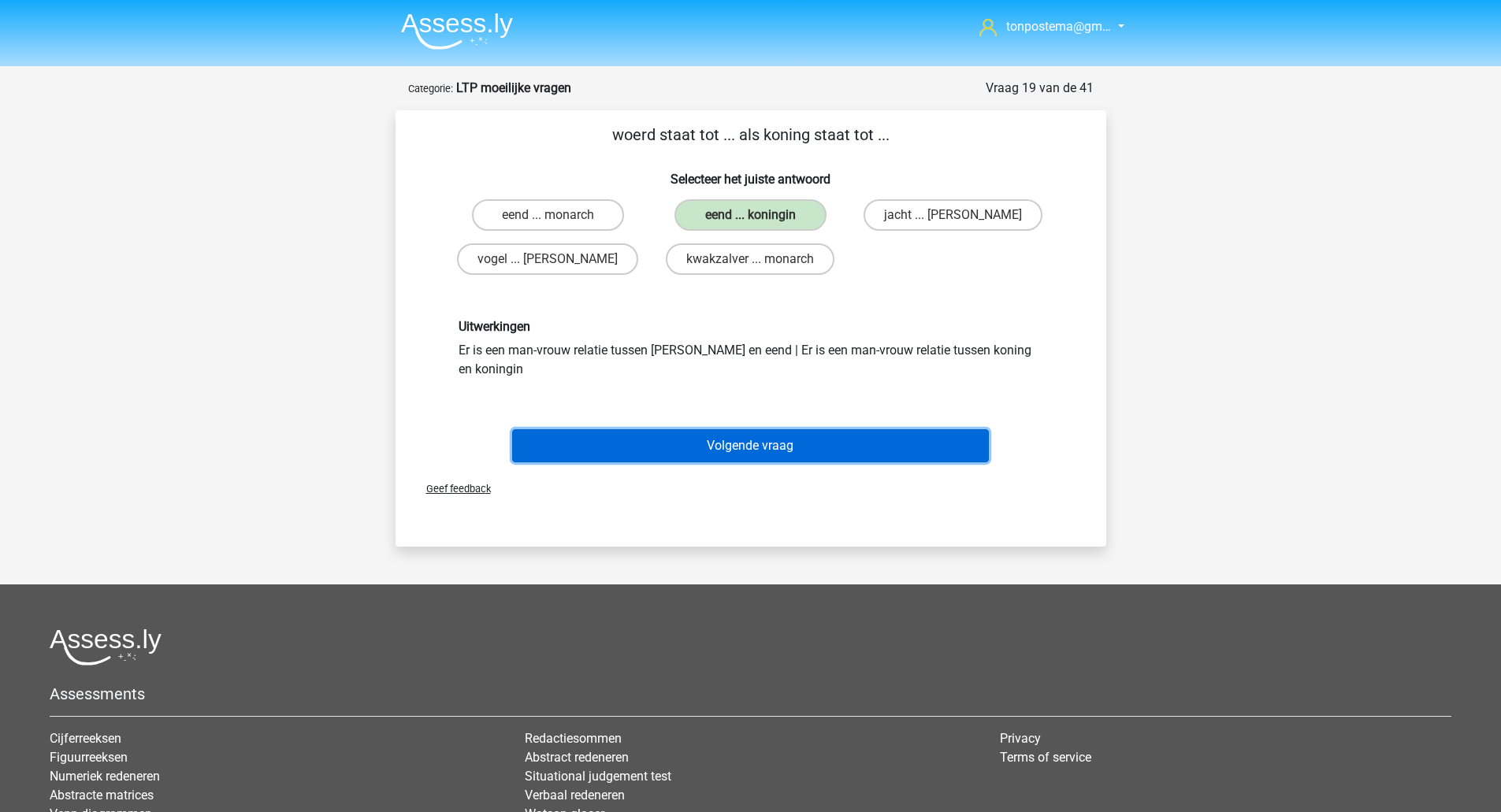
click at [758, 450] on button "Volgende vraag" at bounding box center [750, 445] width 476 height 33
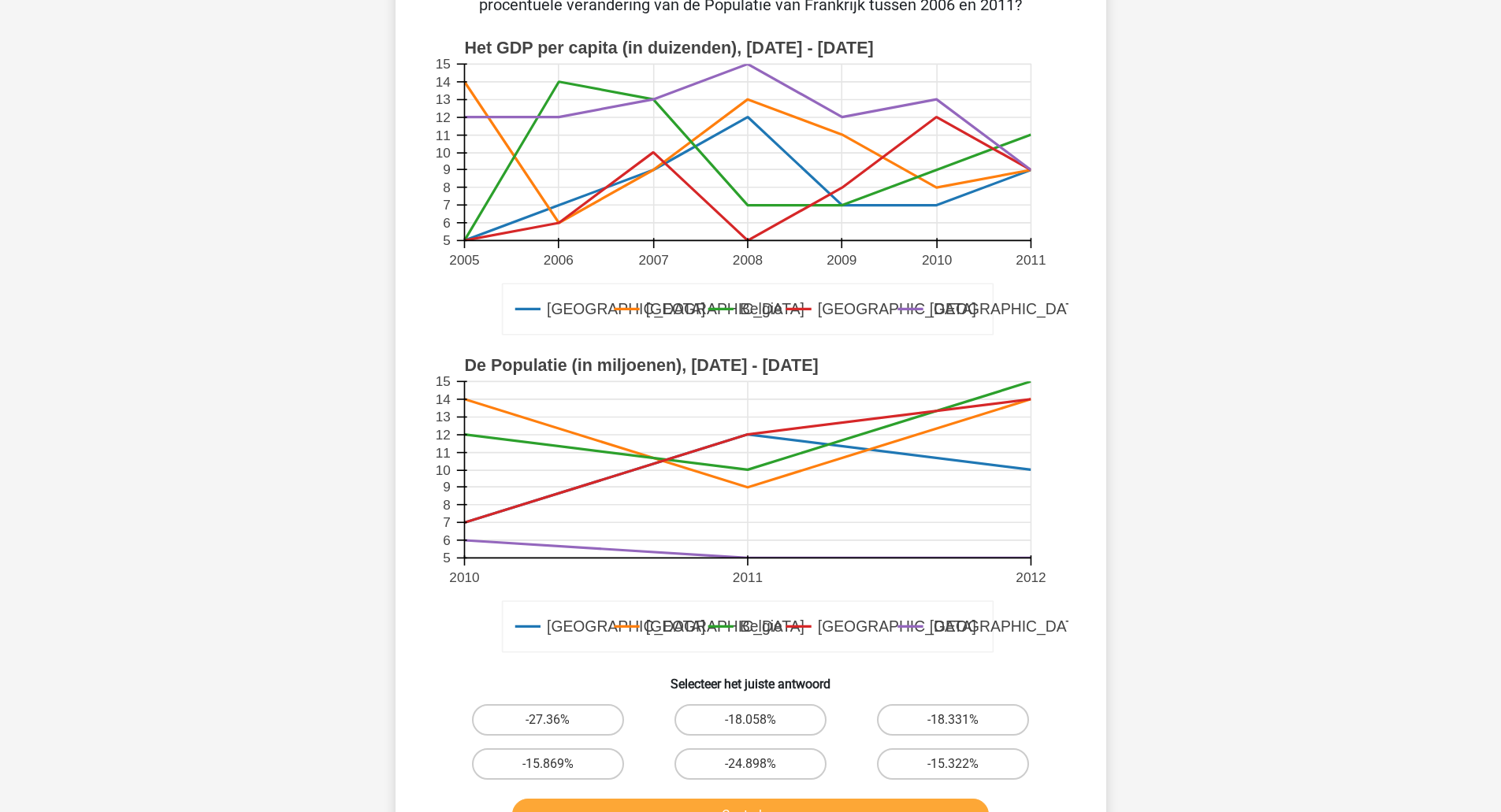
scroll to position [342, 0]
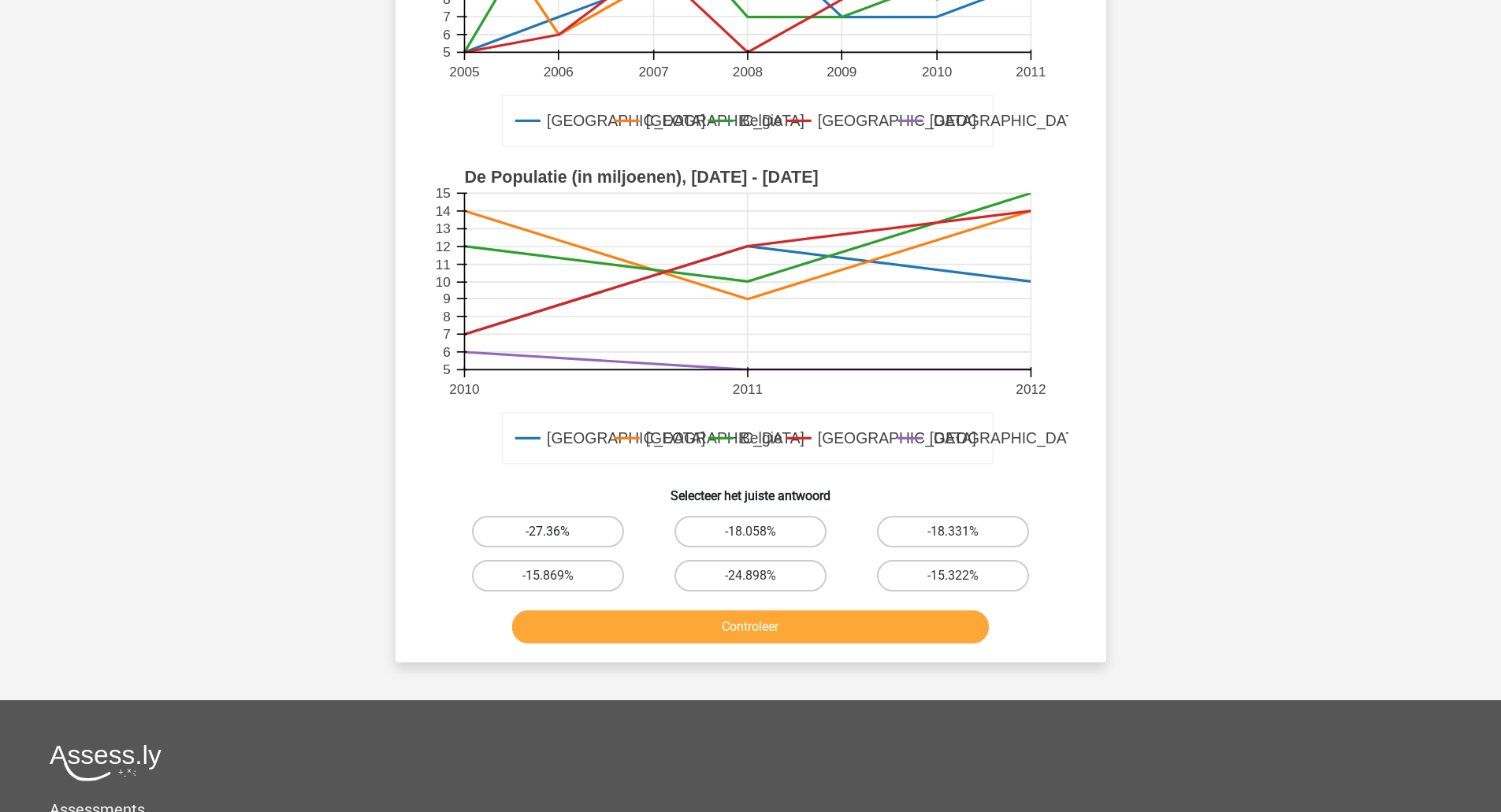
click at [497, 528] on label "-27.36%" at bounding box center [547, 531] width 152 height 31
click at [547, 532] on input "-27.36%" at bounding box center [552, 537] width 10 height 10
radio input "true"
click at [617, 625] on button "Controleer" at bounding box center [750, 626] width 476 height 33
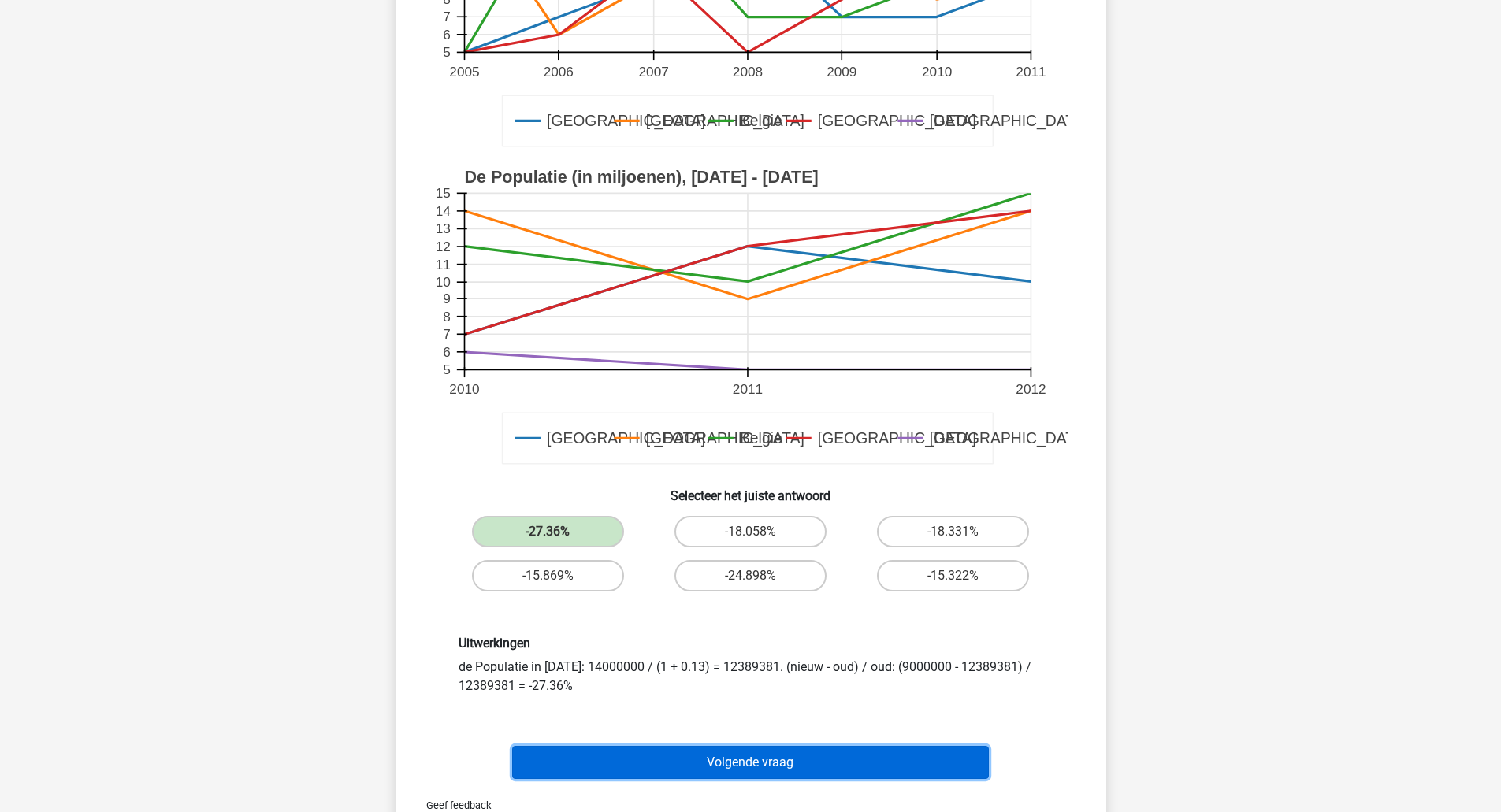
click at [547, 773] on button "Volgende vraag" at bounding box center [750, 761] width 476 height 33
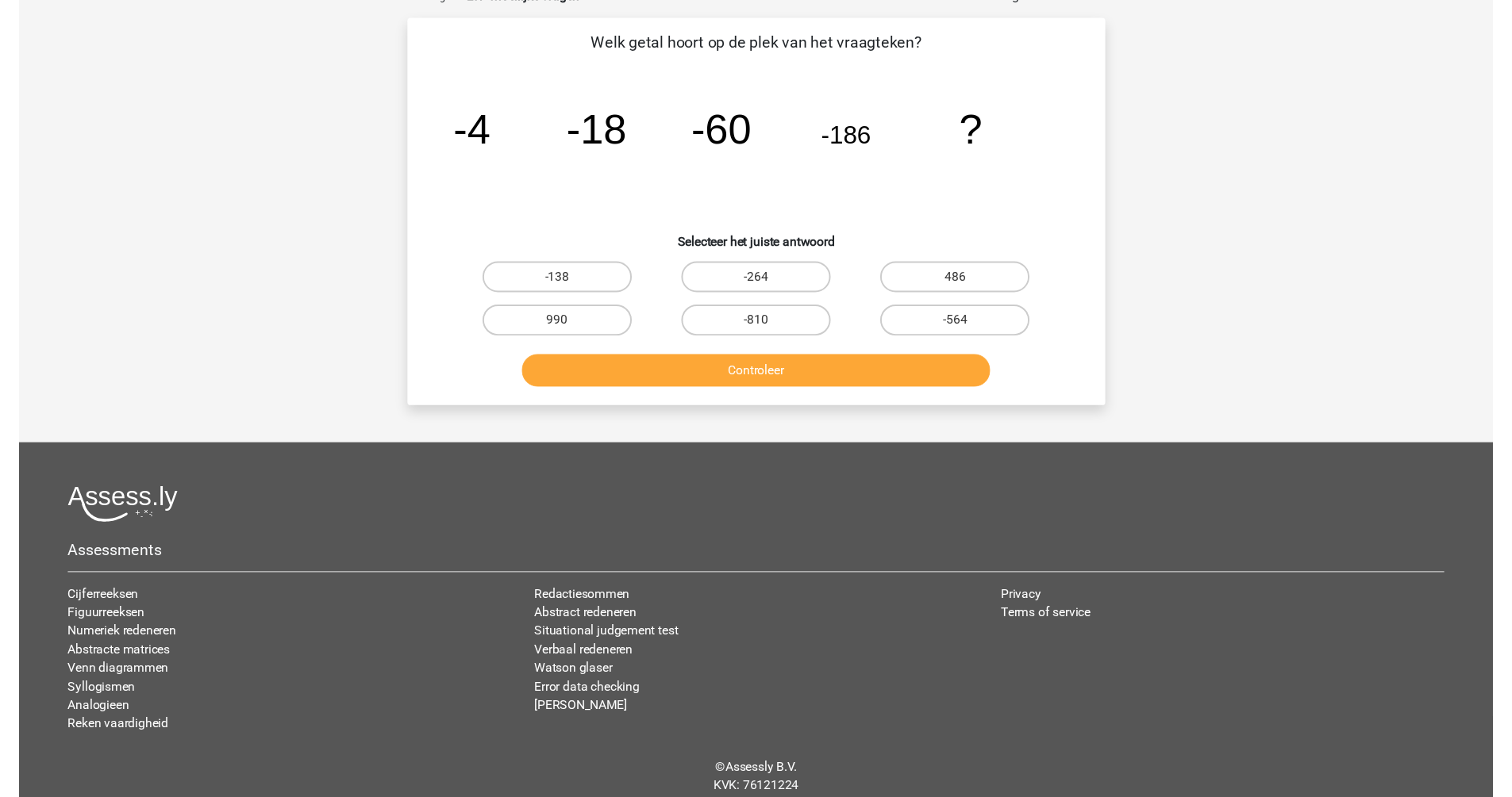
scroll to position [79, 0]
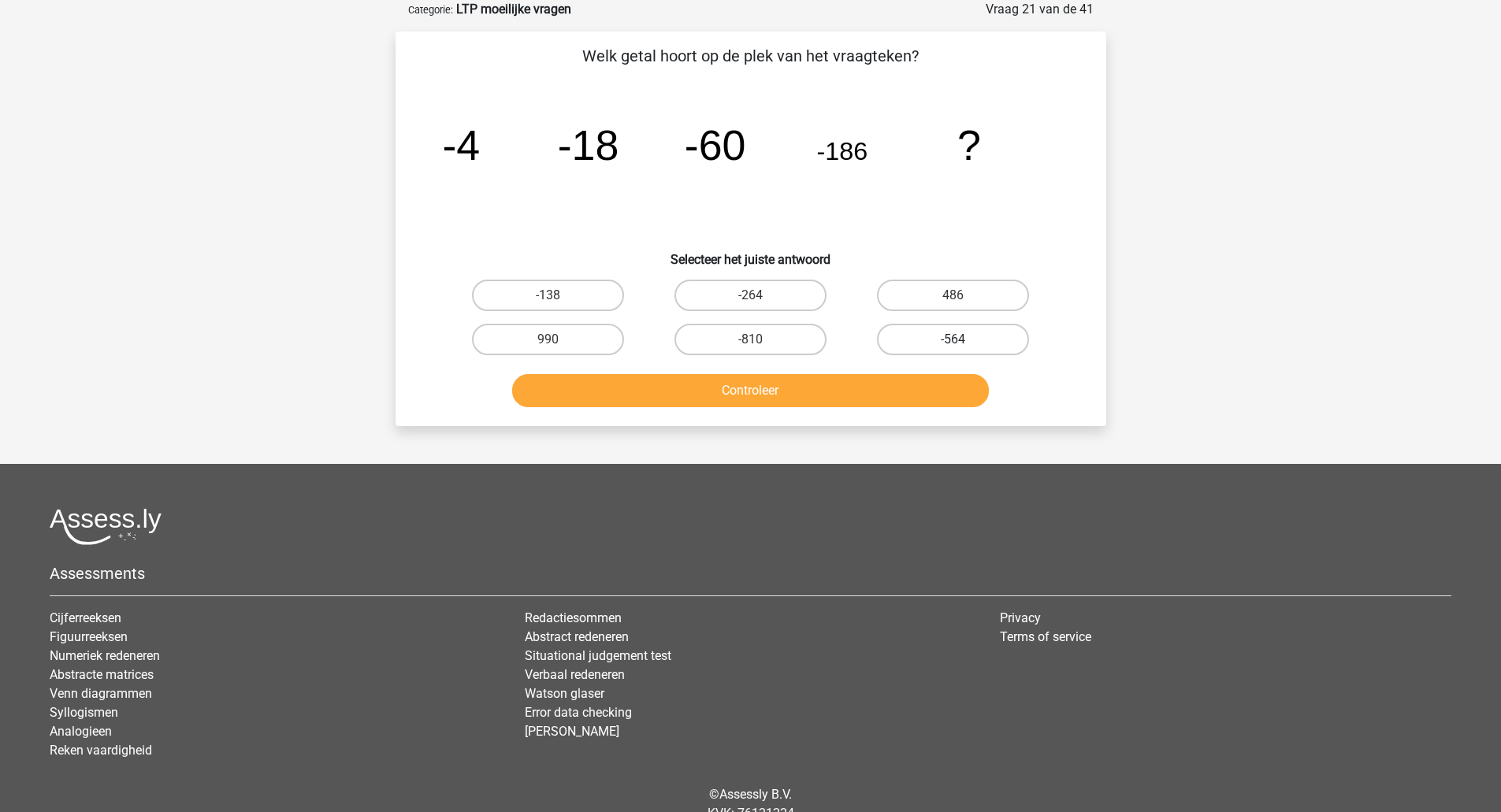
click at [928, 340] on label "-564" at bounding box center [952, 339] width 152 height 31
click at [953, 340] on input "-564" at bounding box center [958, 345] width 10 height 10
radio input "true"
click at [890, 379] on button "Controleer" at bounding box center [750, 390] width 476 height 33
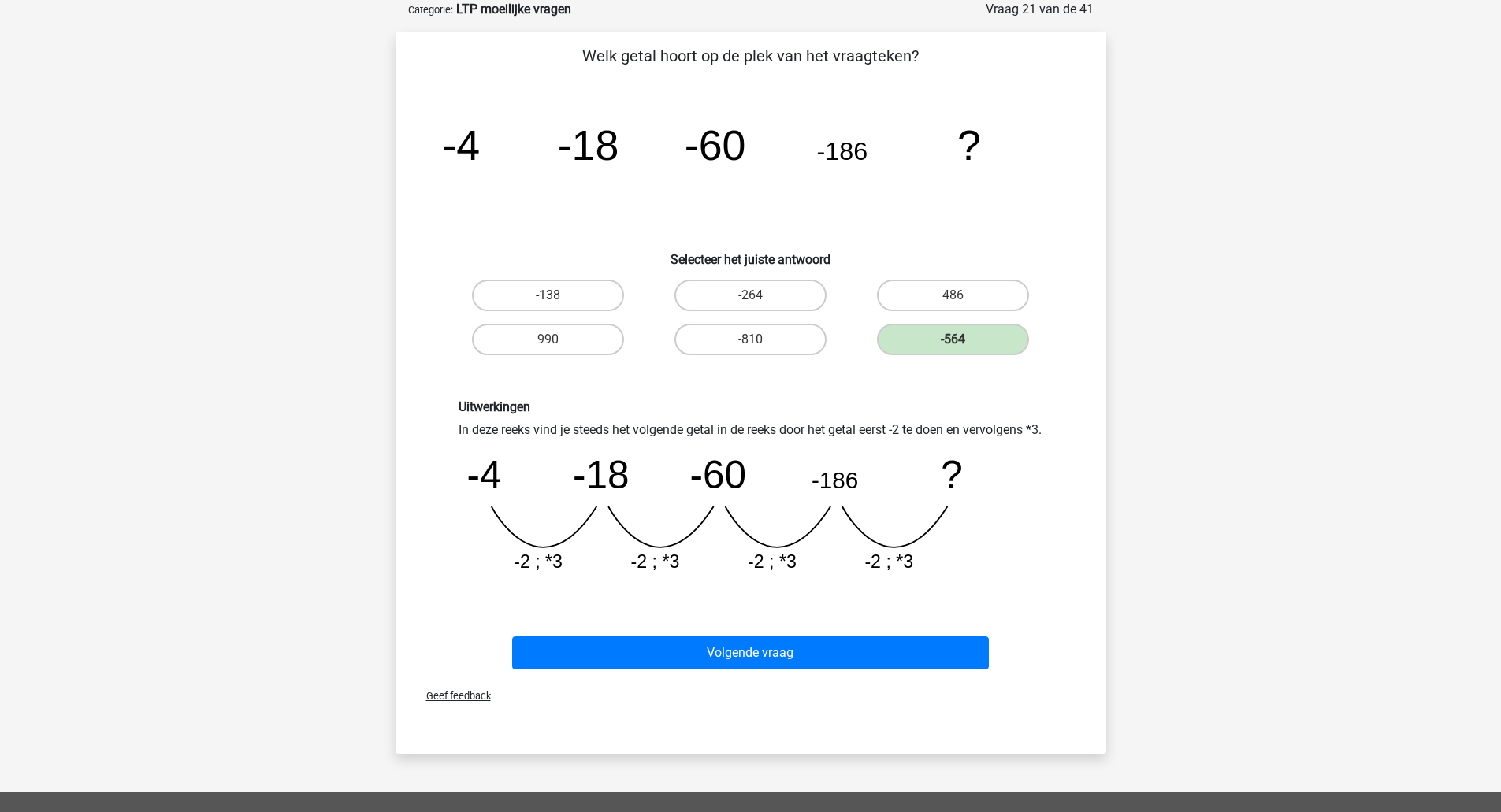
drag, startPoint x: 1390, startPoint y: 157, endPoint x: 1216, endPoint y: 180, distance: 175.5
click at [1390, 157] on div "tonpostema@gm… [EMAIL_ADDRESS][DOMAIN_NAME]" at bounding box center [750, 564] width 1501 height 1286
